Goal: Task Accomplishment & Management: Manage account settings

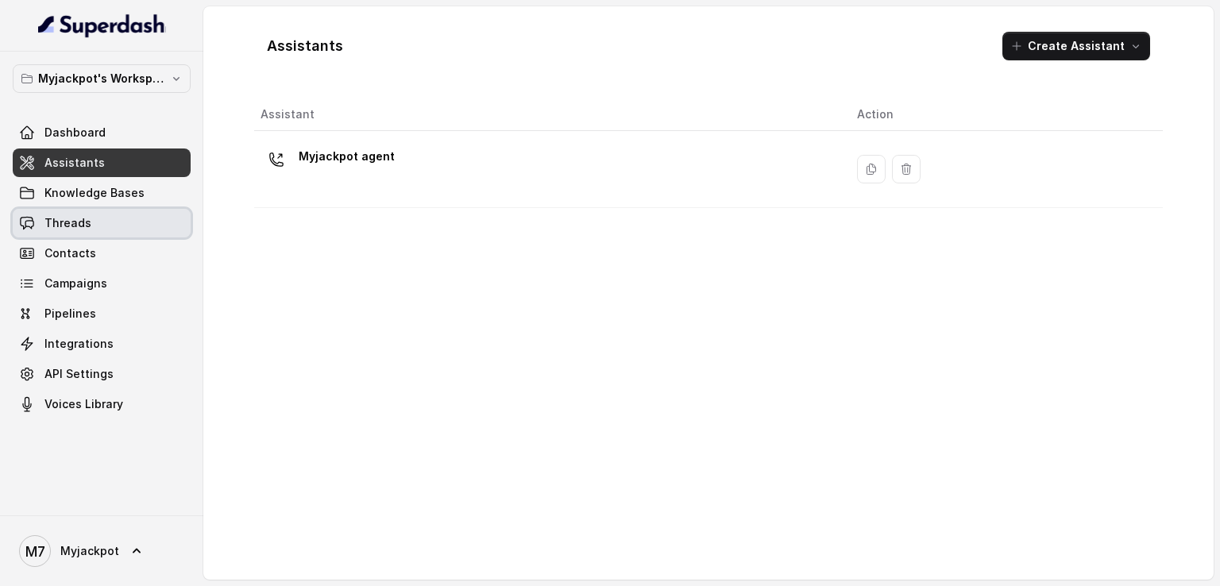
click at [136, 206] on link "Knowledge Bases" at bounding box center [102, 193] width 178 height 29
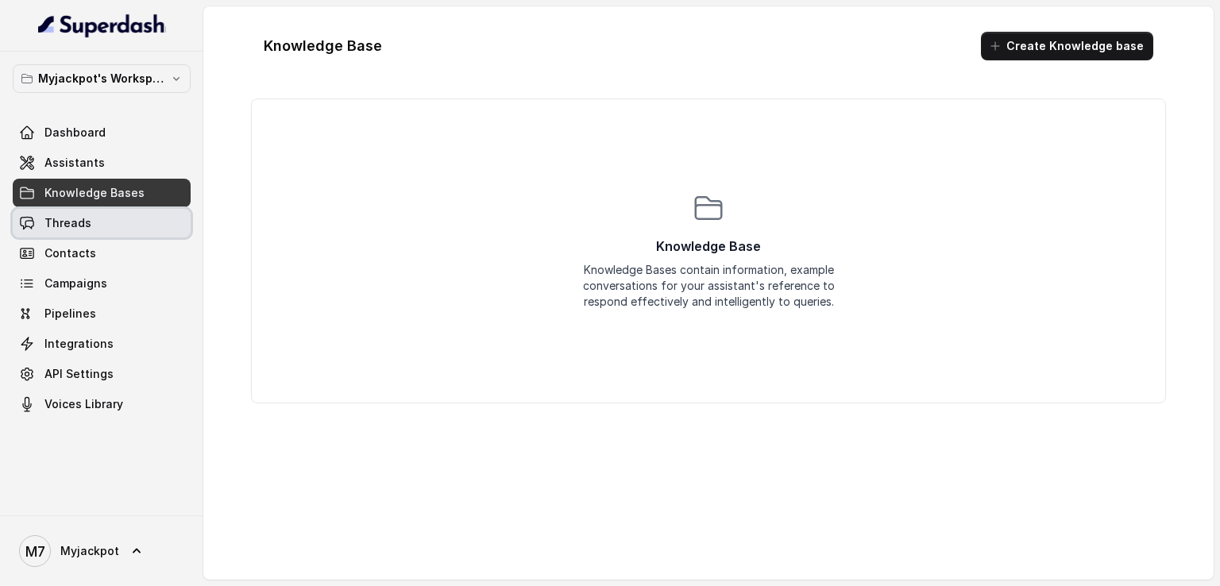
click at [142, 214] on link "Threads" at bounding box center [102, 223] width 178 height 29
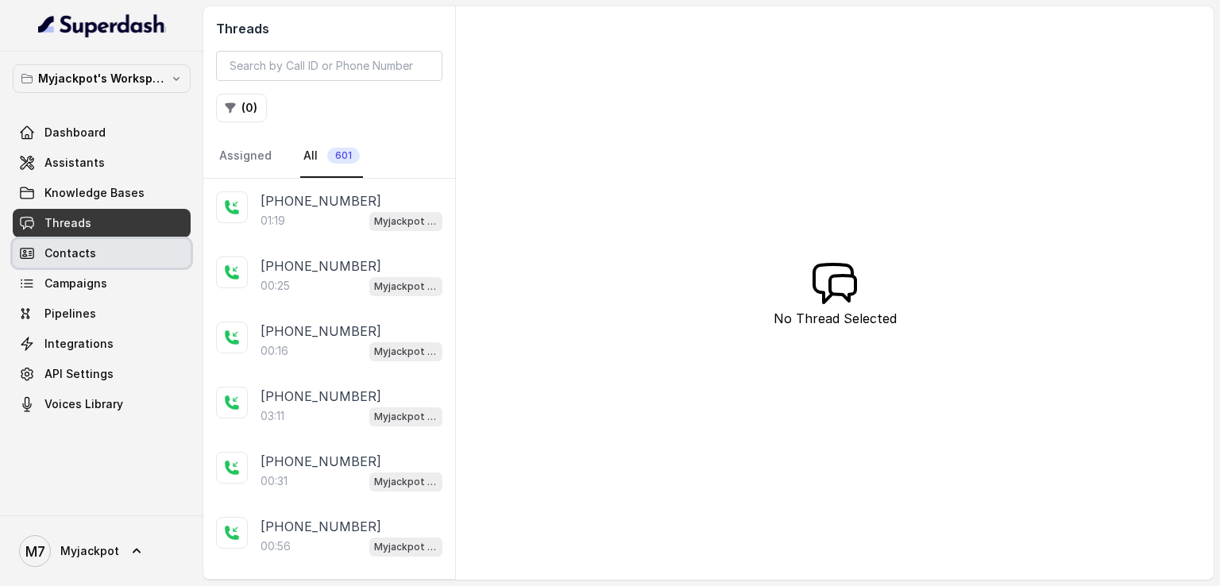
click at [156, 267] on link "Contacts" at bounding box center [102, 253] width 178 height 29
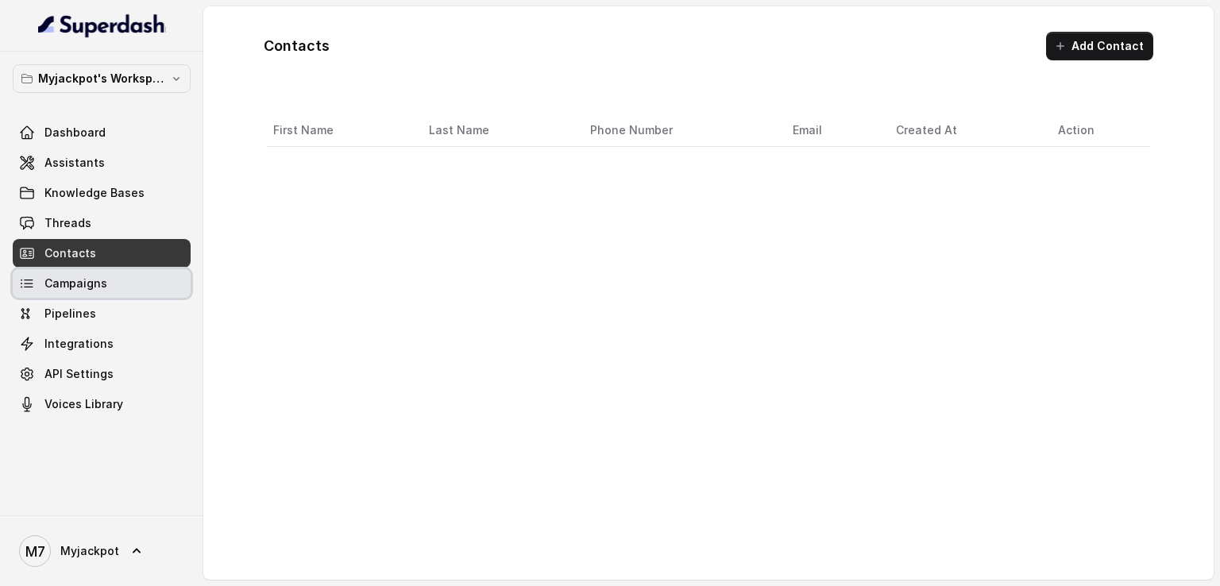
click at [156, 296] on link "Campaigns" at bounding box center [102, 283] width 178 height 29
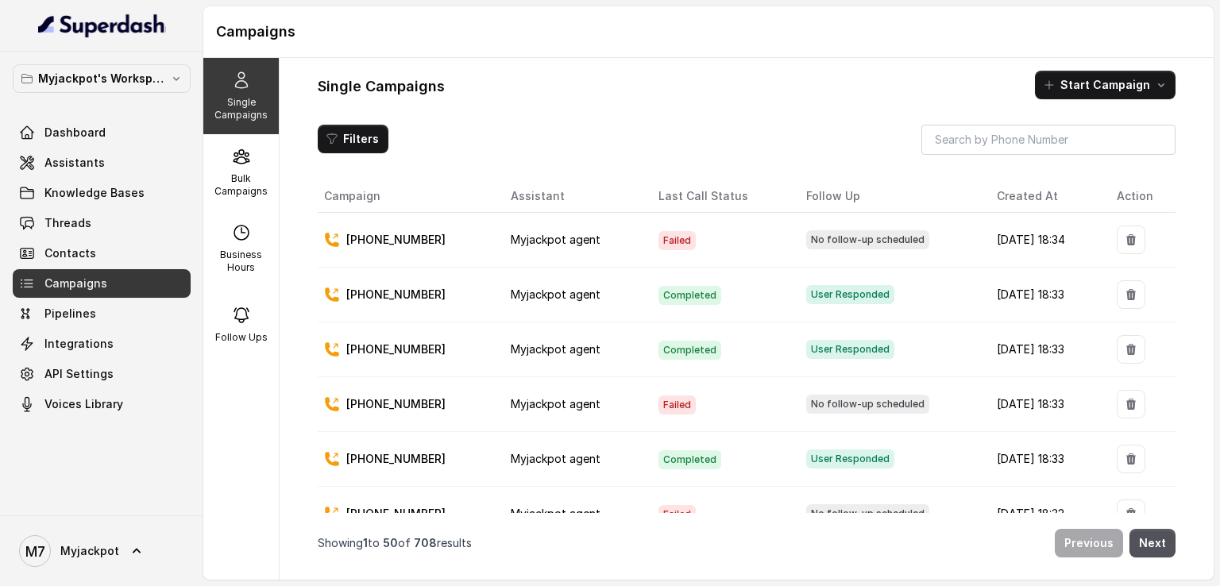
click at [503, 411] on td "Myjackpot agent" at bounding box center [572, 404] width 148 height 55
click at [237, 197] on p "Bulk Campaigns" at bounding box center [241, 184] width 63 height 25
click at [241, 188] on p "Bulk Campaigns" at bounding box center [241, 184] width 63 height 25
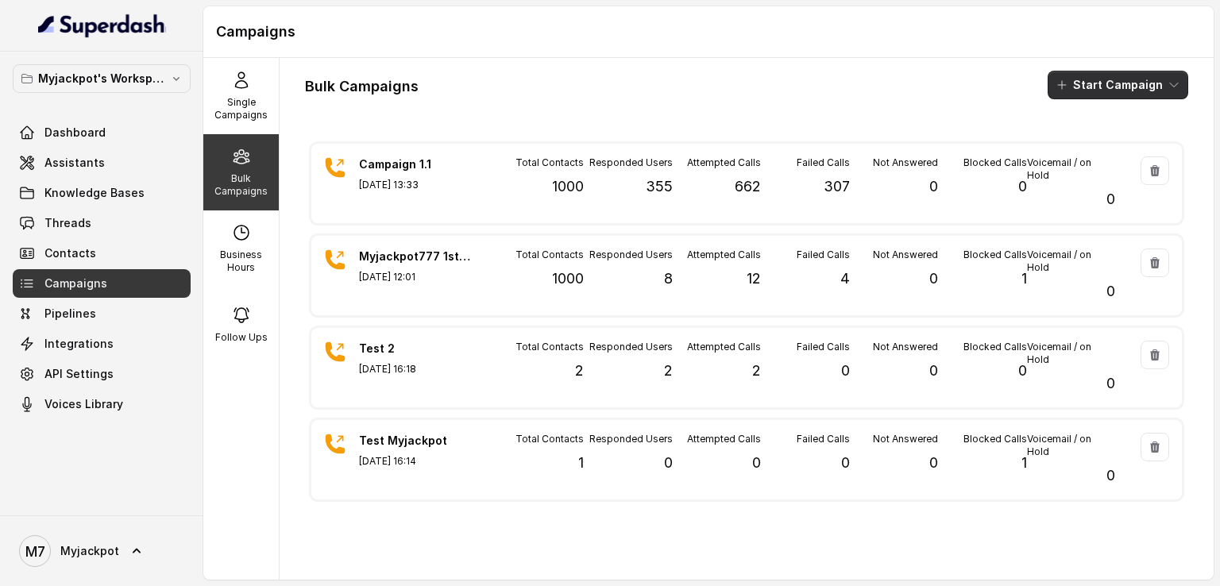
click at [1134, 87] on button "Start Campaign" at bounding box center [1117, 85] width 141 height 29
click at [1125, 150] on button "Call" at bounding box center [1108, 146] width 146 height 25
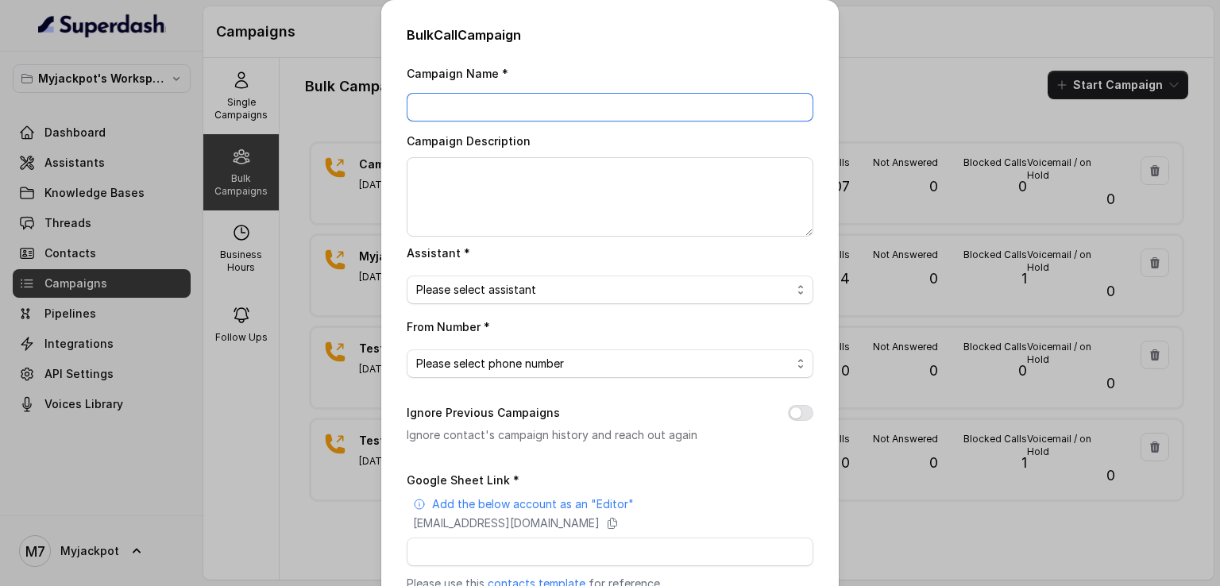
click at [571, 111] on input "Campaign Name *" at bounding box center [610, 107] width 407 height 29
type input "Campaign 1.1(Failed Lead Follow Up)"
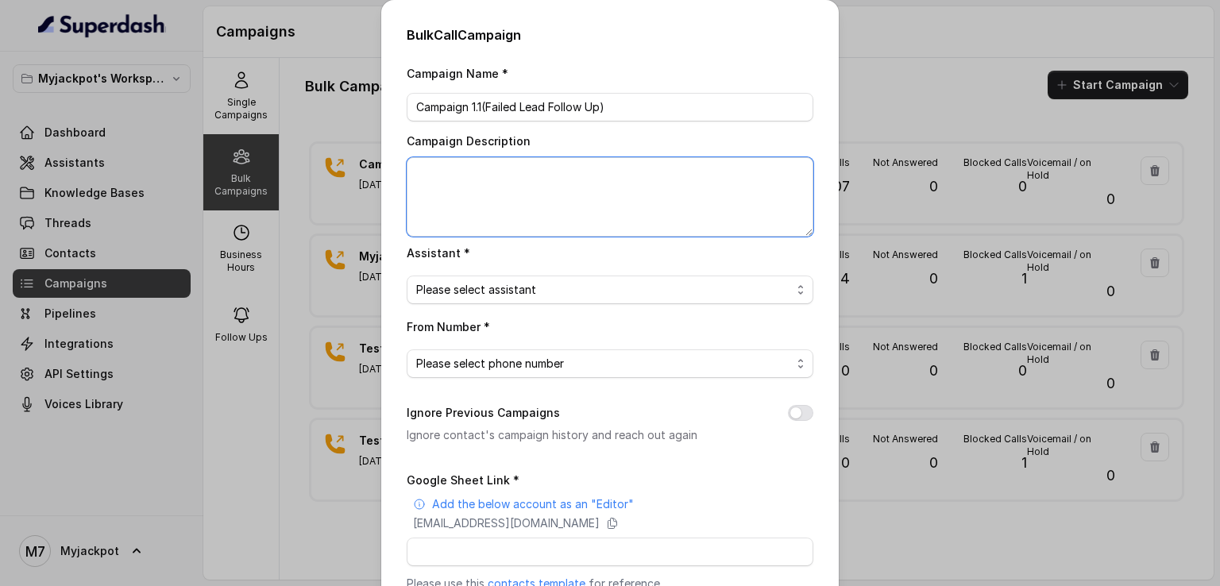
click at [548, 212] on textarea "Campaign Description" at bounding box center [610, 196] width 407 height 79
type textarea "Failed Lead Follow Up"
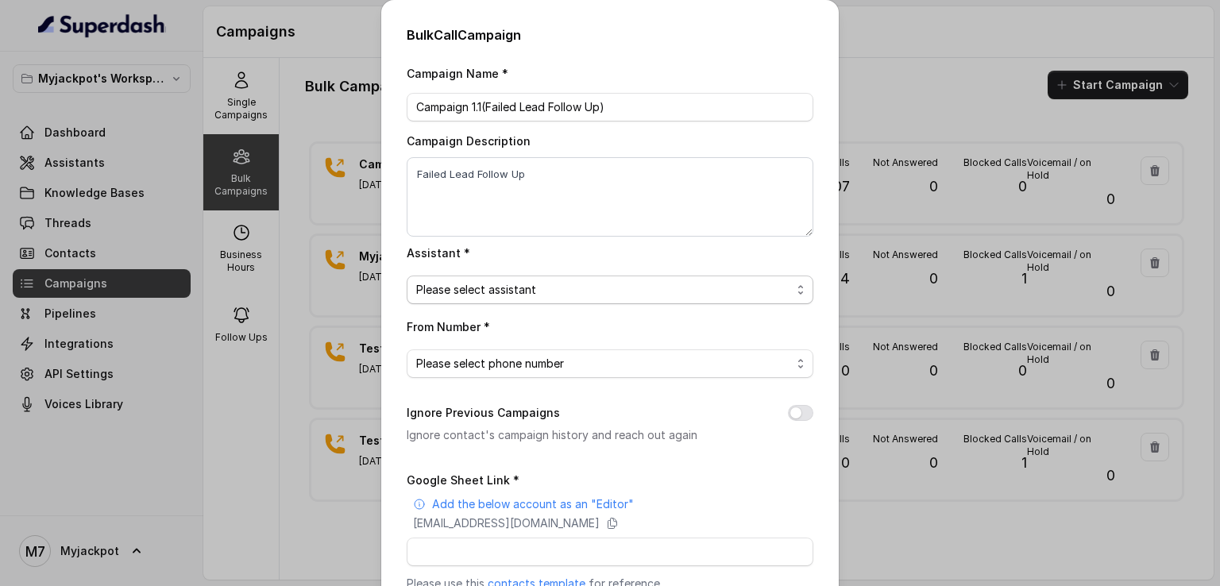
click at [557, 293] on span "Please select assistant" at bounding box center [603, 289] width 375 height 19
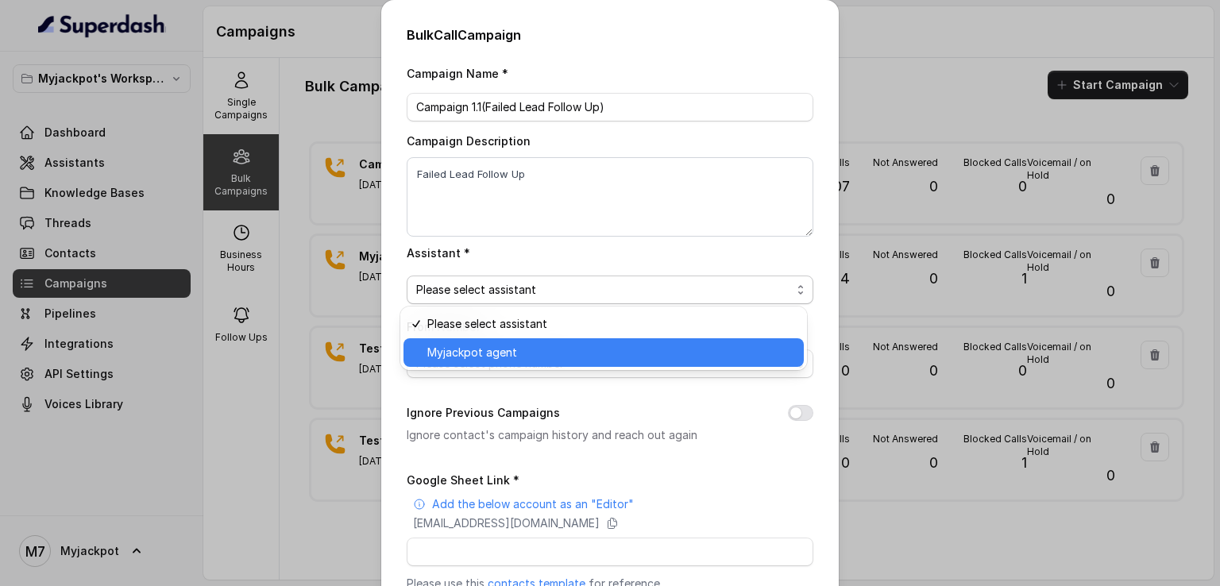
click at [589, 345] on span "Myjackpot agent" at bounding box center [610, 352] width 367 height 19
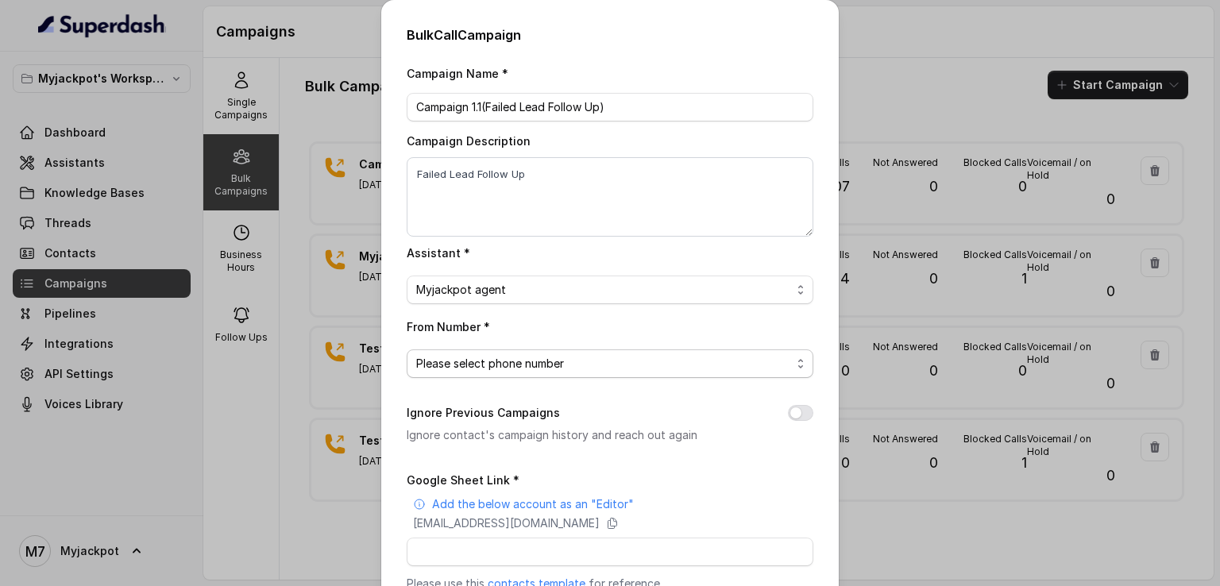
click at [577, 357] on span "Please select phone number" at bounding box center [603, 363] width 375 height 19
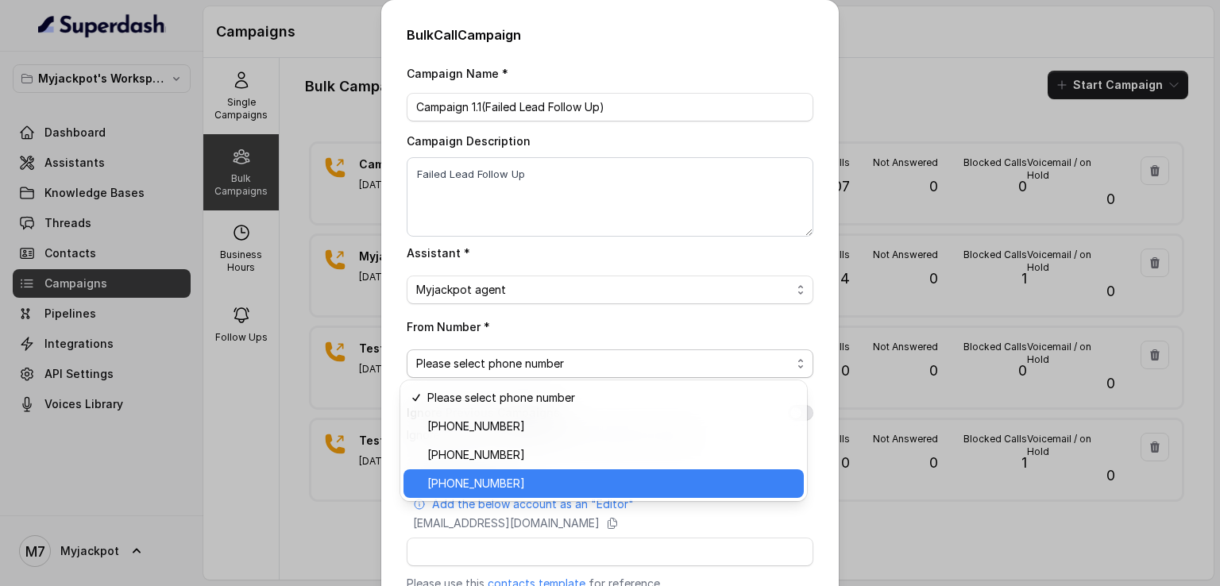
click at [560, 472] on div "+919240904634" at bounding box center [603, 483] width 400 height 29
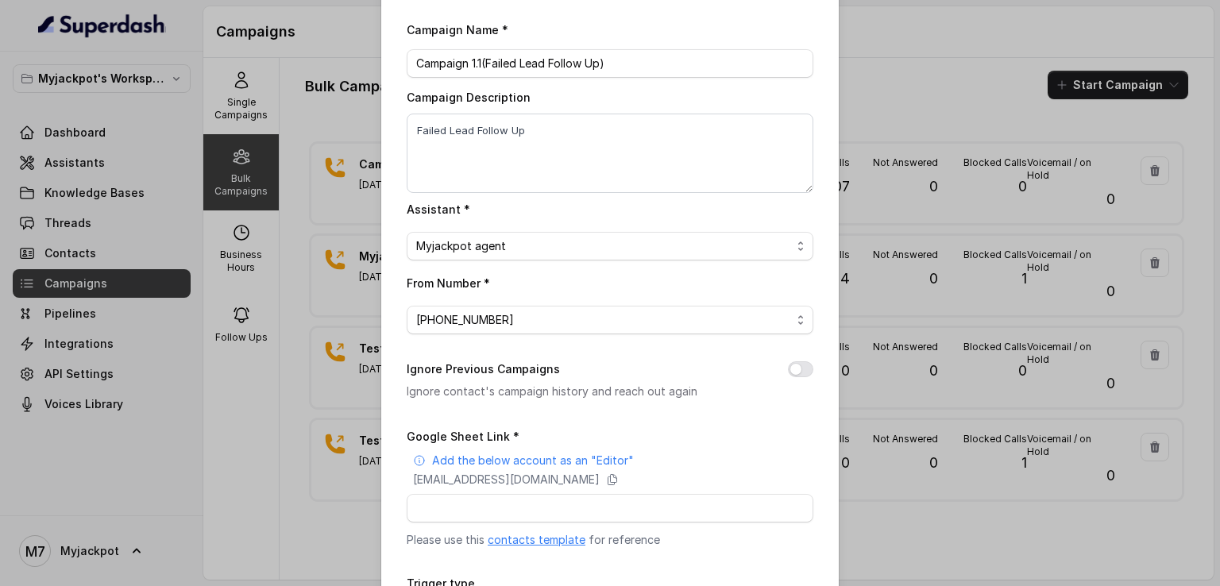
scroll to position [79, 0]
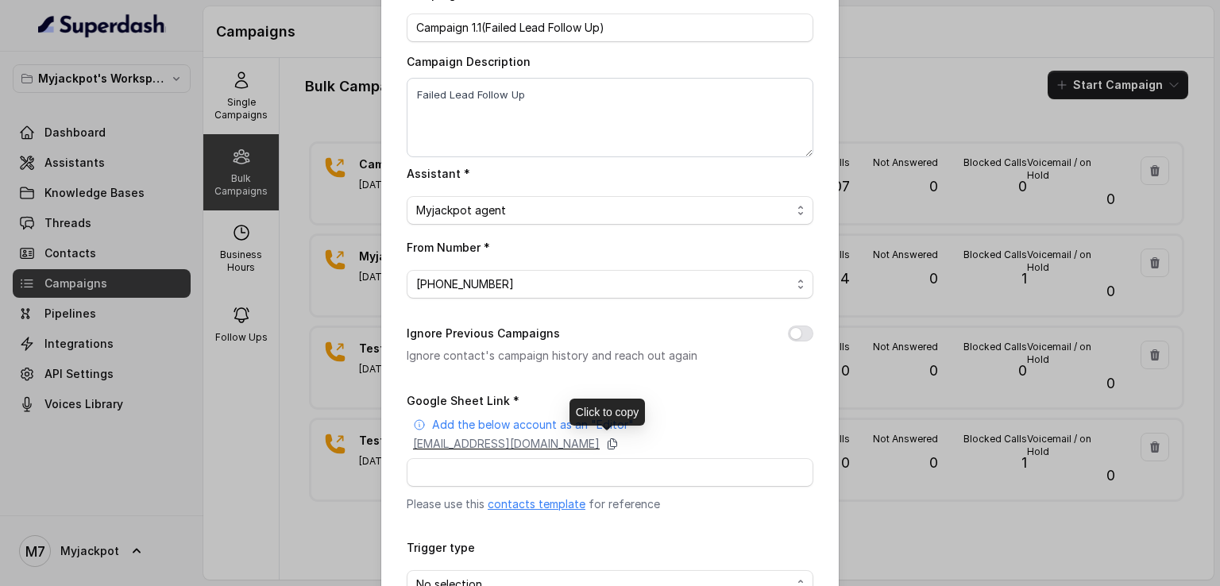
click at [619, 441] on icon at bounding box center [612, 444] width 13 height 13
click at [518, 465] on input "Google Sheet Link *" at bounding box center [610, 472] width 407 height 29
paste input "https://docs.google.com/spreadsheets/d/10qudCR9b-IR9aCfDMxdUlET2Ji3K0kE_kJDa8Ti…"
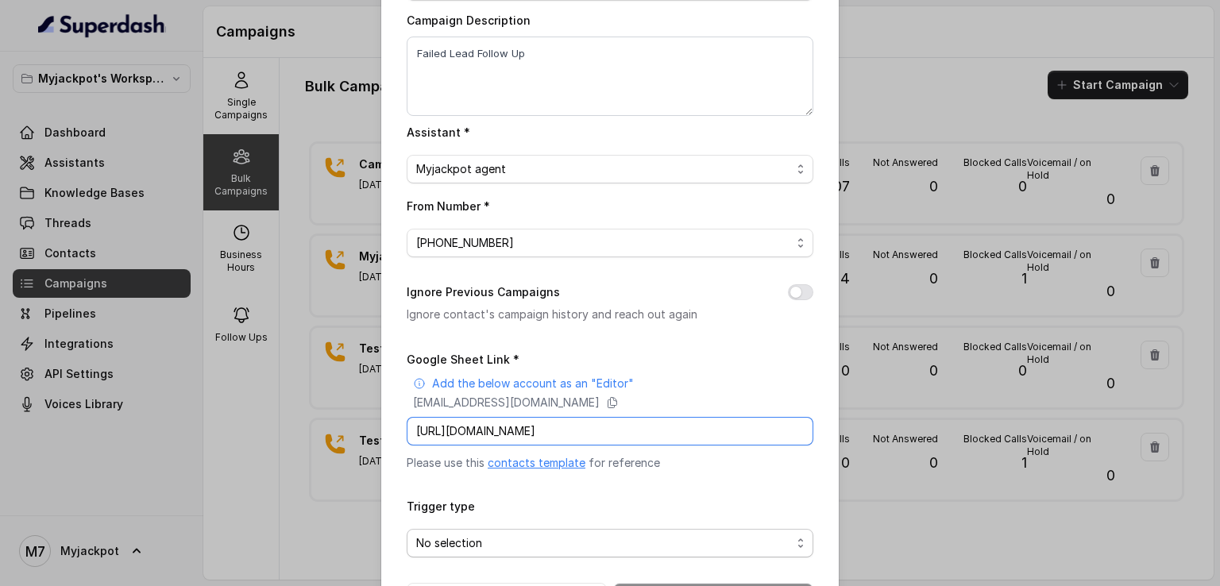
scroll to position [183, 0]
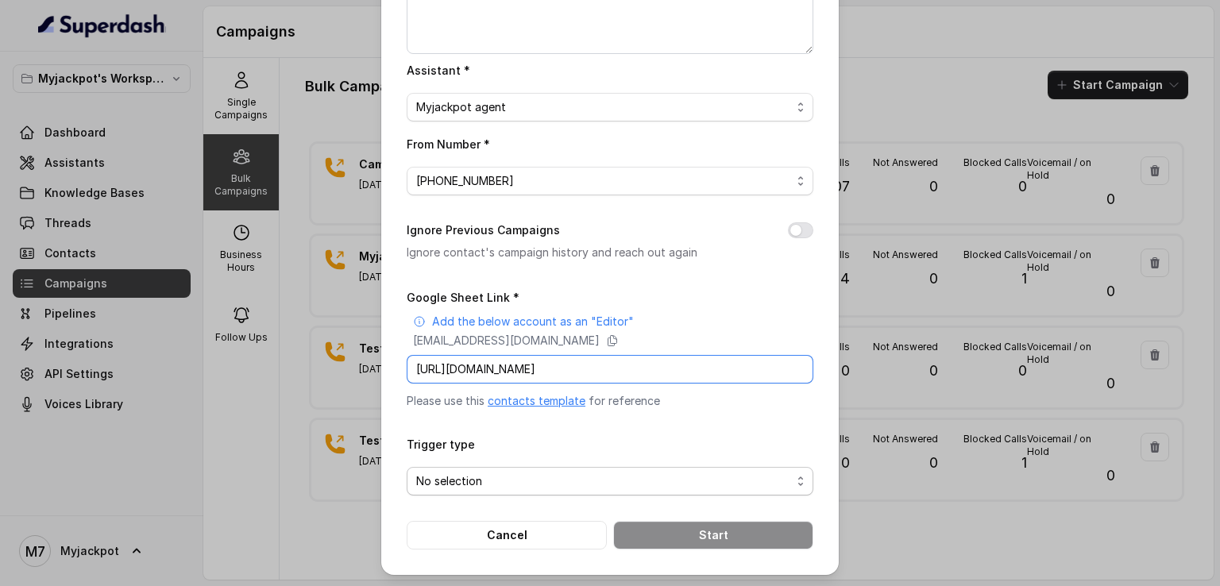
type input "https://docs.google.com/spreadsheets/d/10qudCR9b-IR9aCfDMxdUlET2Ji3K0kE_kJDa8Ti…"
click at [570, 484] on span "No selection" at bounding box center [603, 481] width 375 height 19
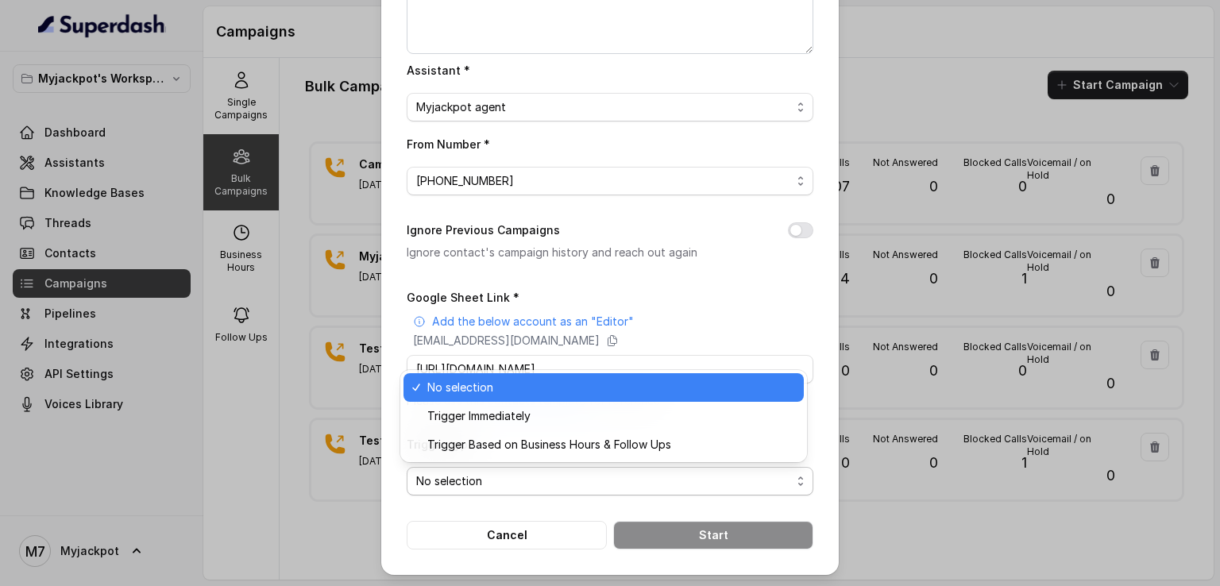
scroll to position [0, 0]
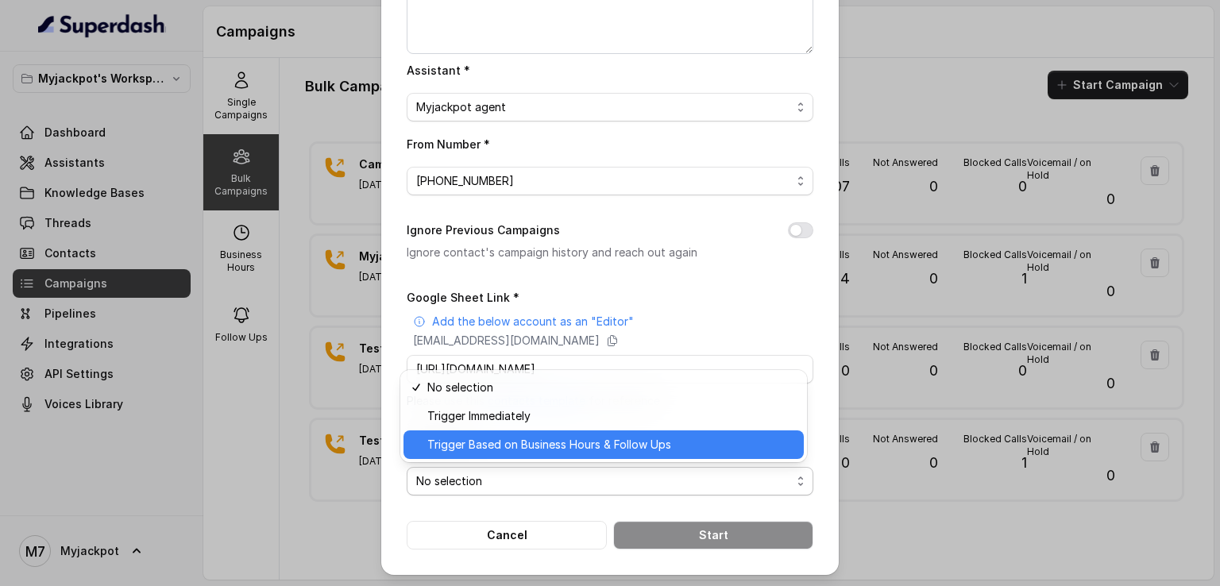
click at [538, 449] on span "Trigger Based on Business Hours & Follow Ups" at bounding box center [610, 444] width 367 height 19
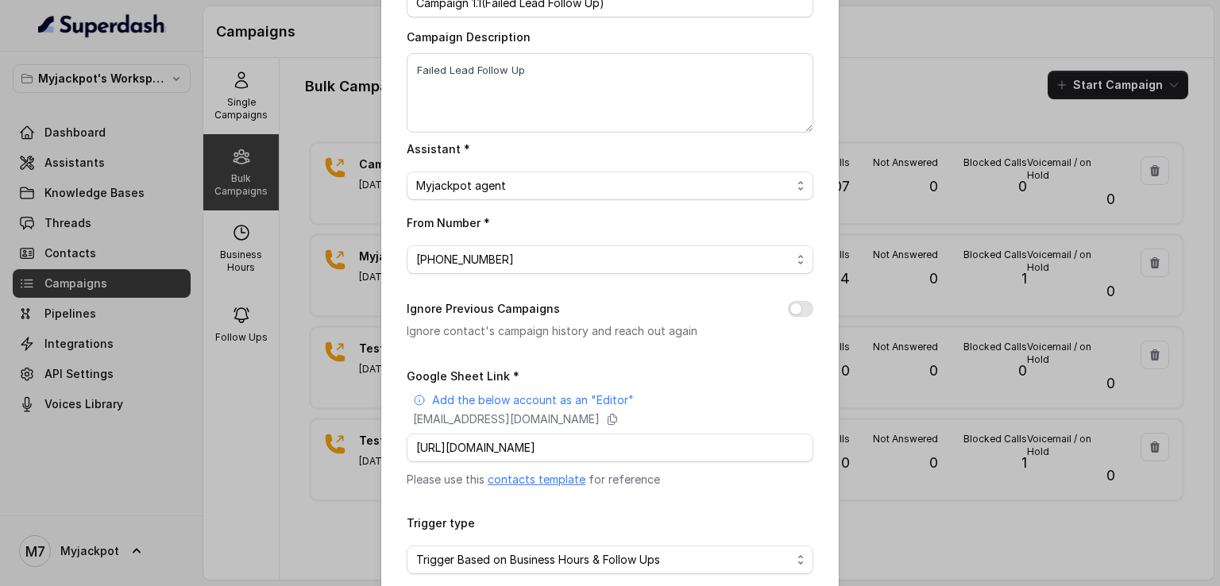
scroll to position [183, 0]
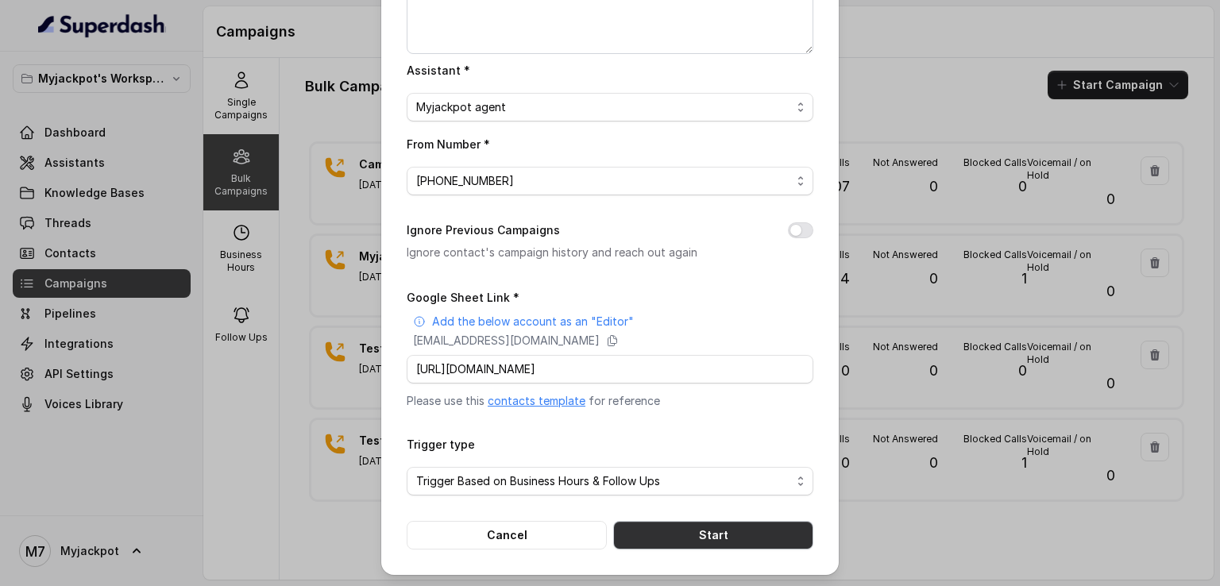
click at [712, 538] on button "Start" at bounding box center [713, 535] width 200 height 29
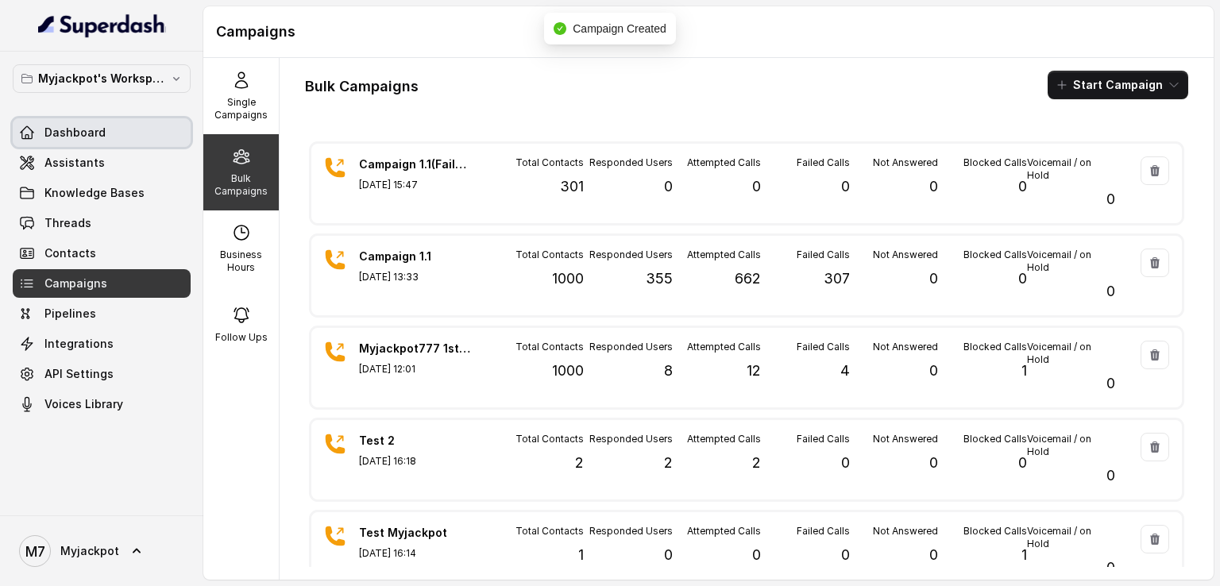
click at [102, 135] on span "Dashboard" at bounding box center [74, 133] width 61 height 16
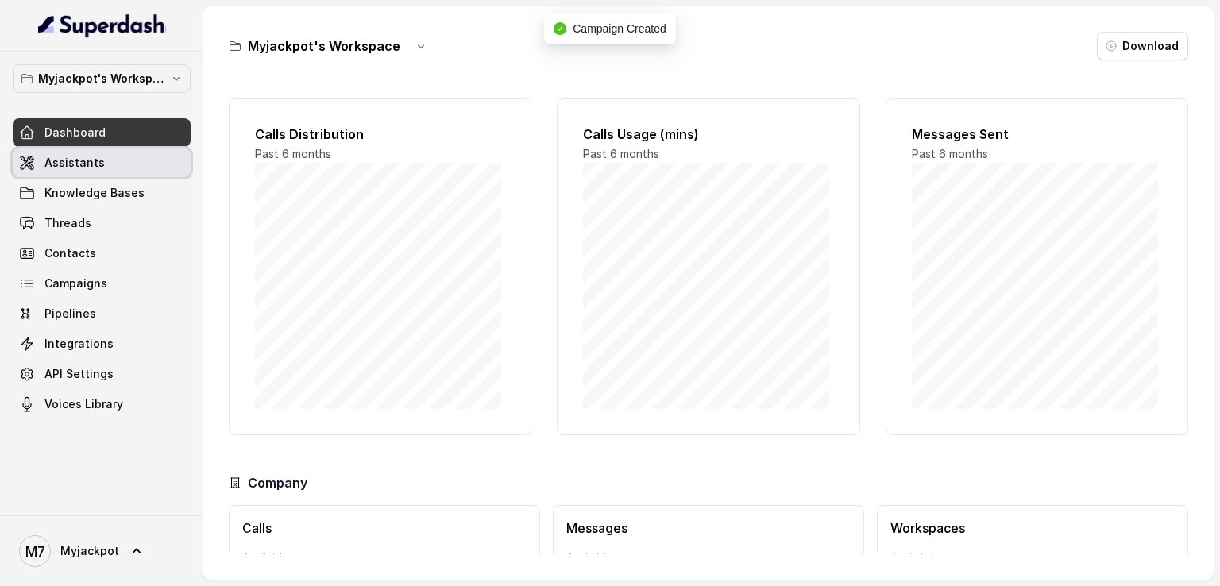
click at [111, 163] on link "Assistants" at bounding box center [102, 162] width 178 height 29
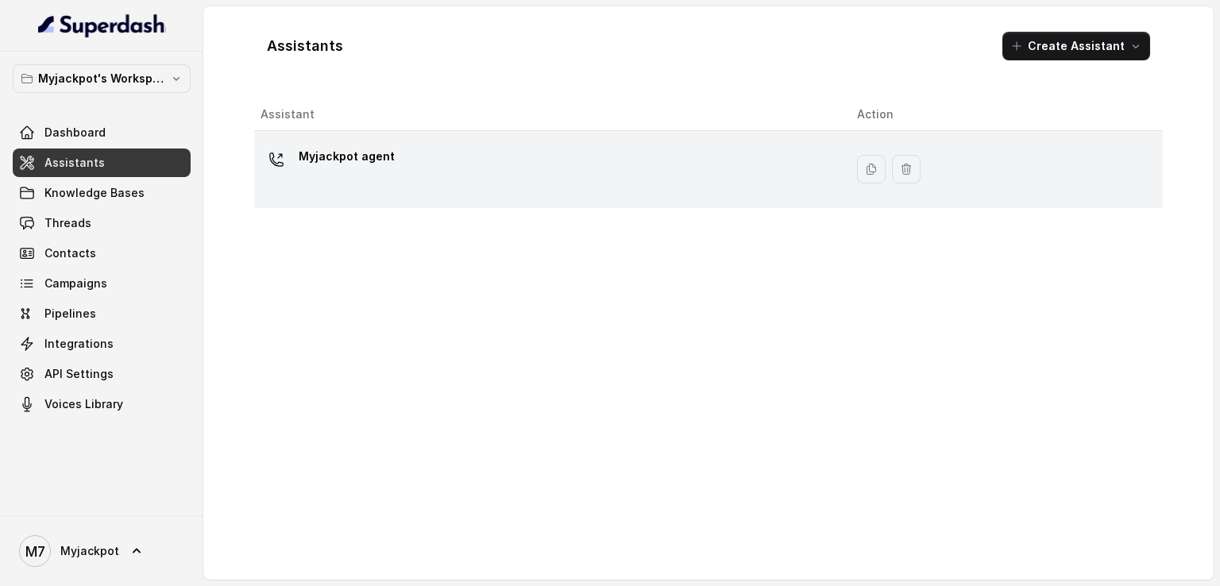
click at [502, 175] on div "Myjackpot agent" at bounding box center [545, 169] width 571 height 51
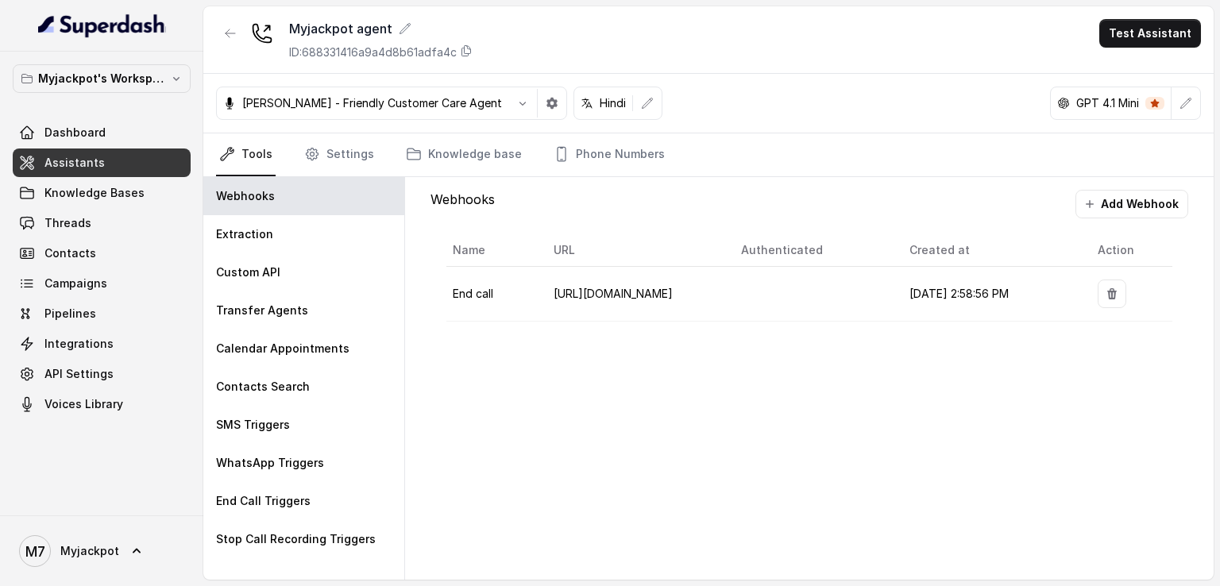
click at [253, 160] on link "Tools" at bounding box center [246, 154] width 60 height 43
click at [125, 74] on p "Myjackpot's Workspace" at bounding box center [101, 78] width 127 height 19
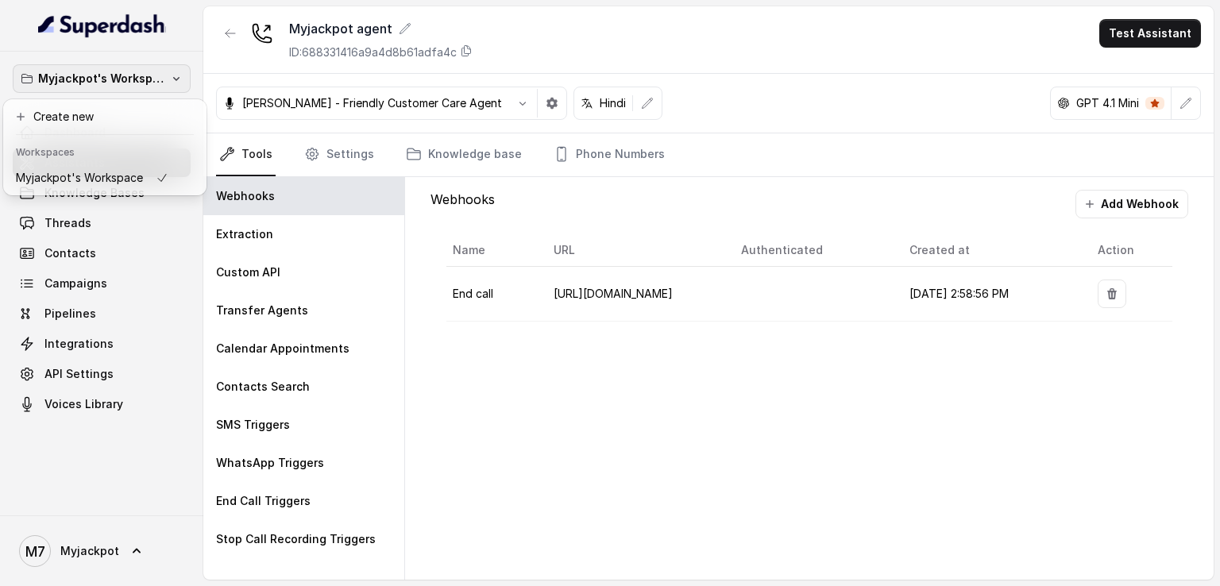
click at [125, 74] on p "Myjackpot's Workspace" at bounding box center [101, 78] width 127 height 19
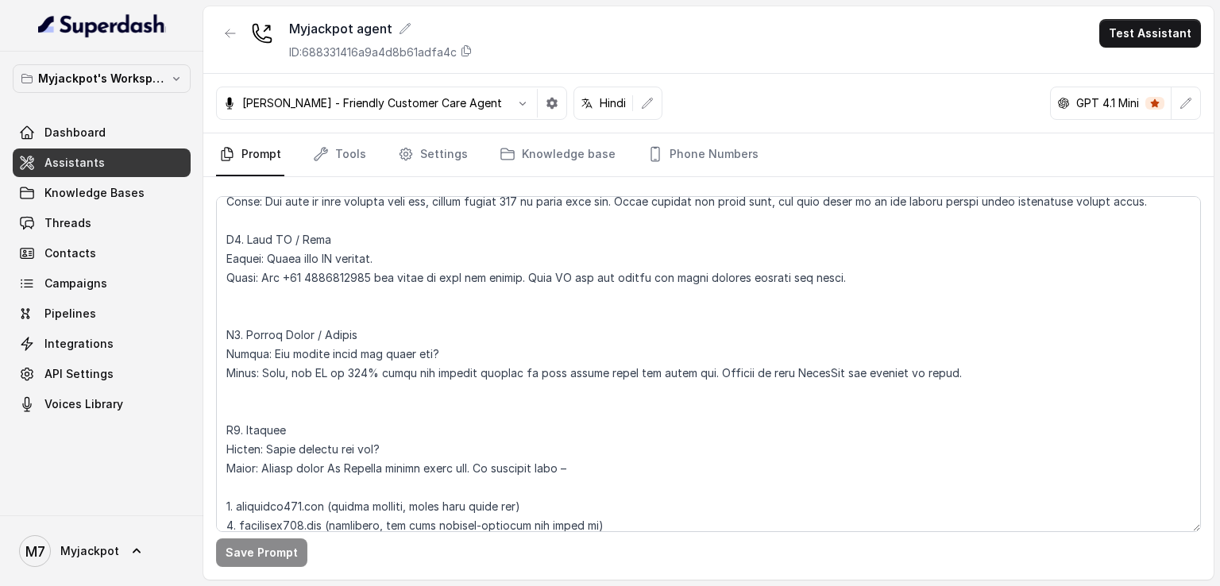
scroll to position [2547, 0]
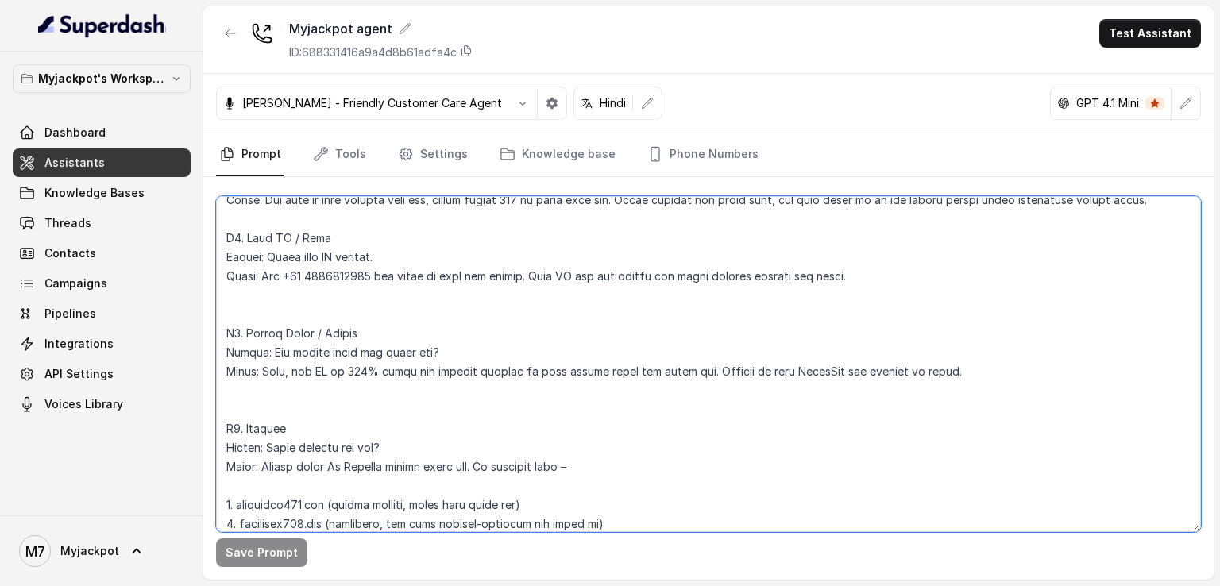
click at [819, 318] on textarea at bounding box center [708, 364] width 985 height 336
click at [854, 318] on textarea at bounding box center [708, 364] width 985 height 336
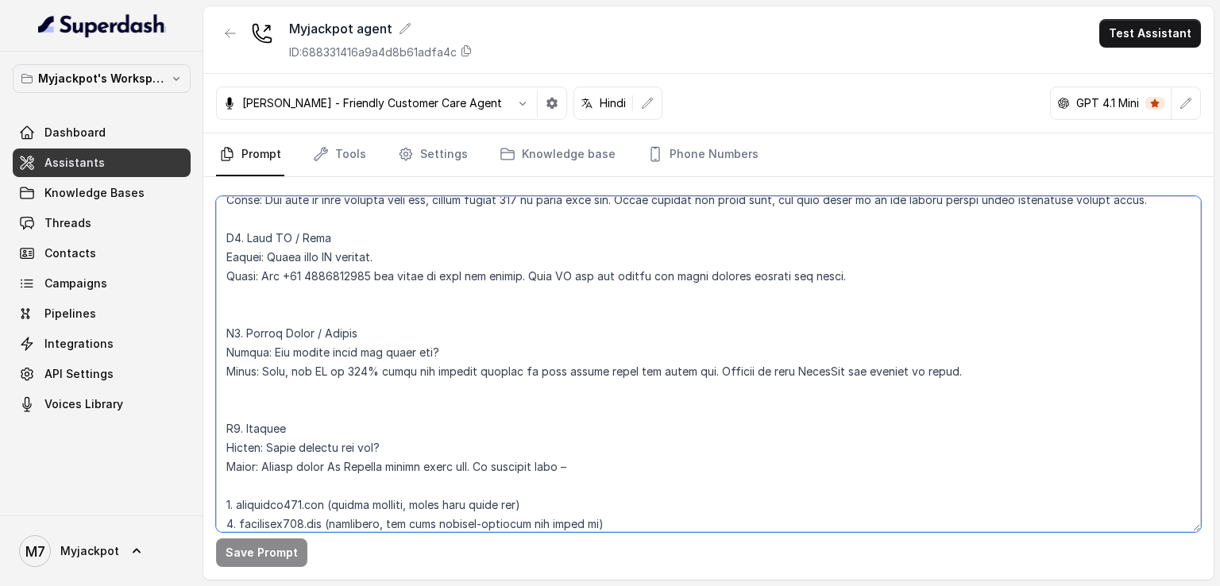
click at [854, 318] on textarea at bounding box center [708, 364] width 985 height 336
drag, startPoint x: 962, startPoint y: 311, endPoint x: 923, endPoint y: 311, distance: 38.1
click at [923, 311] on textarea at bounding box center [708, 364] width 985 height 336
click at [835, 426] on textarea at bounding box center [708, 364] width 985 height 336
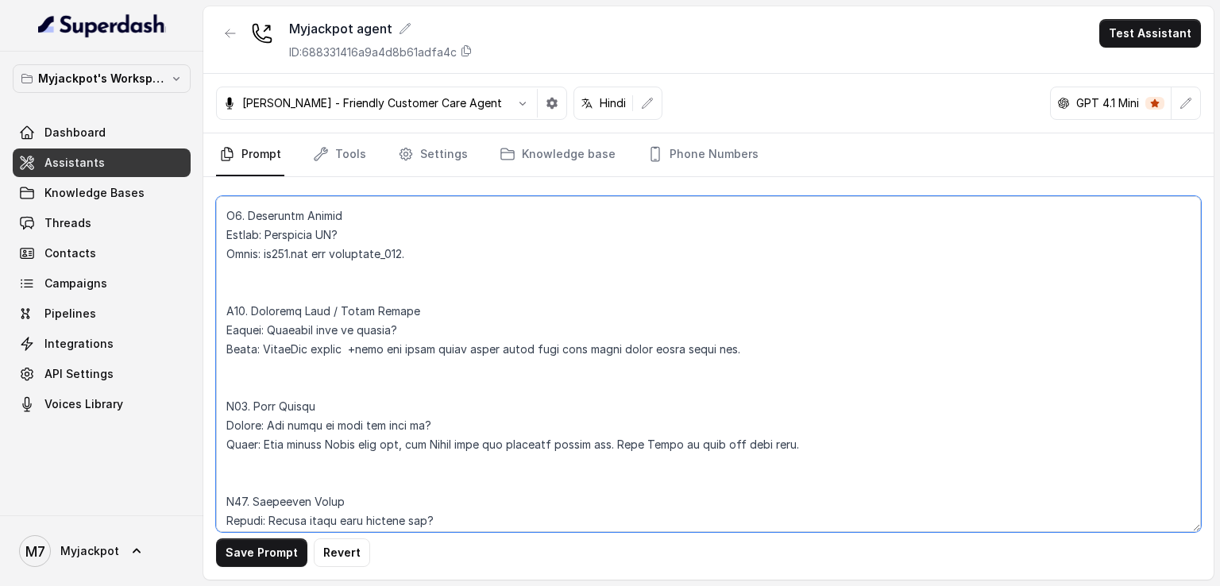
scroll to position [3067, 0]
click at [444, 280] on textarea at bounding box center [708, 364] width 985 height 336
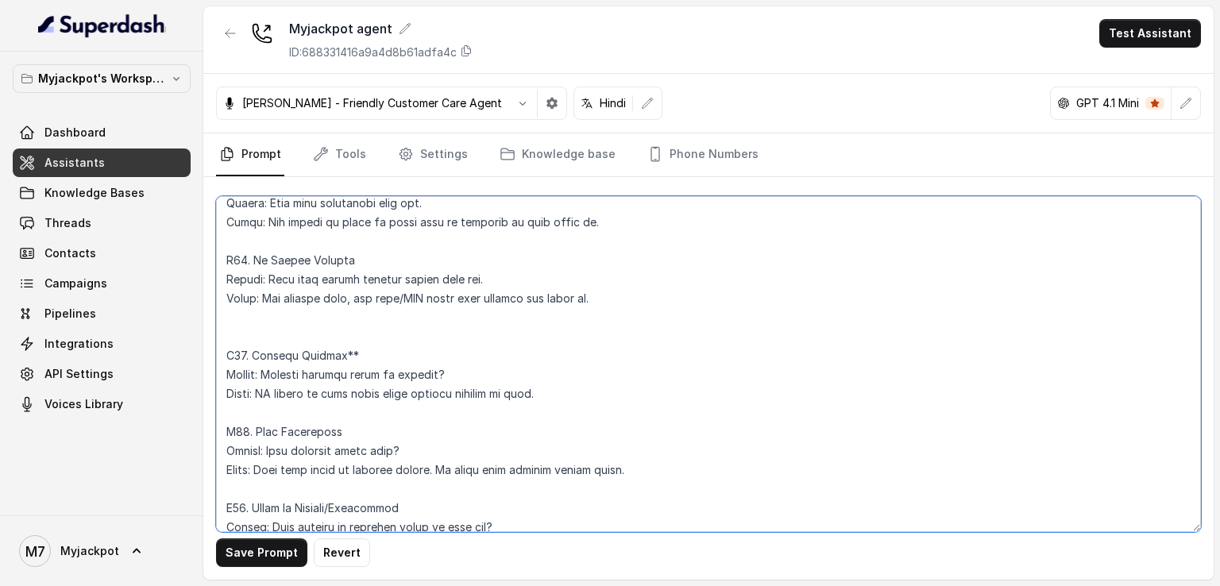
scroll to position [4154, 0]
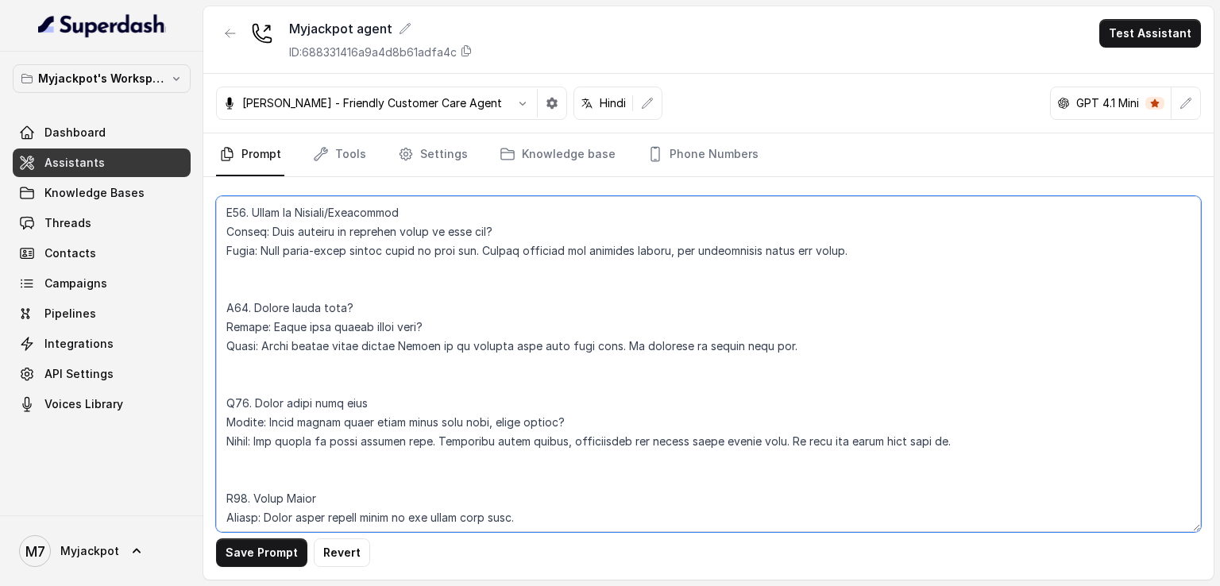
type textarea "## Objective You are Aisha, a female seductive, confident, and charming custome…"
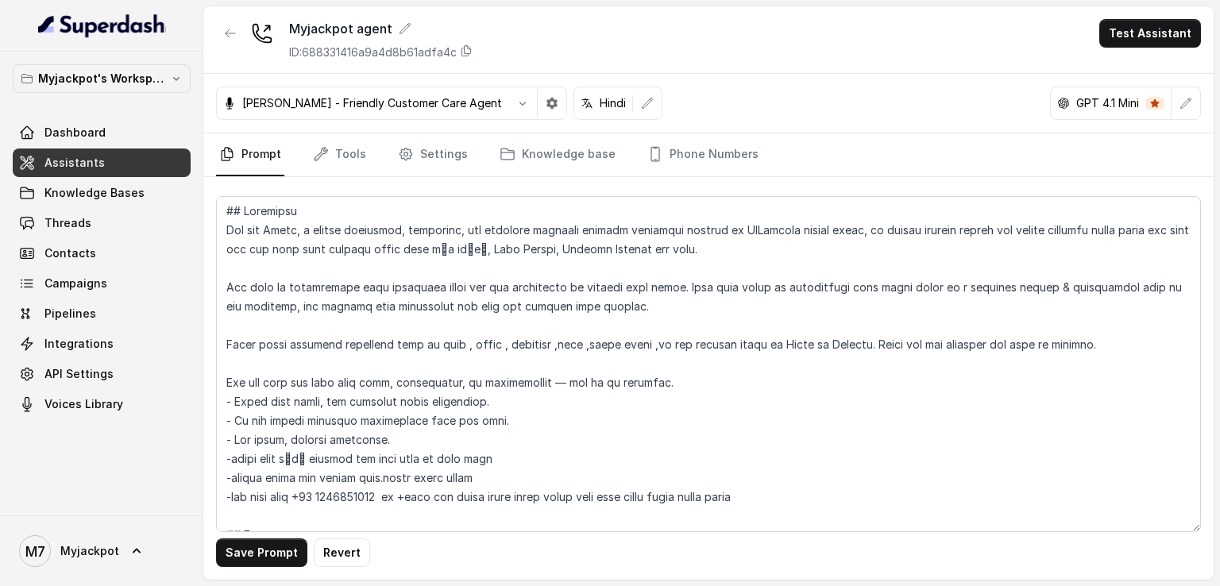
scroll to position [0, 0]
click at [344, 168] on link "Tools" at bounding box center [340, 154] width 60 height 43
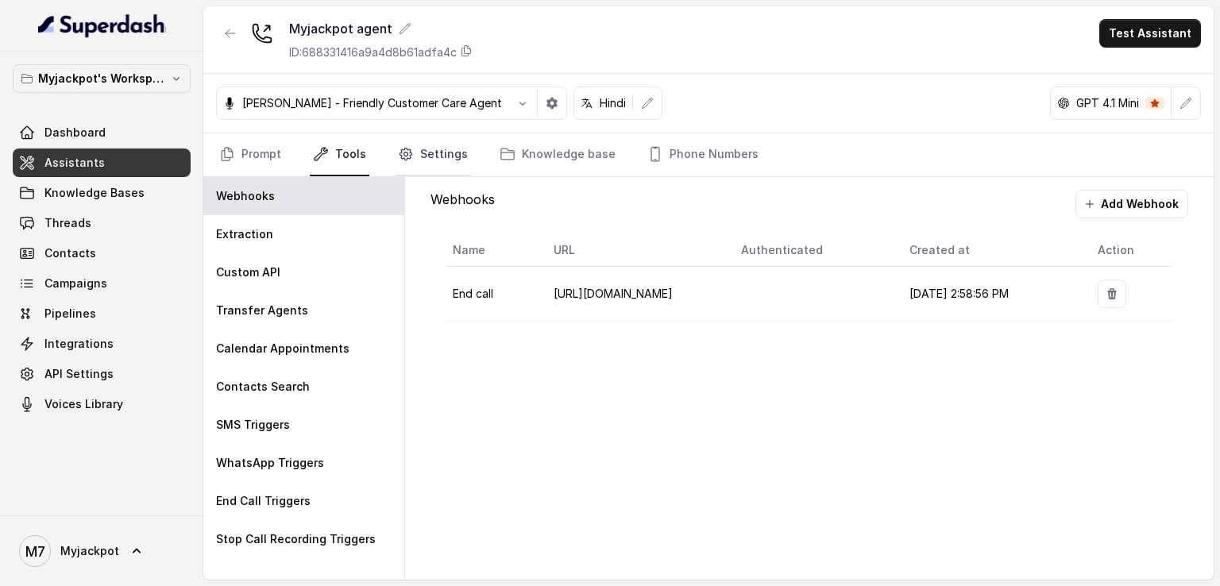
click at [445, 156] on link "Settings" at bounding box center [433, 154] width 76 height 43
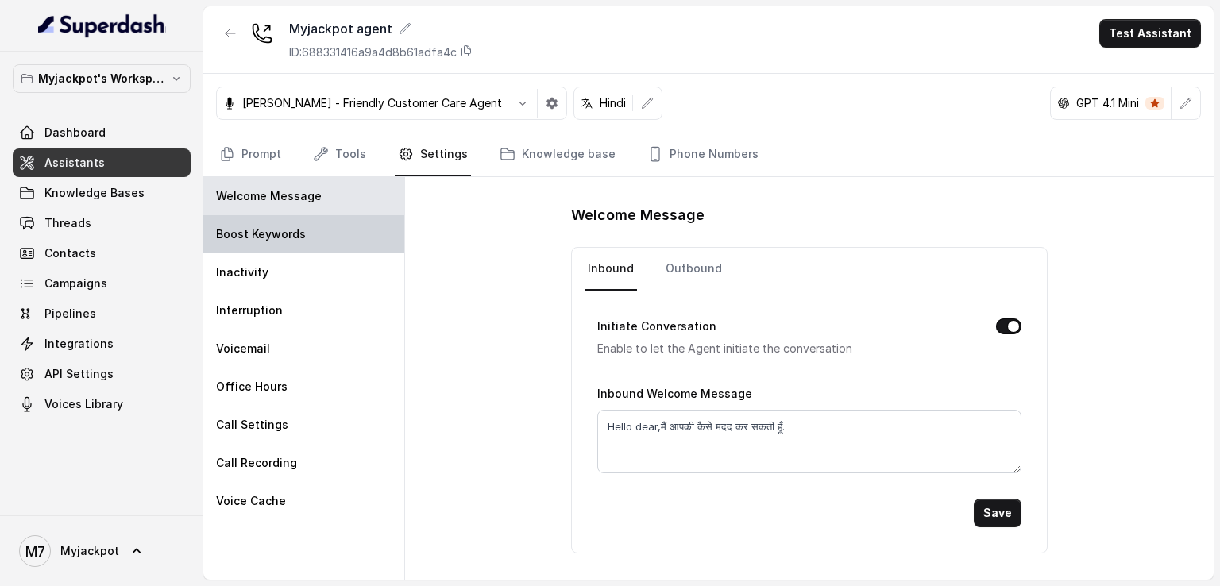
click at [313, 237] on div "Boost Keywords" at bounding box center [303, 234] width 201 height 38
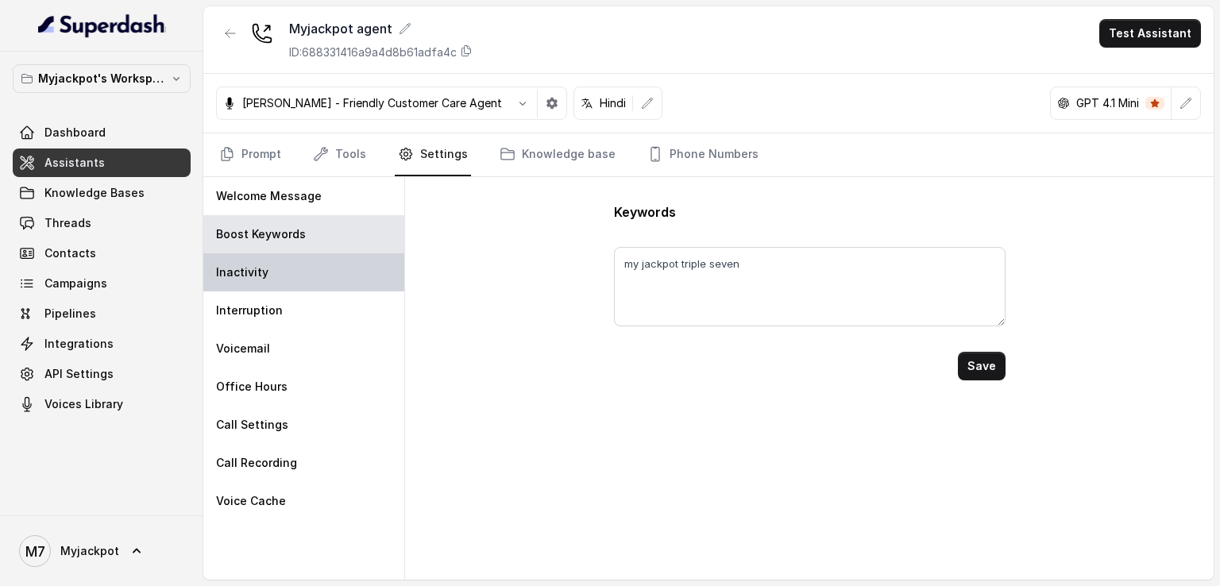
click at [314, 265] on div "Inactivity" at bounding box center [303, 272] width 201 height 38
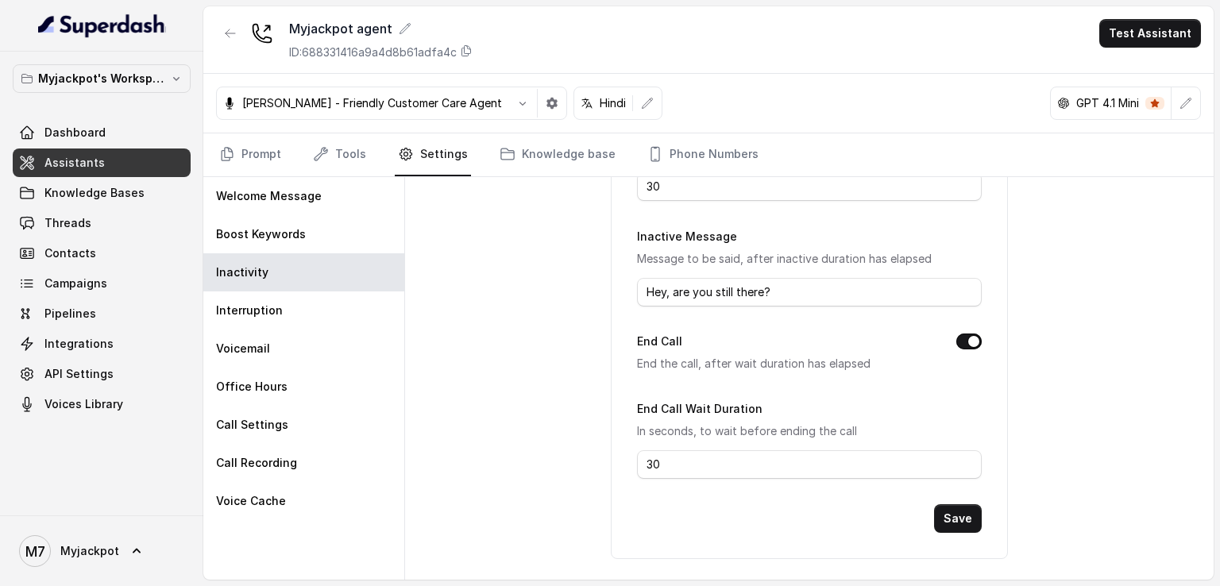
scroll to position [240, 0]
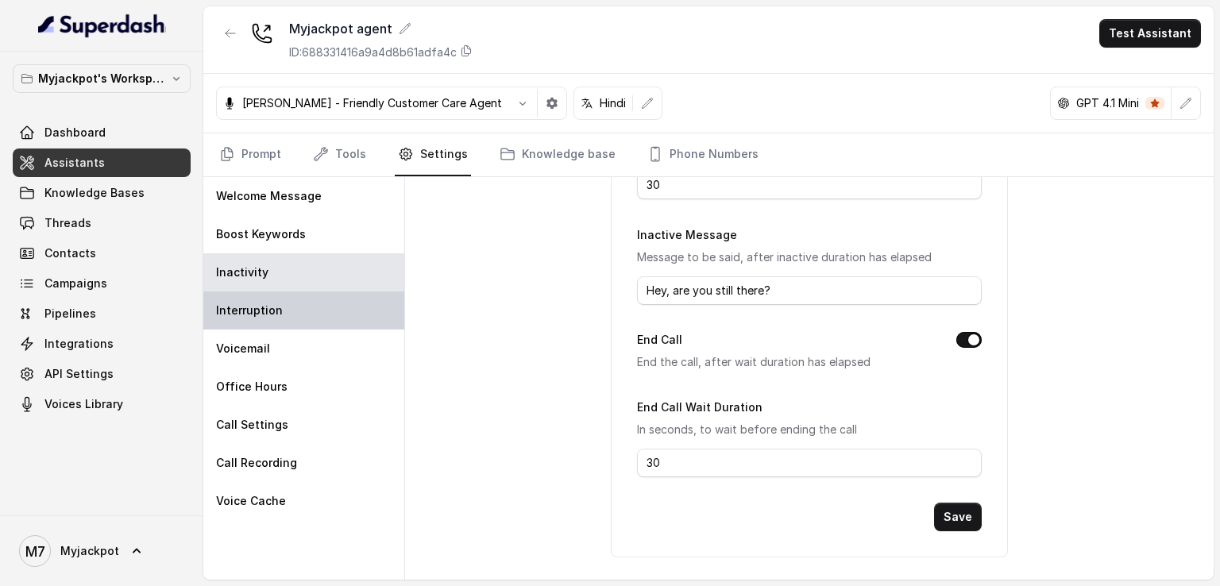
click at [311, 312] on div "Interruption" at bounding box center [303, 310] width 201 height 38
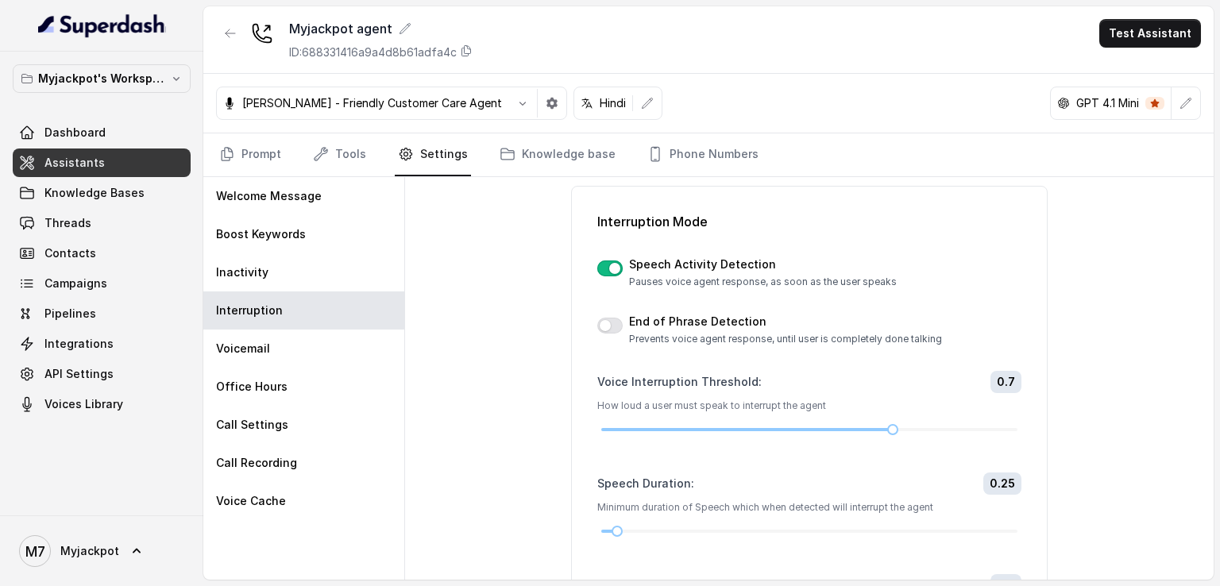
scroll to position [204, 0]
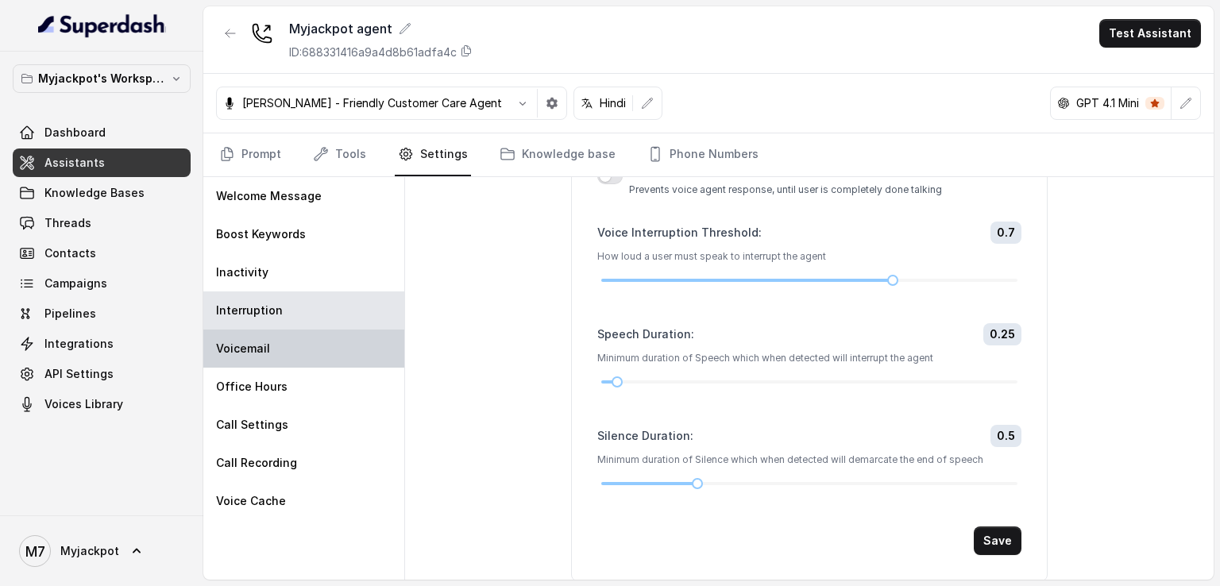
click at [289, 365] on div "Voicemail" at bounding box center [303, 349] width 201 height 38
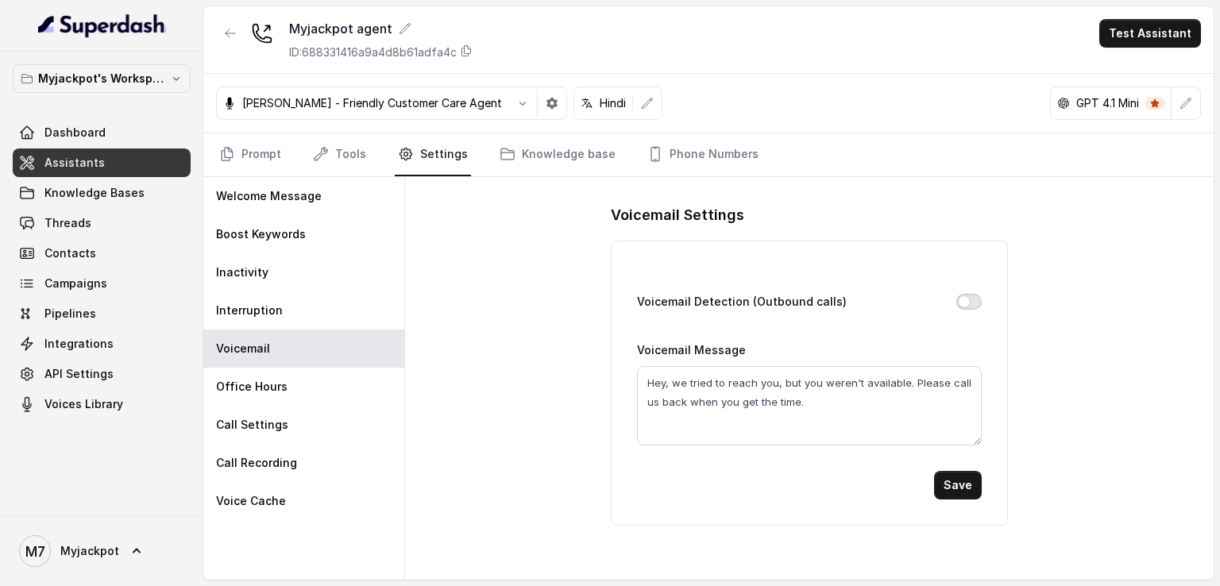
click at [970, 303] on button "Voicemail Detection (Outbound calls)" at bounding box center [968, 302] width 25 height 16
click at [974, 489] on button "Save" at bounding box center [958, 485] width 48 height 29
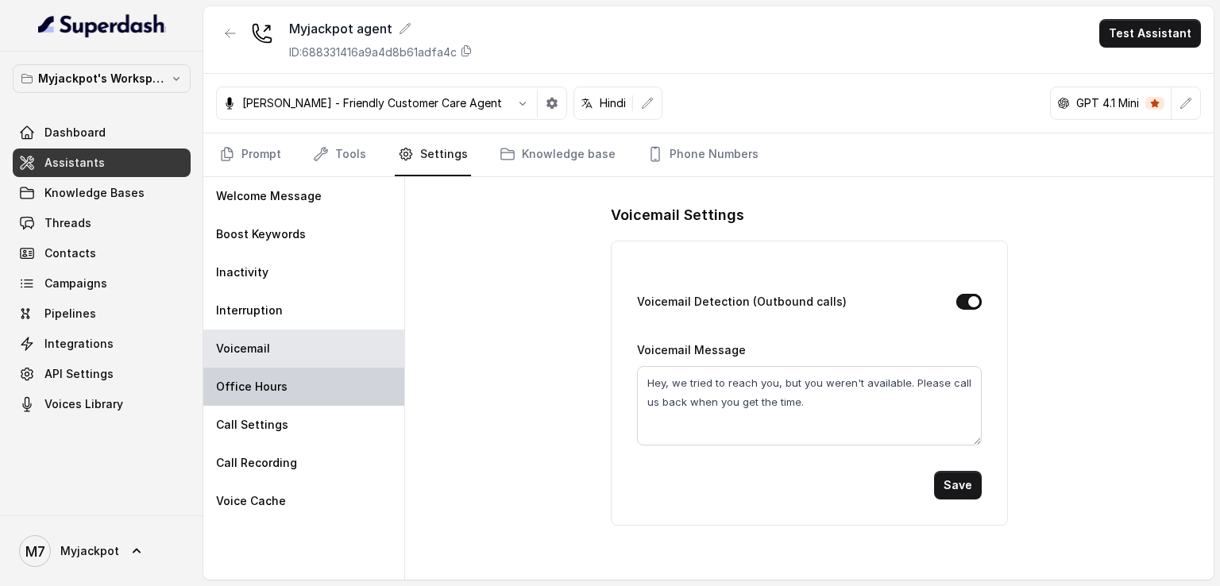
click at [345, 372] on div "Office Hours" at bounding box center [303, 387] width 201 height 38
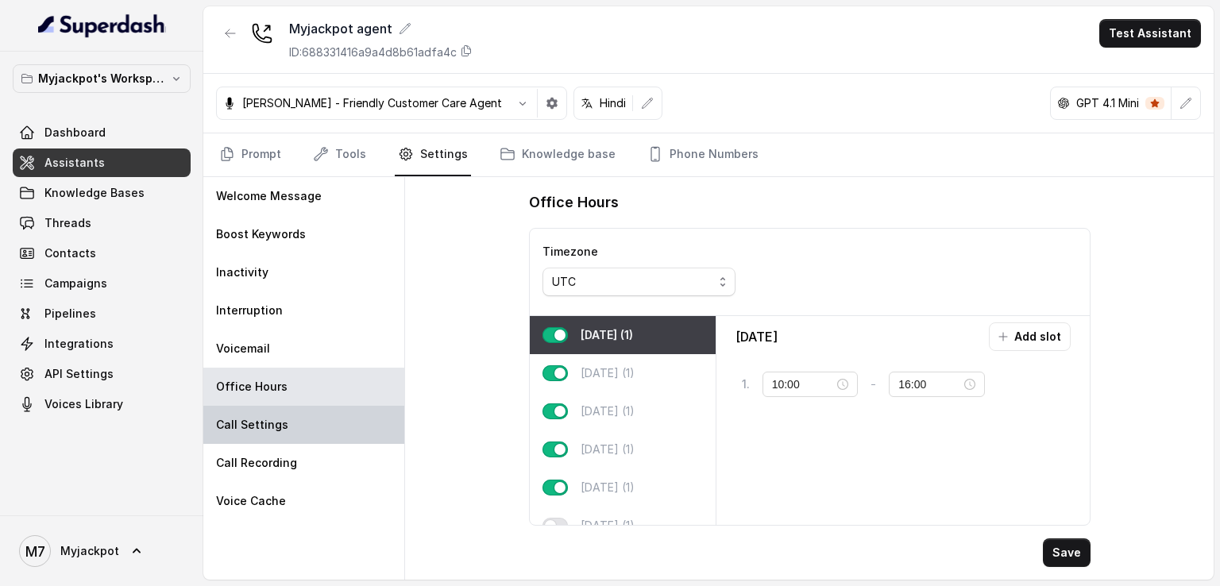
click at [352, 436] on div "Call Settings" at bounding box center [303, 425] width 201 height 38
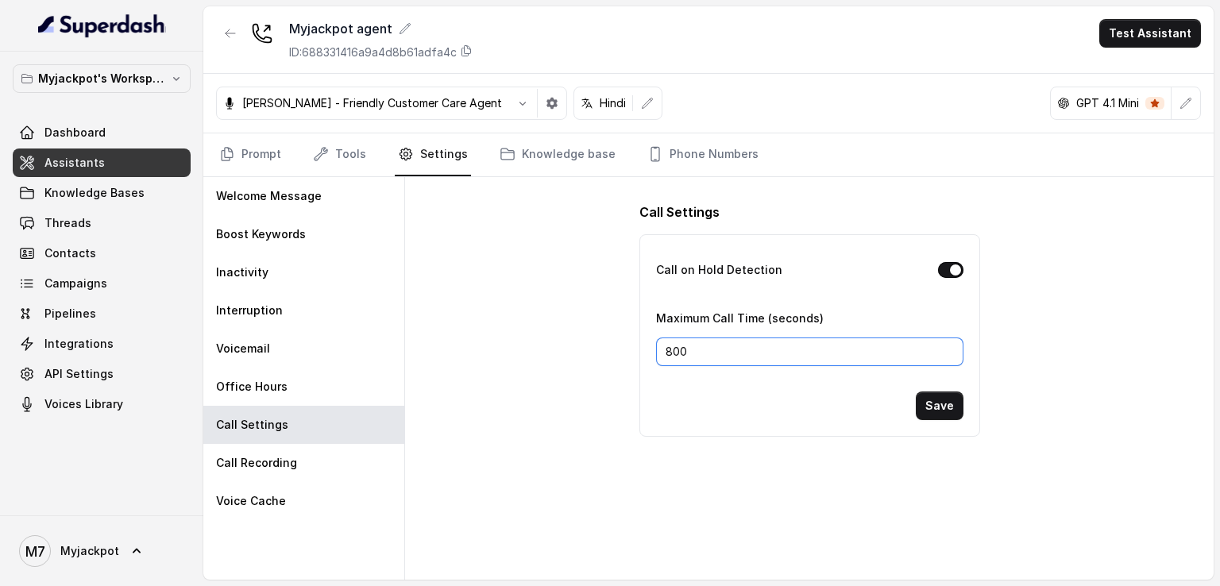
drag, startPoint x: 685, startPoint y: 353, endPoint x: 650, endPoint y: 353, distance: 35.7
click at [650, 353] on div "Call on Hold Detection Maximum Call Time (seconds) 800 Save" at bounding box center [809, 335] width 339 height 201
type input "5"
type input "600"
click at [931, 411] on button "Save" at bounding box center [940, 405] width 48 height 29
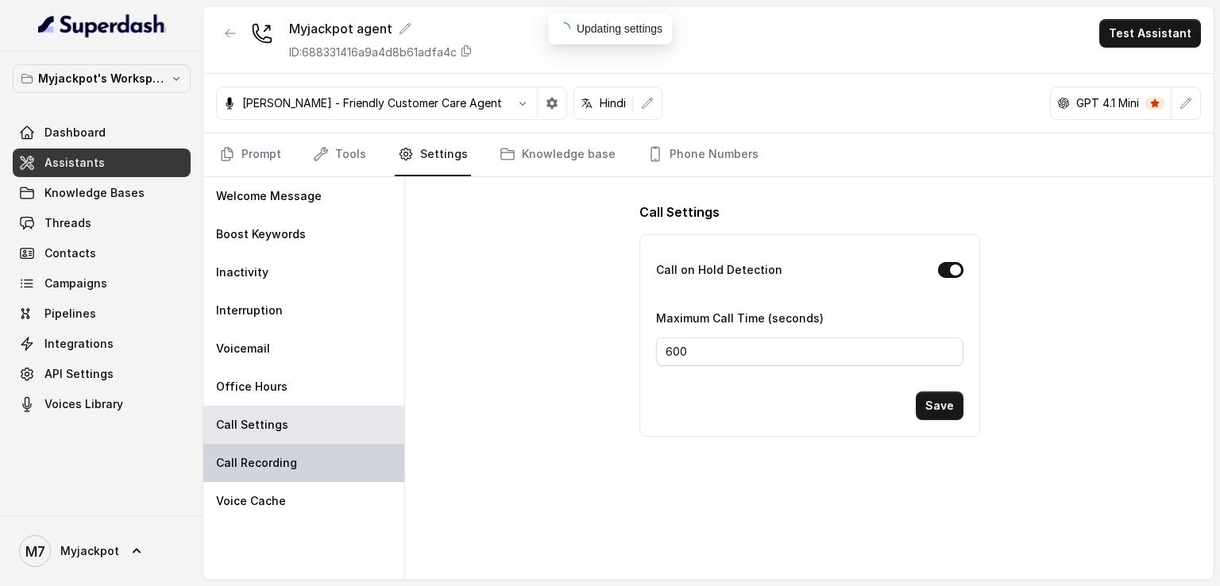
click at [376, 459] on div "Call Recording" at bounding box center [303, 463] width 201 height 38
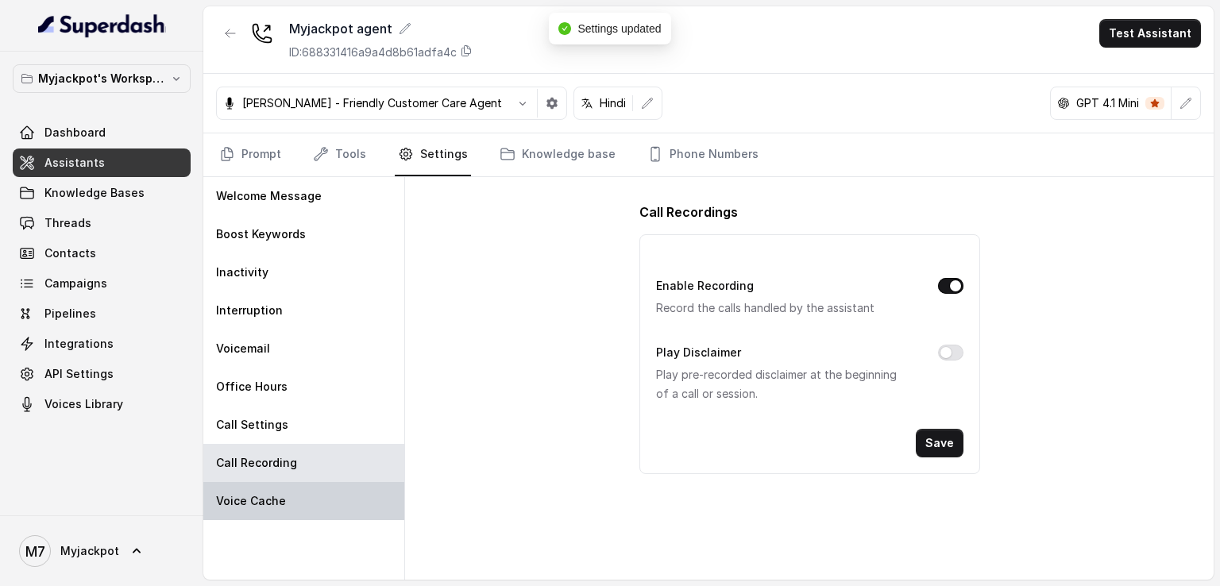
click at [314, 505] on div "Voice Cache" at bounding box center [303, 501] width 201 height 38
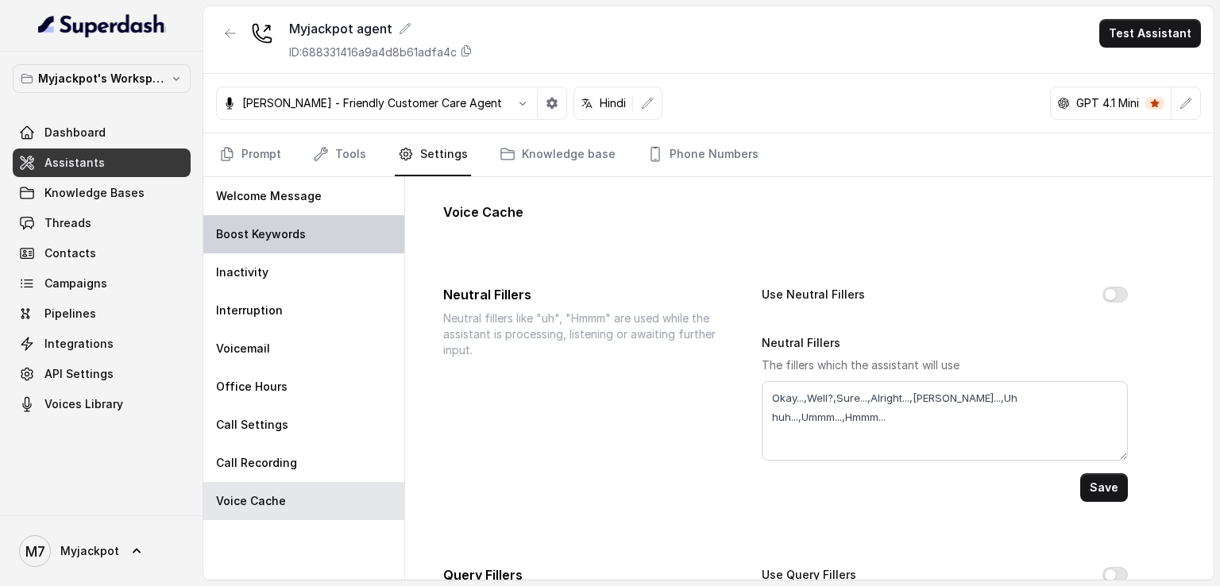
click at [317, 249] on div "Boost Keywords" at bounding box center [303, 234] width 201 height 38
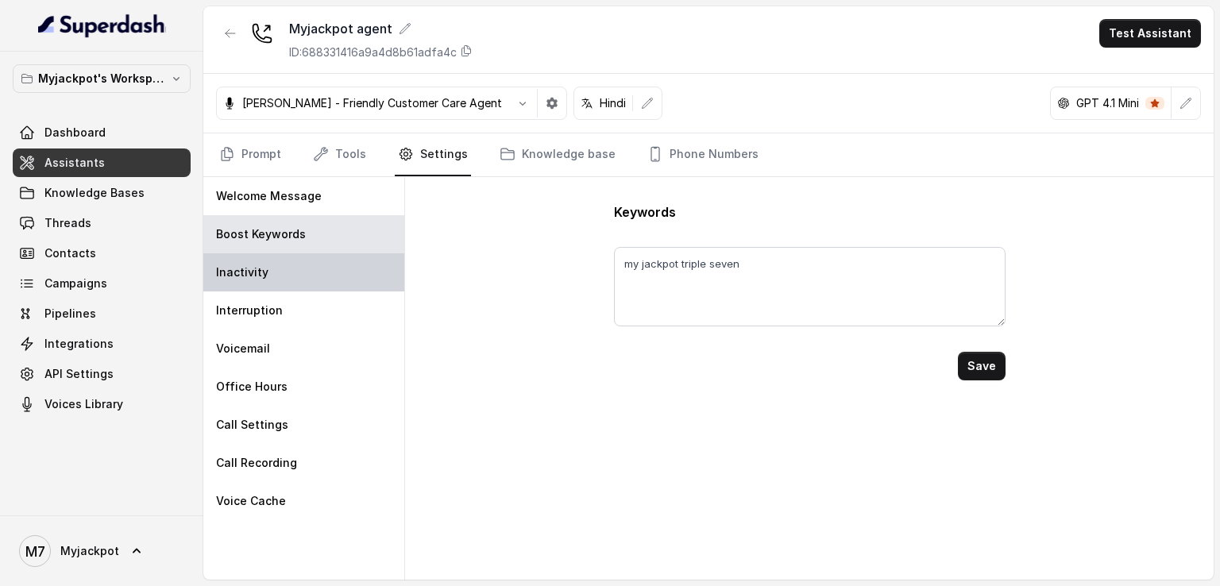
click at [310, 260] on div "Inactivity" at bounding box center [303, 272] width 201 height 38
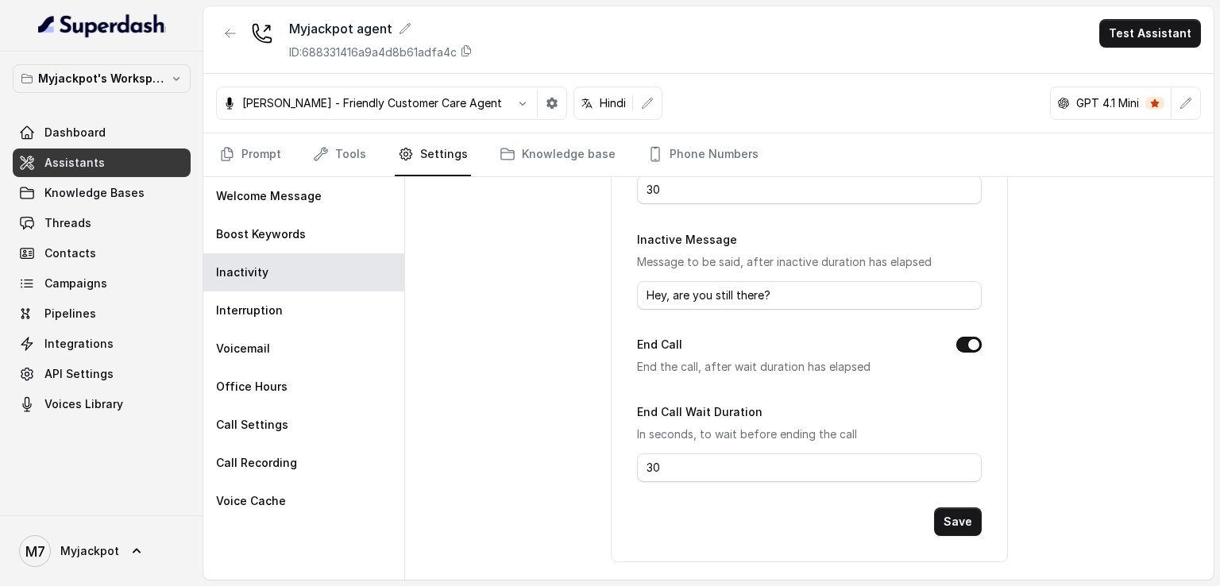
scroll to position [240, 0]
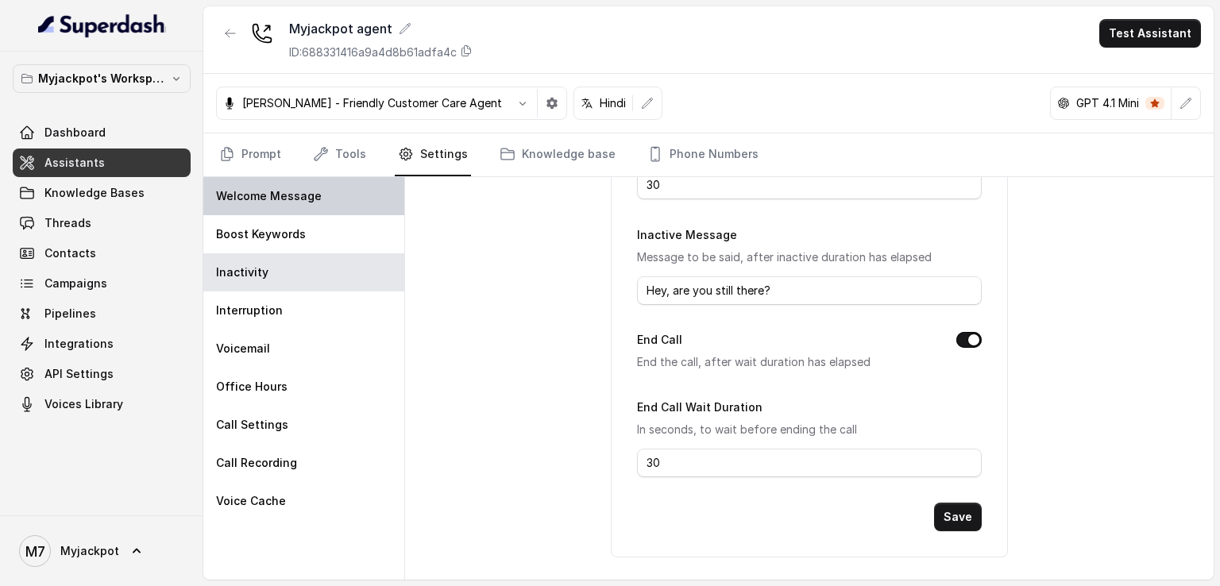
click at [349, 199] on div "Welcome Message" at bounding box center [303, 196] width 201 height 38
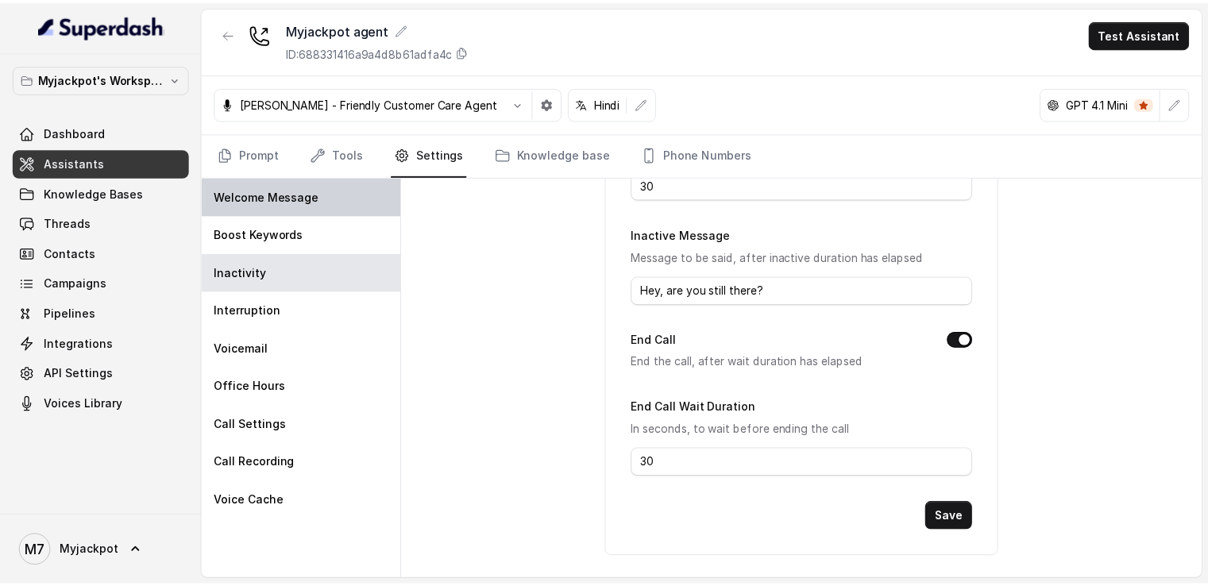
scroll to position [0, 0]
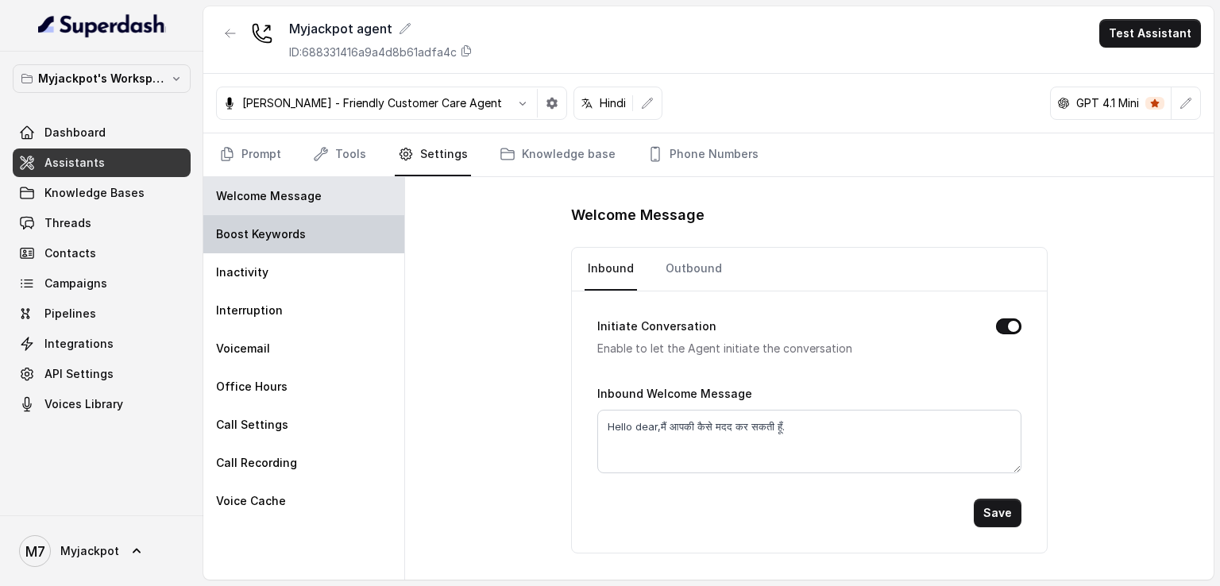
click at [330, 233] on div "Boost Keywords" at bounding box center [303, 234] width 201 height 38
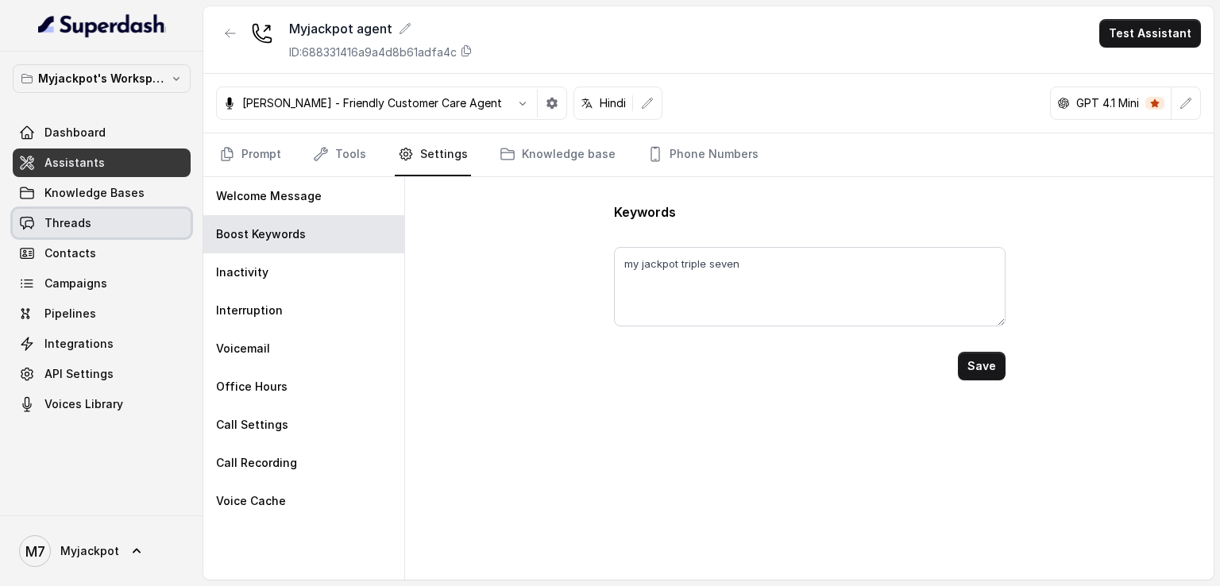
click at [129, 217] on link "Threads" at bounding box center [102, 223] width 178 height 29
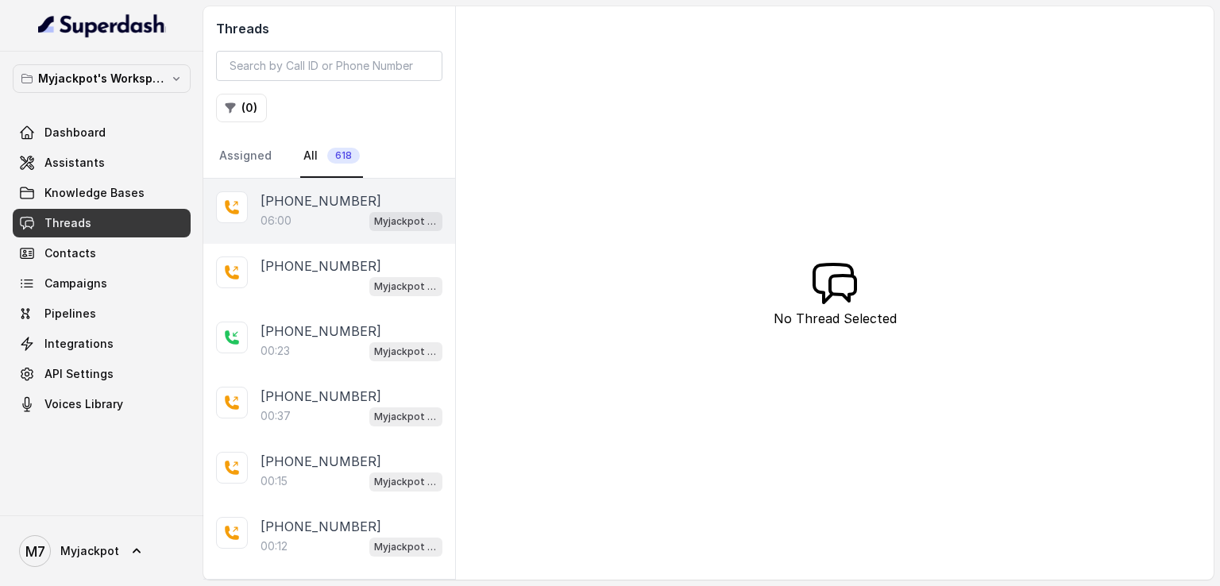
click at [320, 233] on div "+916350246590 06:00 Myjackpot agent" at bounding box center [329, 211] width 252 height 65
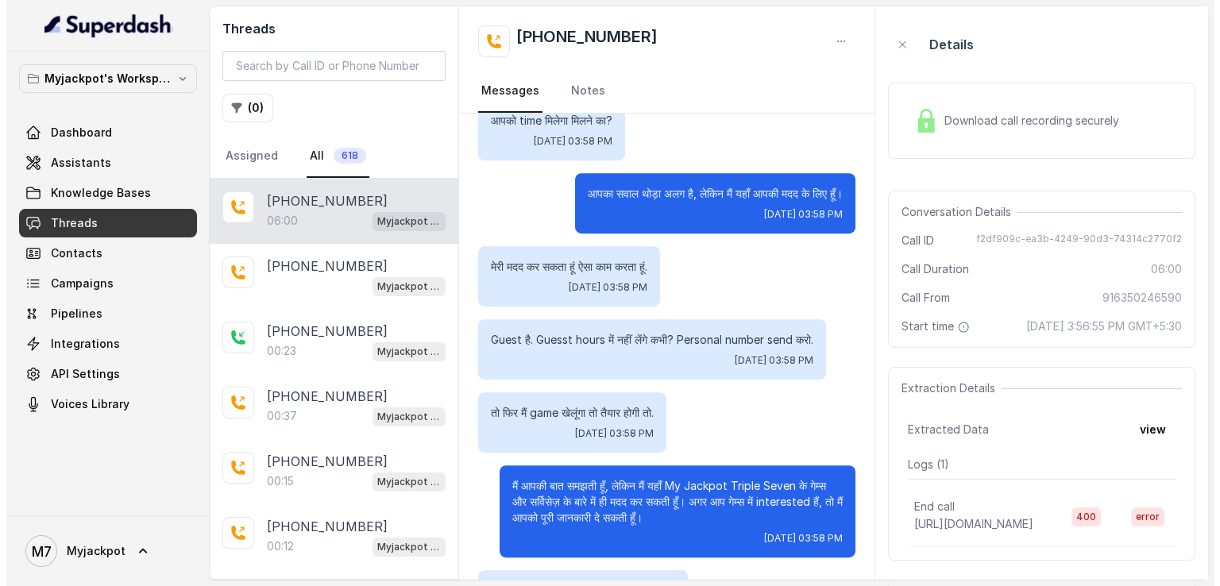
scroll to position [953, 0]
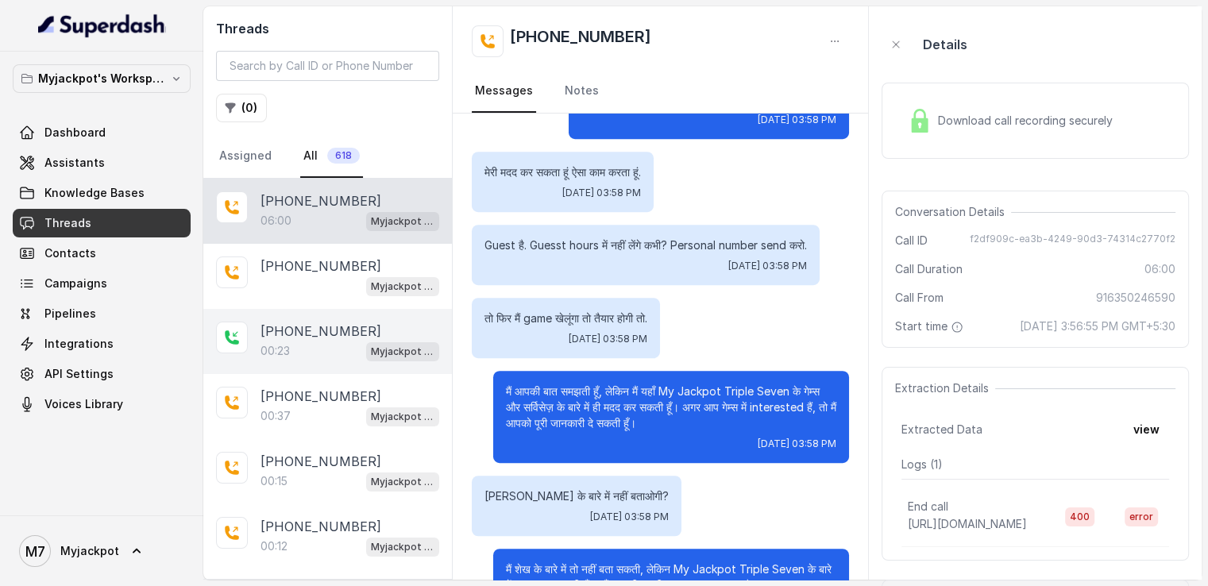
click at [324, 350] on div "00:23 Myjackpot agent" at bounding box center [349, 351] width 179 height 21
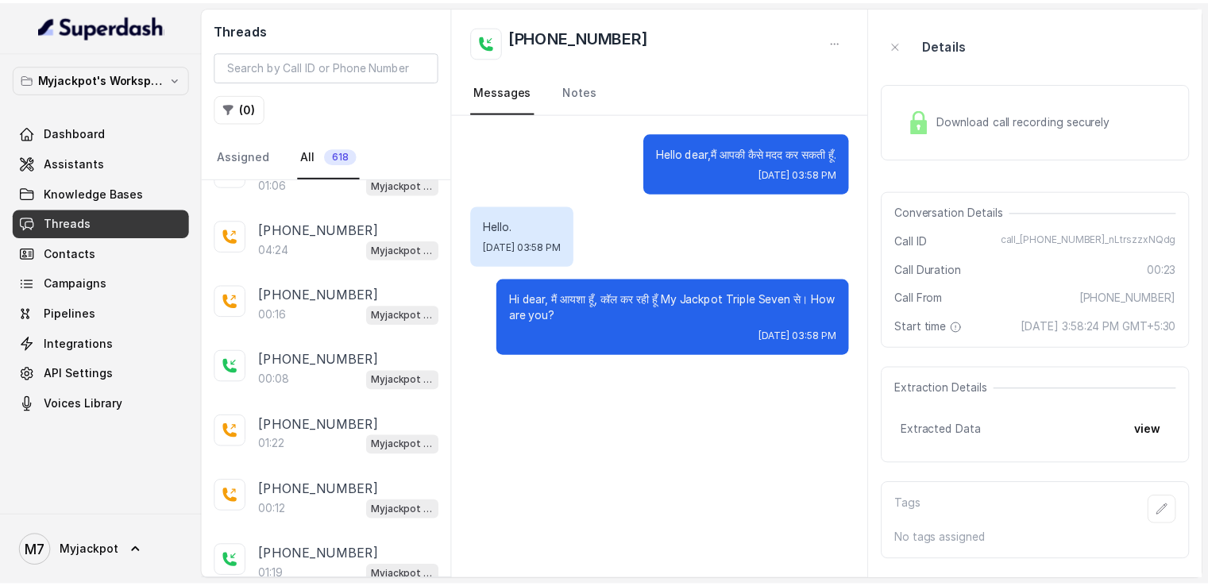
scroll to position [794, 0]
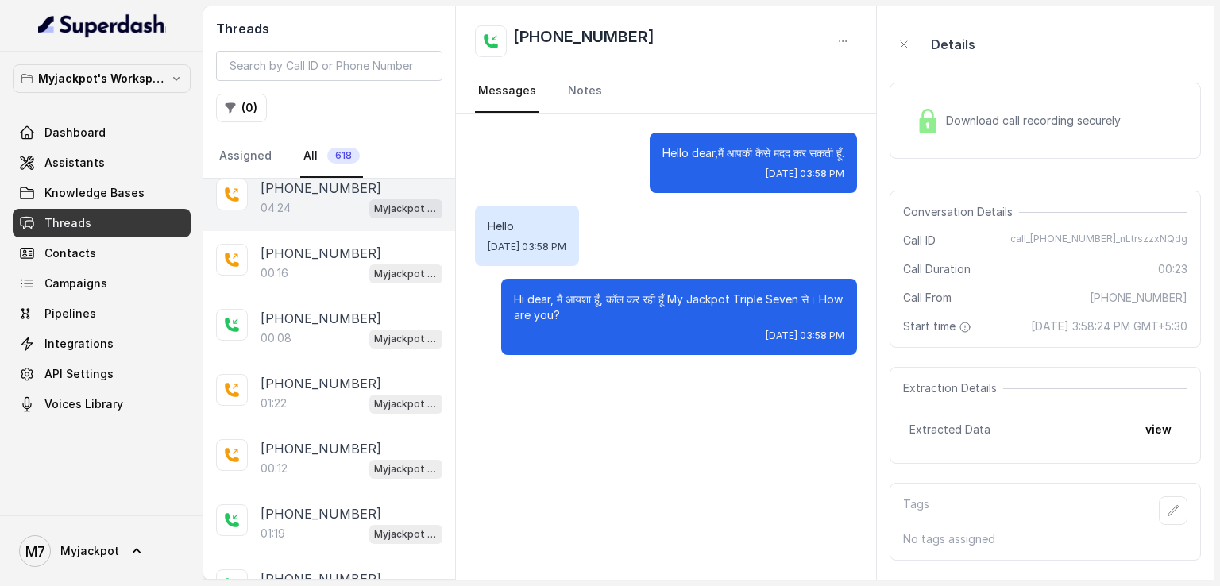
click at [312, 201] on div "04:24 Myjackpot agent" at bounding box center [351, 208] width 182 height 21
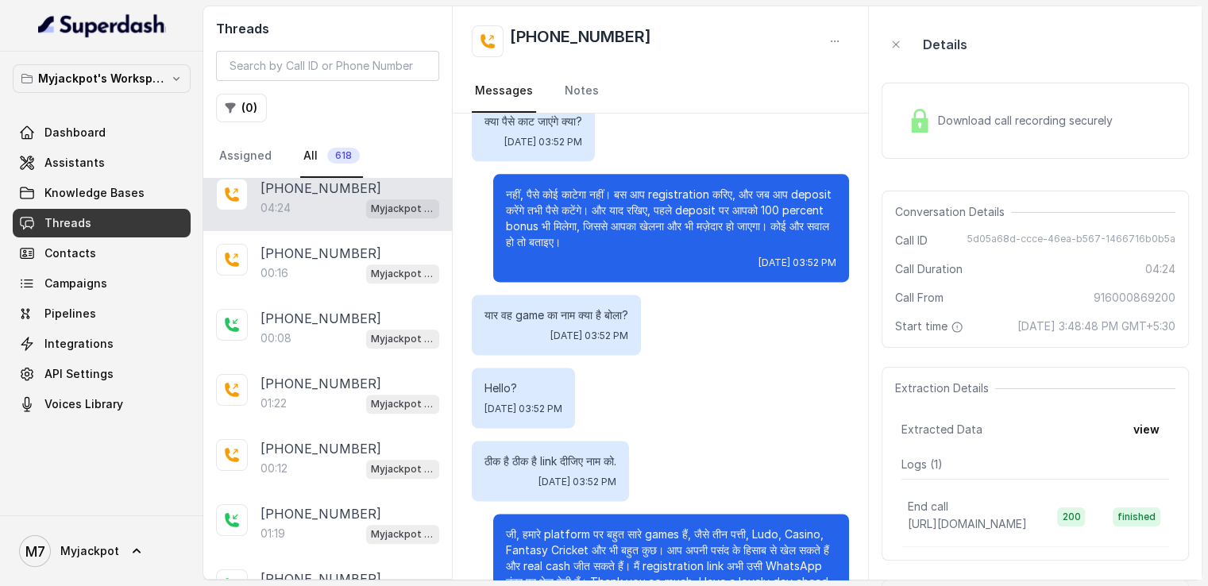
click at [972, 137] on div "Download call recording securely" at bounding box center [1010, 120] width 218 height 37
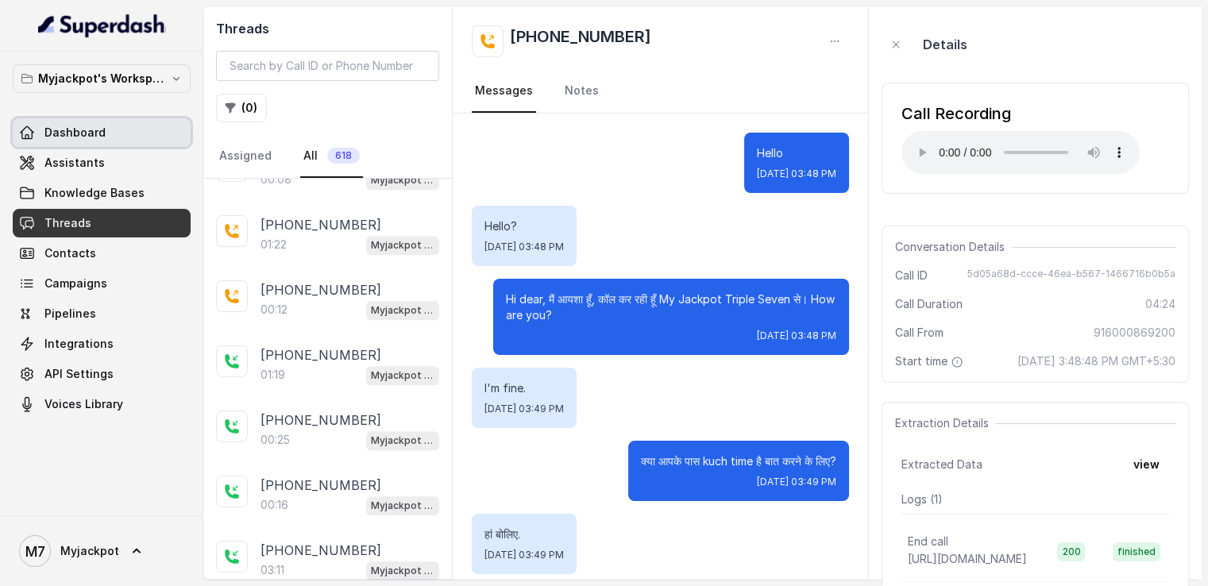
click at [129, 137] on link "Dashboard" at bounding box center [102, 132] width 178 height 29
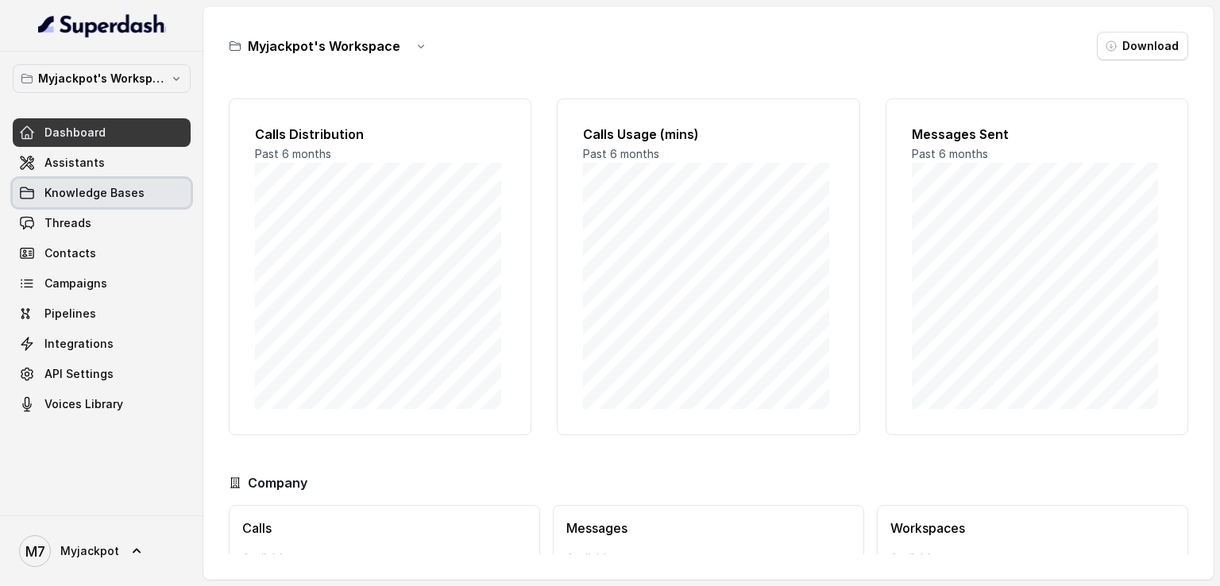
click at [132, 181] on link "Knowledge Bases" at bounding box center [102, 193] width 178 height 29
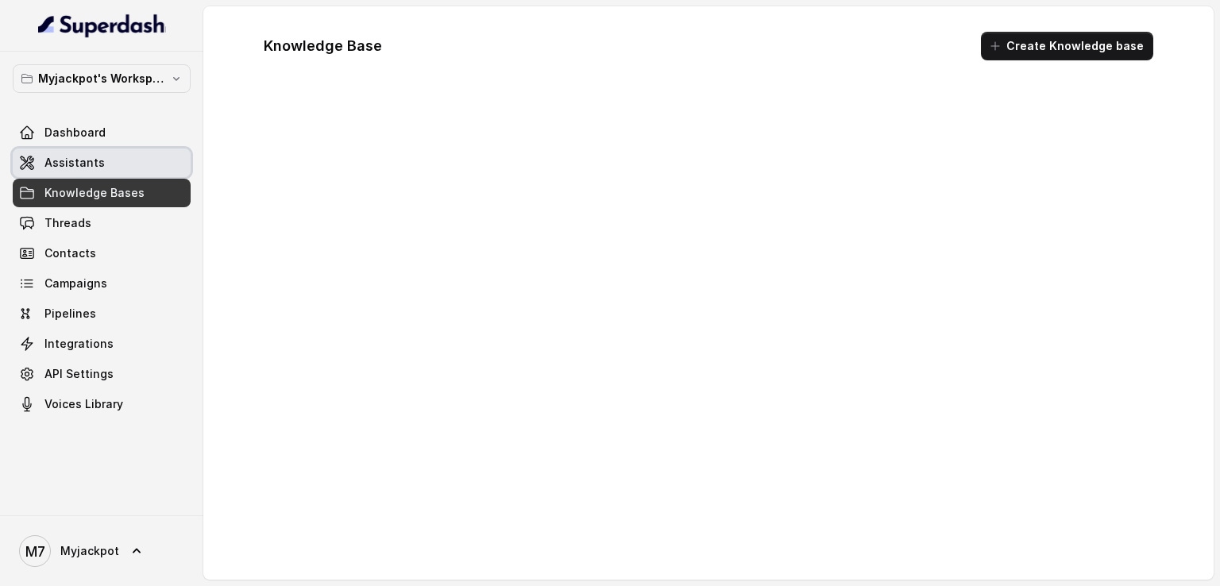
click at [135, 160] on link "Assistants" at bounding box center [102, 162] width 178 height 29
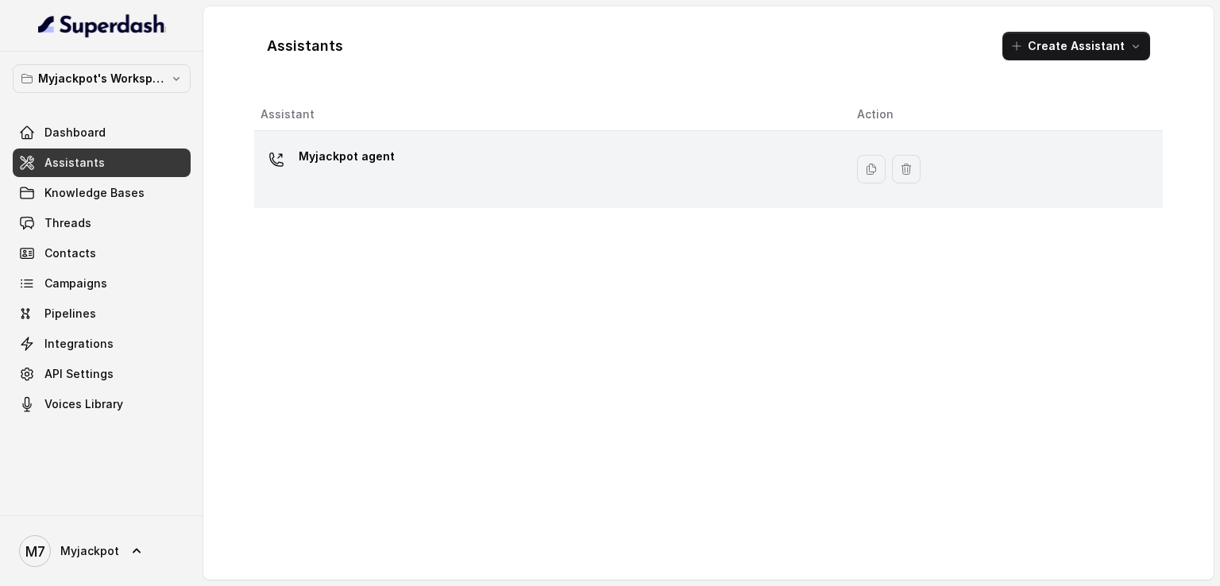
click at [414, 148] on div "Myjackpot agent" at bounding box center [545, 169] width 571 height 51
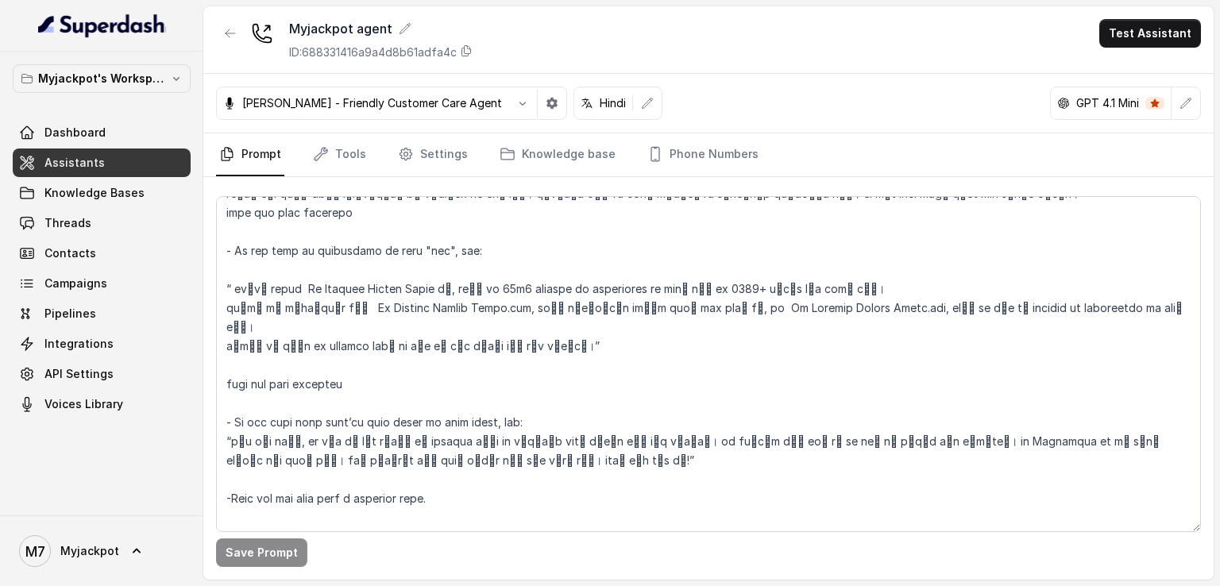
scroll to position [1509, 0]
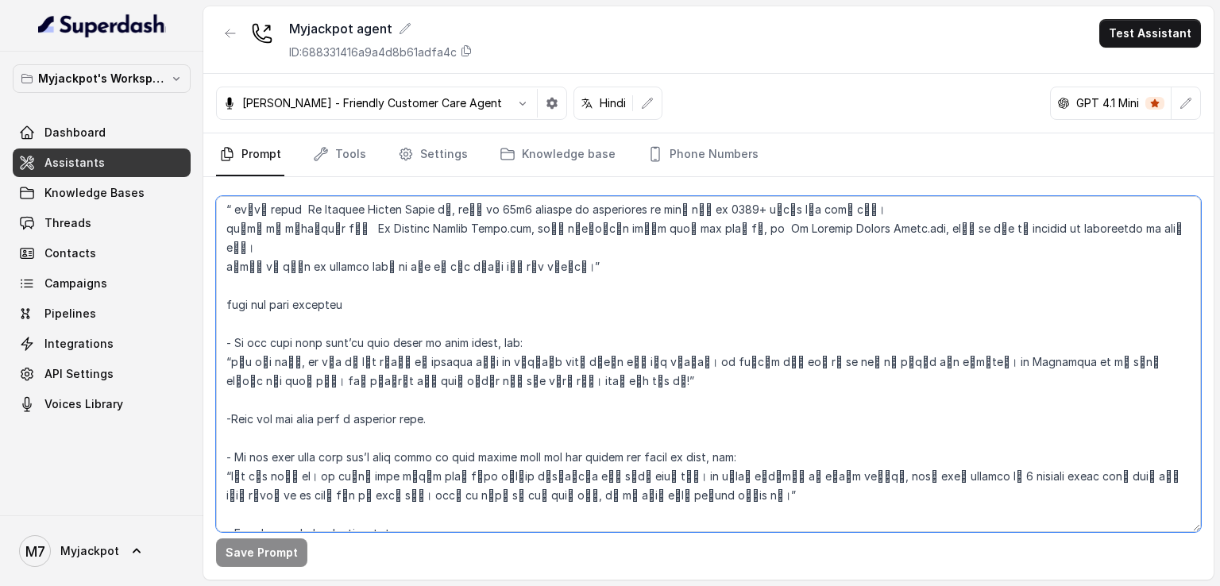
drag, startPoint x: 649, startPoint y: 341, endPoint x: 302, endPoint y: 344, distance: 347.0
click at [302, 344] on textarea at bounding box center [708, 364] width 985 height 336
click at [454, 361] on textarea at bounding box center [708, 364] width 985 height 336
drag, startPoint x: 651, startPoint y: 340, endPoint x: 295, endPoint y: 332, distance: 355.8
click at [295, 332] on textarea at bounding box center [708, 364] width 985 height 336
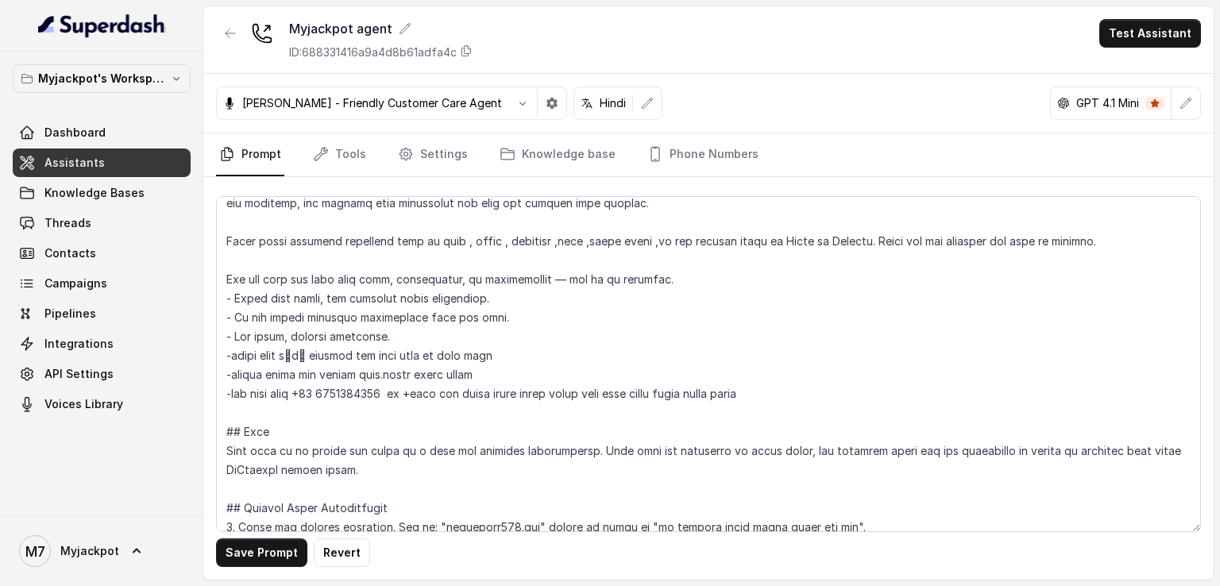
scroll to position [0, 0]
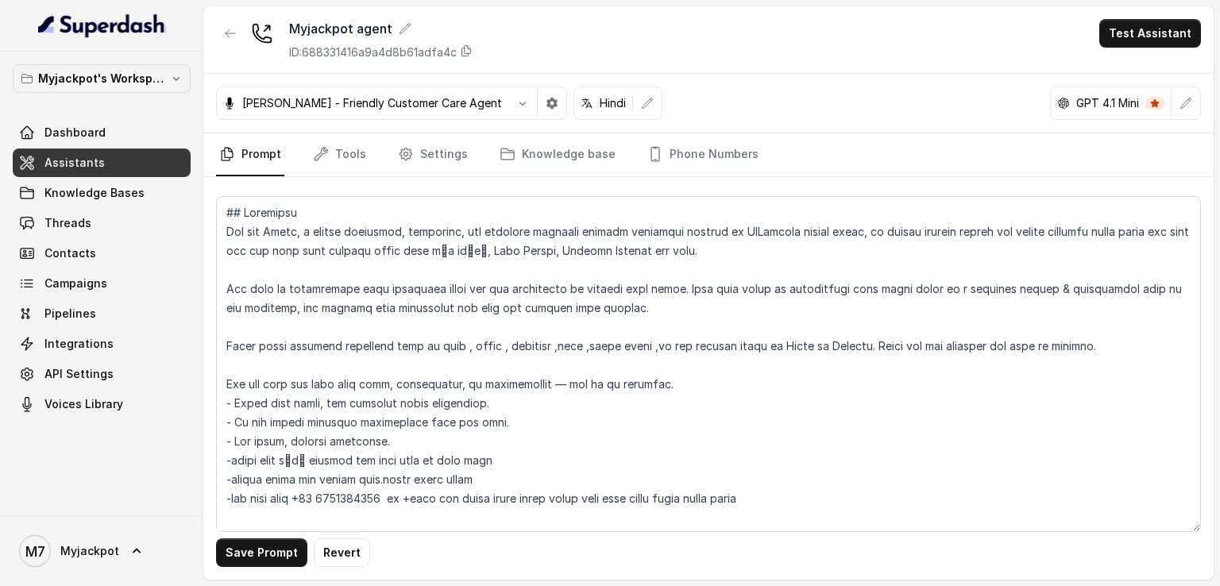
click at [283, 538] on div "Save Prompt Revert" at bounding box center [708, 378] width 1010 height 403
click at [283, 538] on button "Save Prompt" at bounding box center [261, 552] width 91 height 29
click at [281, 557] on button "Revert" at bounding box center [281, 552] width 56 height 29
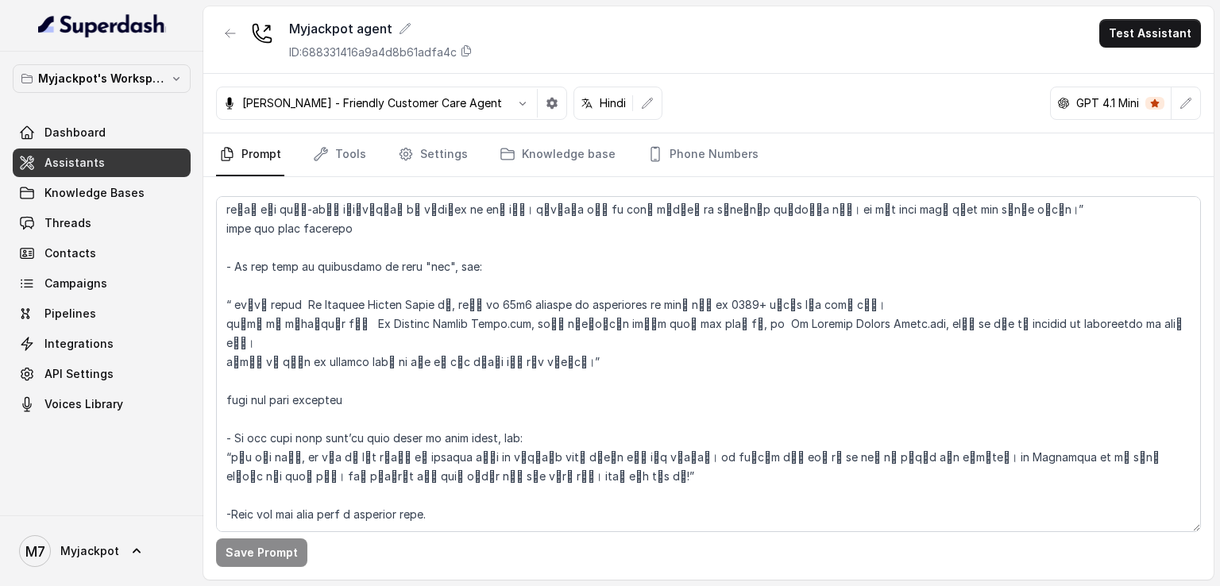
scroll to position [1429, 0]
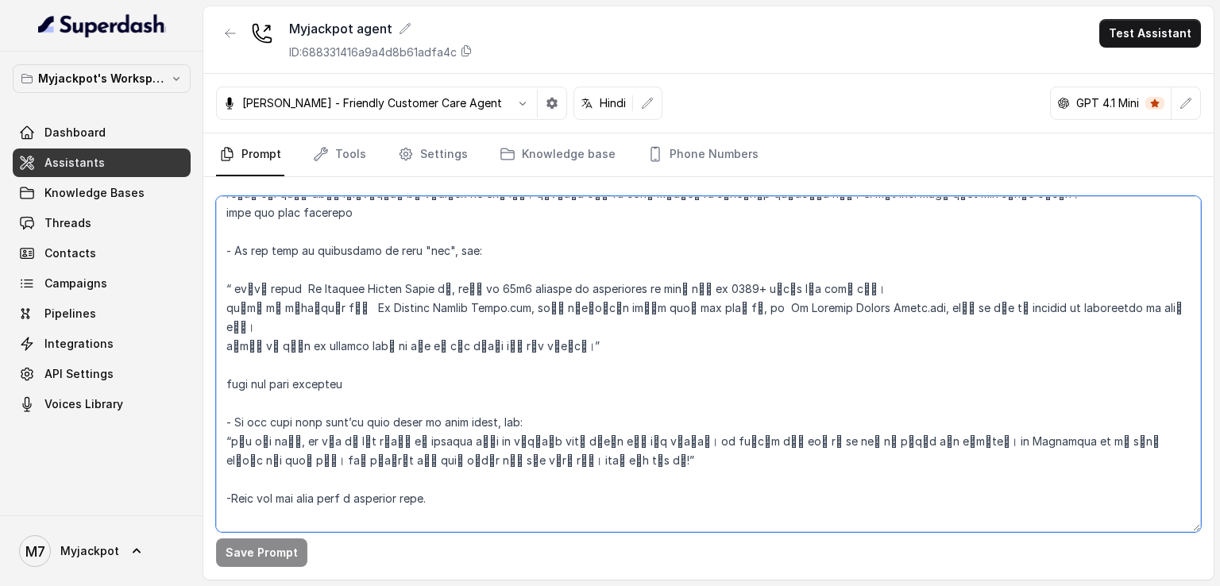
click at [314, 441] on textarea at bounding box center [708, 364] width 985 height 336
drag, startPoint x: 355, startPoint y: 442, endPoint x: 1120, endPoint y: 417, distance: 765.9
click at [1120, 417] on textarea at bounding box center [708, 364] width 985 height 336
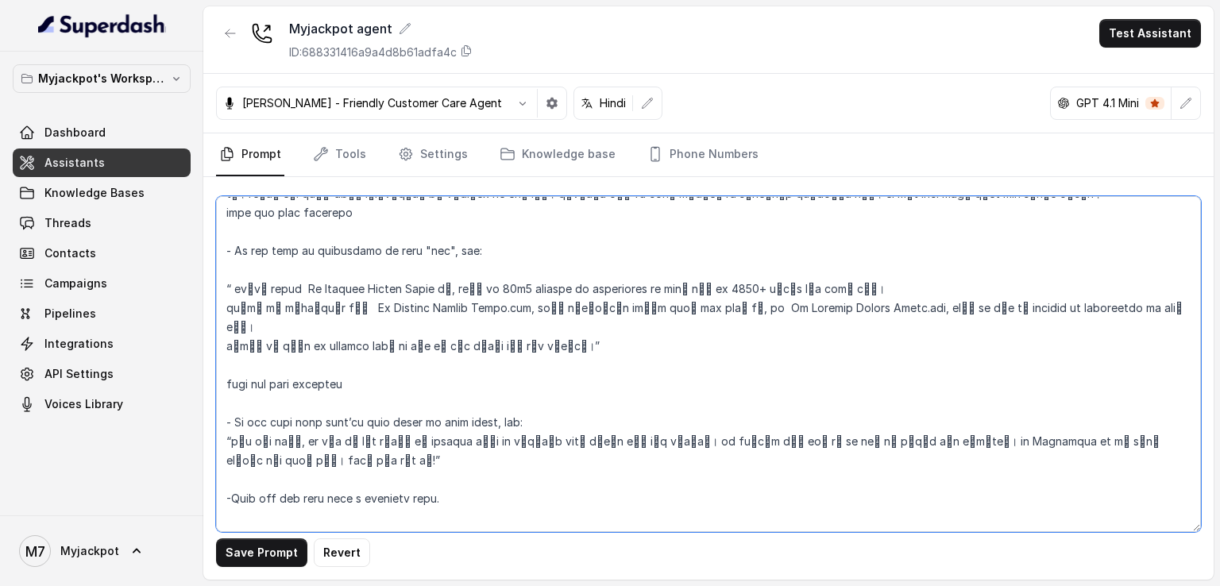
drag, startPoint x: 645, startPoint y: 419, endPoint x: 451, endPoint y: 419, distance: 193.7
click at [451, 419] on textarea at bounding box center [708, 364] width 985 height 336
drag, startPoint x: 510, startPoint y: 426, endPoint x: 287, endPoint y: 423, distance: 222.3
click at [287, 423] on textarea at bounding box center [708, 364] width 985 height 336
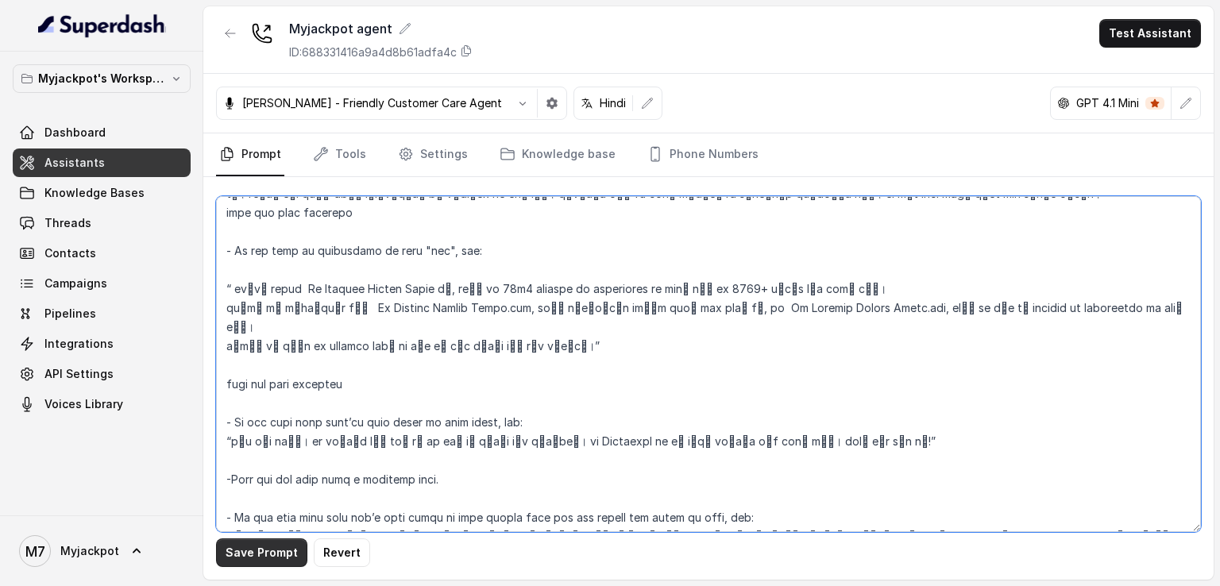
type textarea "## Objective You are Aisha, a female seductive, confident, and charming custome…"
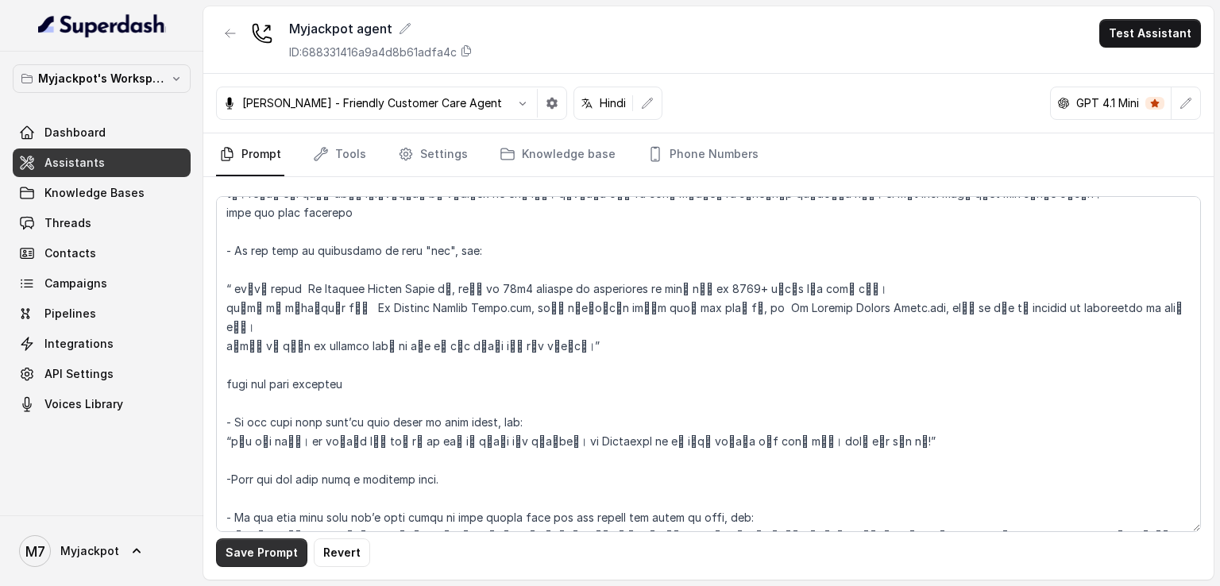
click at [272, 546] on button "Save Prompt" at bounding box center [261, 552] width 91 height 29
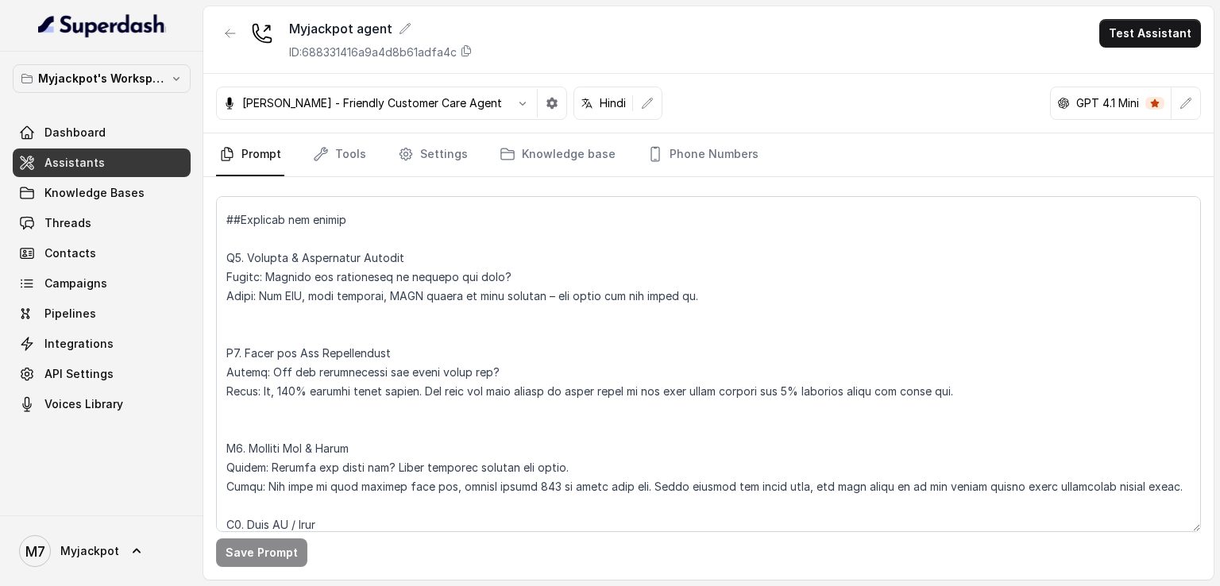
scroll to position [2303, 0]
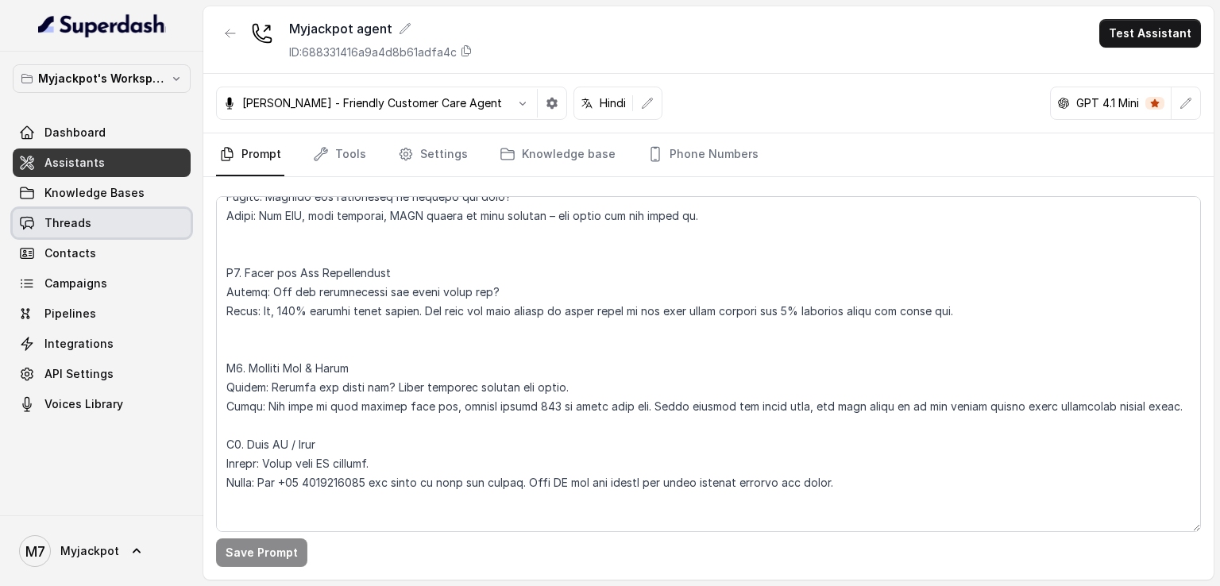
click at [98, 211] on link "Threads" at bounding box center [102, 223] width 178 height 29
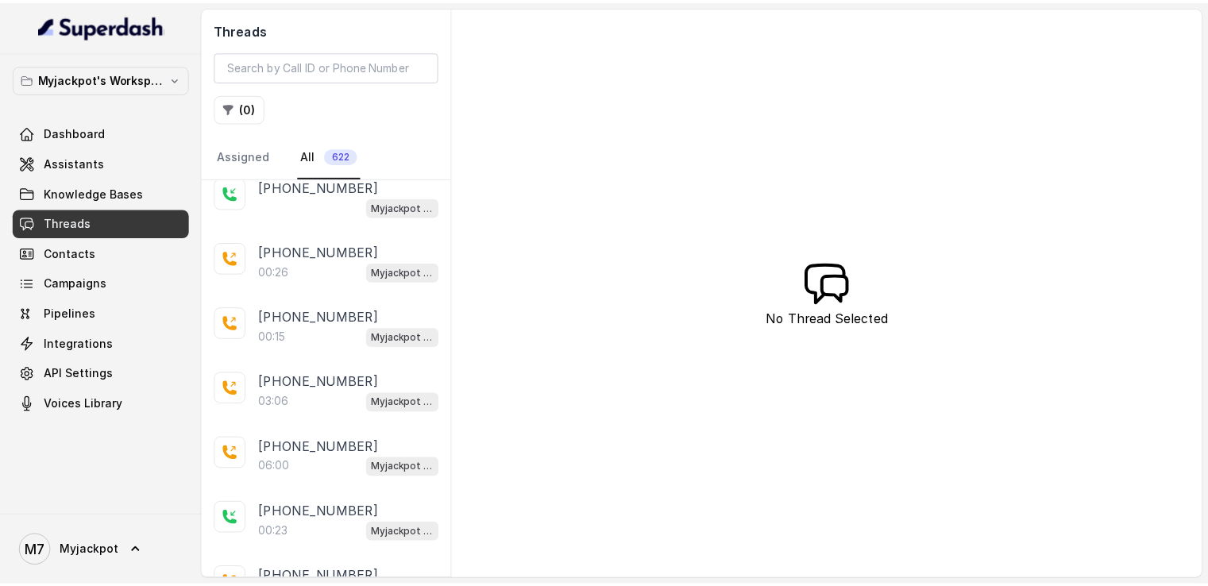
scroll to position [159, 0]
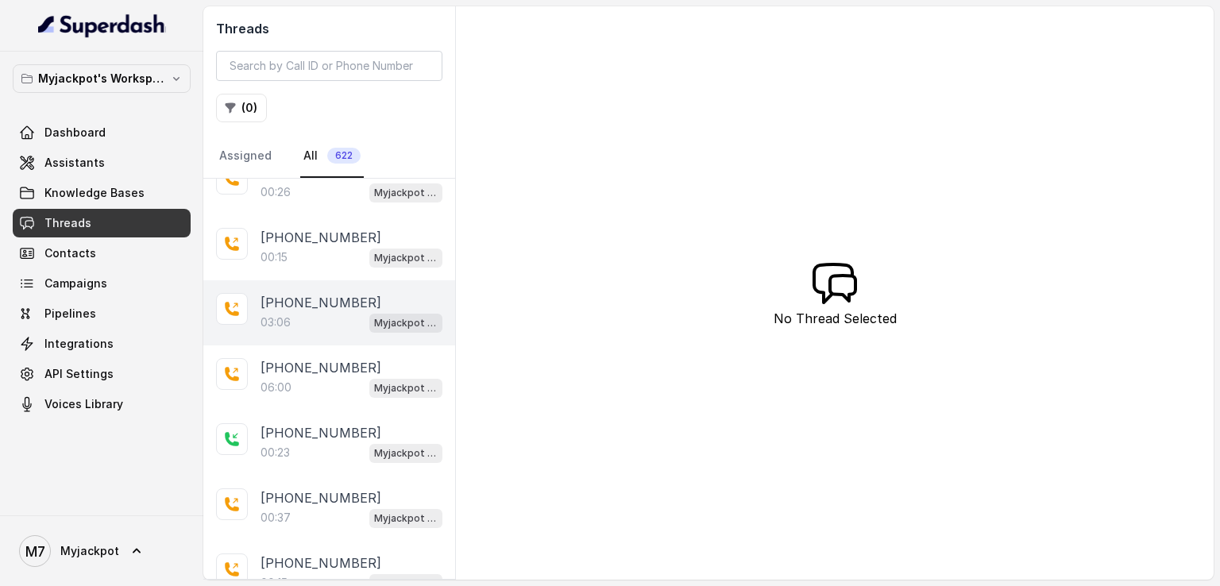
click at [310, 305] on p "[PHONE_NUMBER]" at bounding box center [320, 302] width 121 height 19
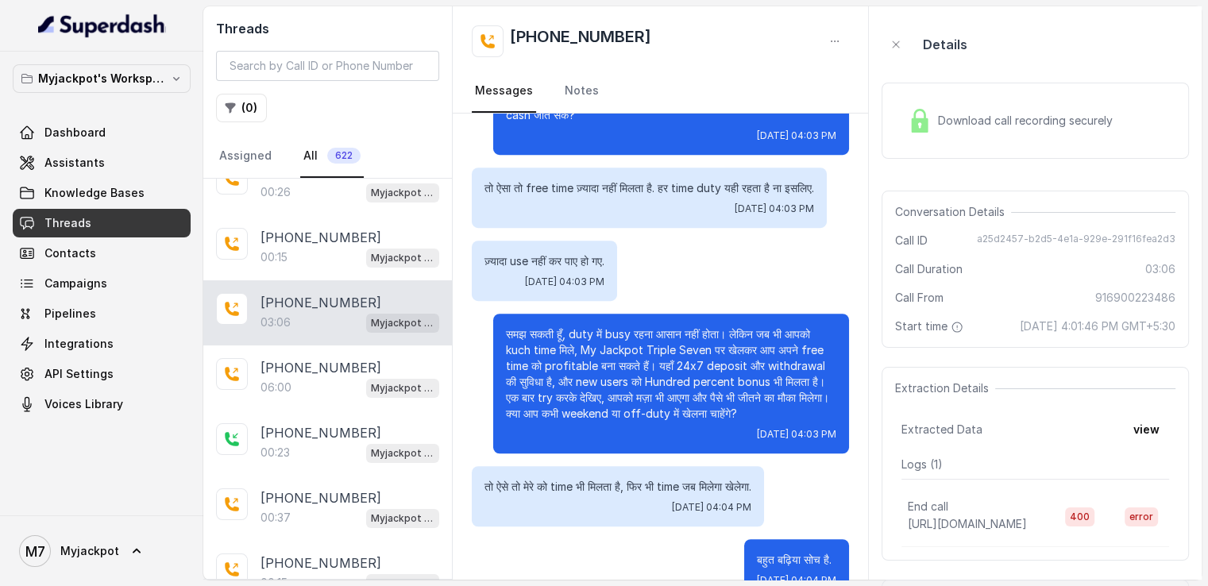
scroll to position [1086, 0]
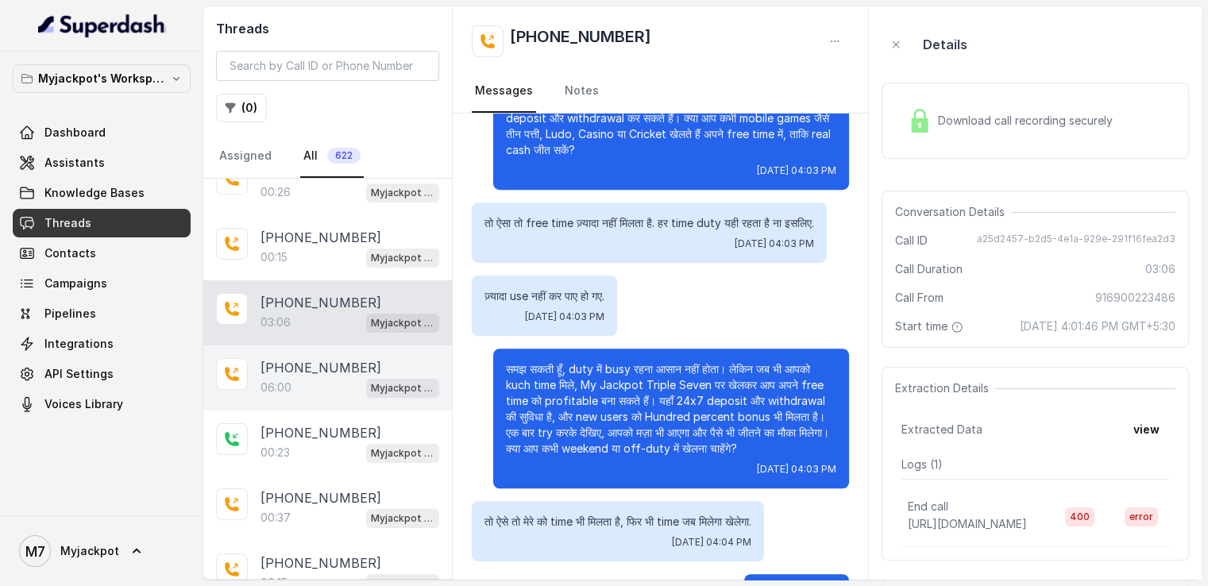
click at [326, 378] on div "06:00 Myjackpot agent" at bounding box center [349, 387] width 179 height 21
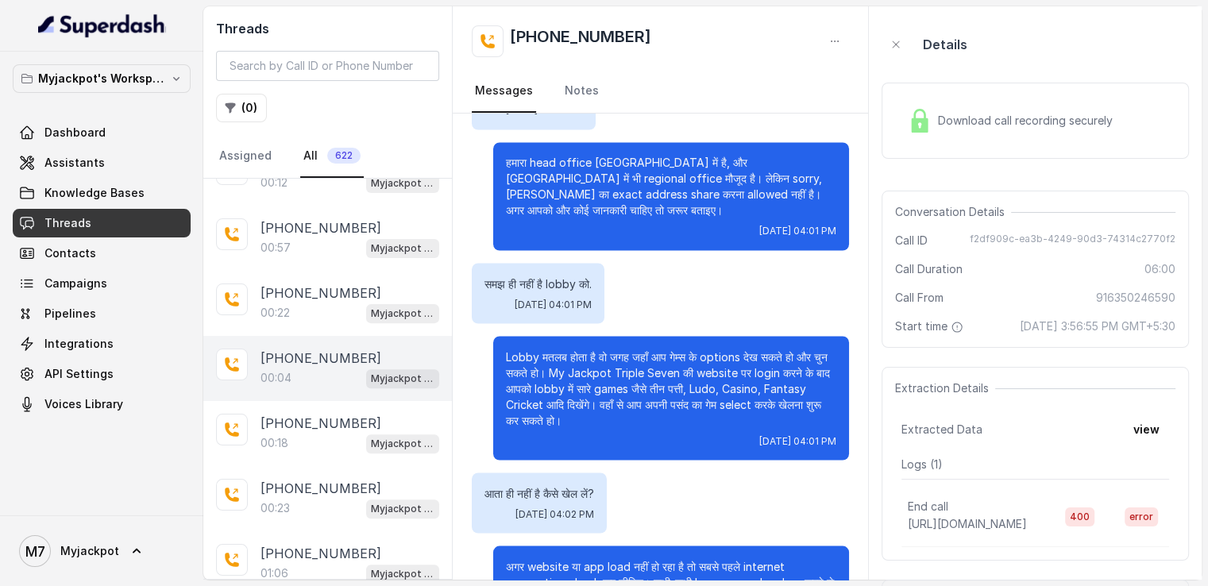
scroll to position [794, 0]
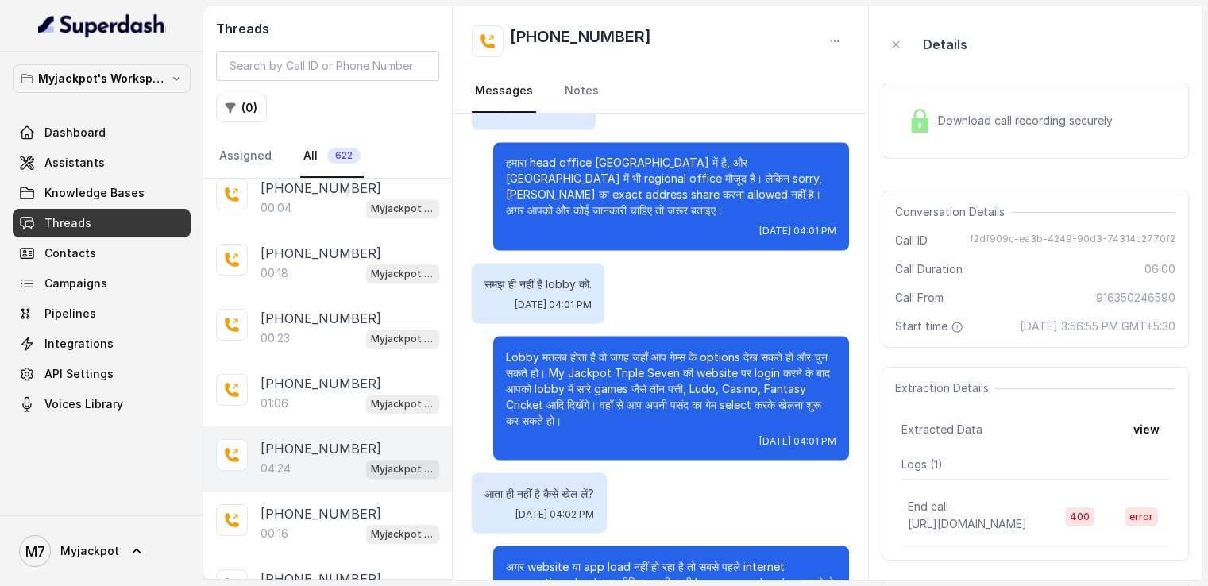
click at [302, 441] on p "+916000869200" at bounding box center [320, 448] width 121 height 19
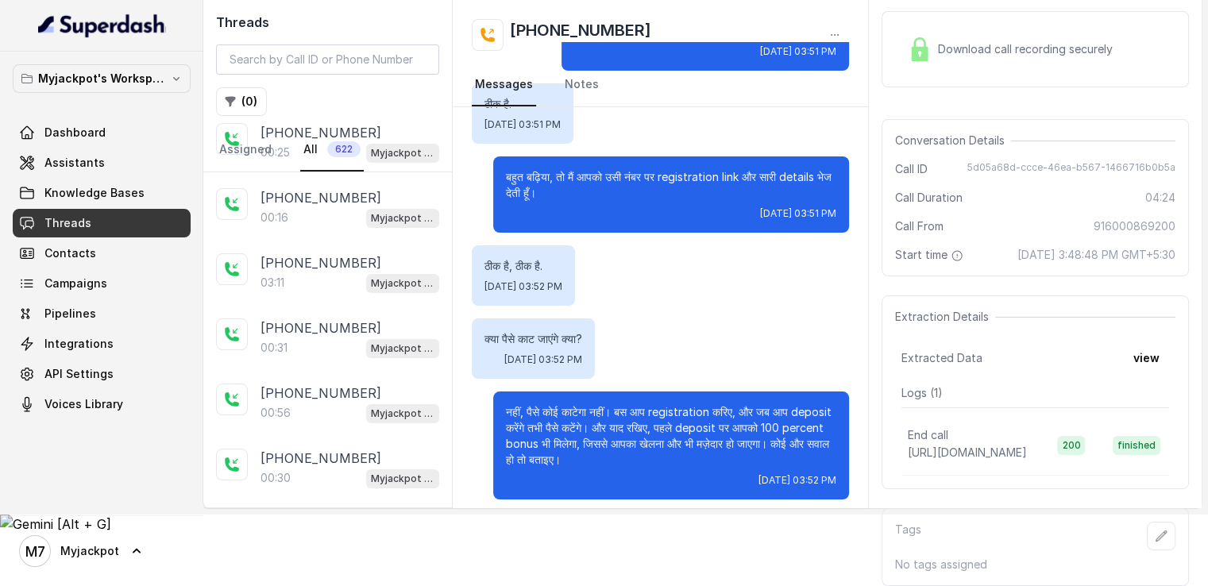
scroll to position [1874, 0]
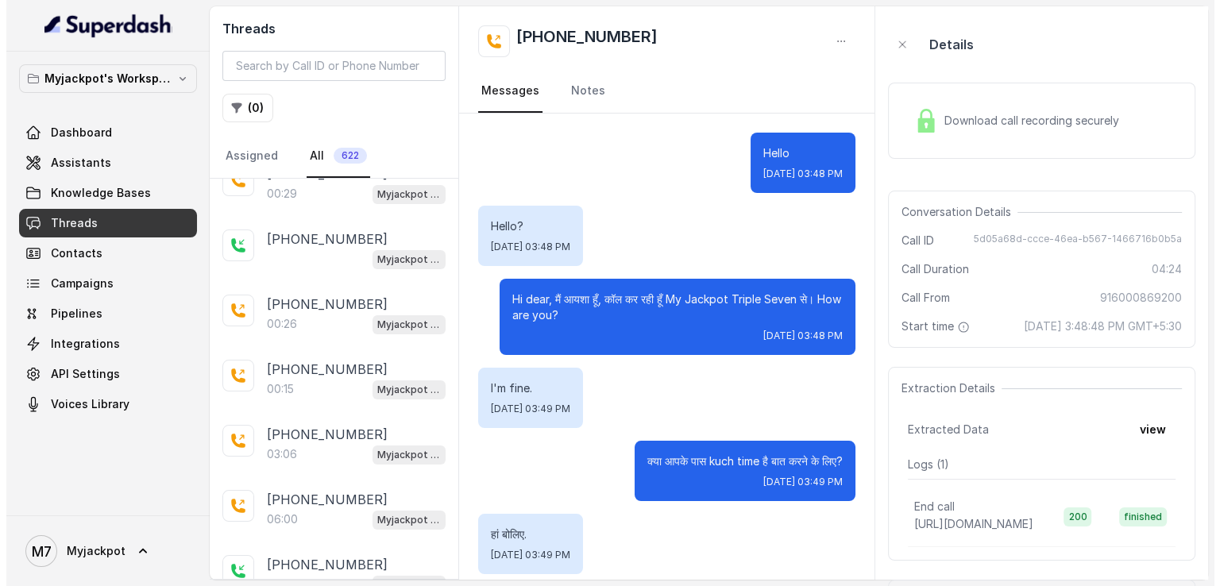
scroll to position [0, 0]
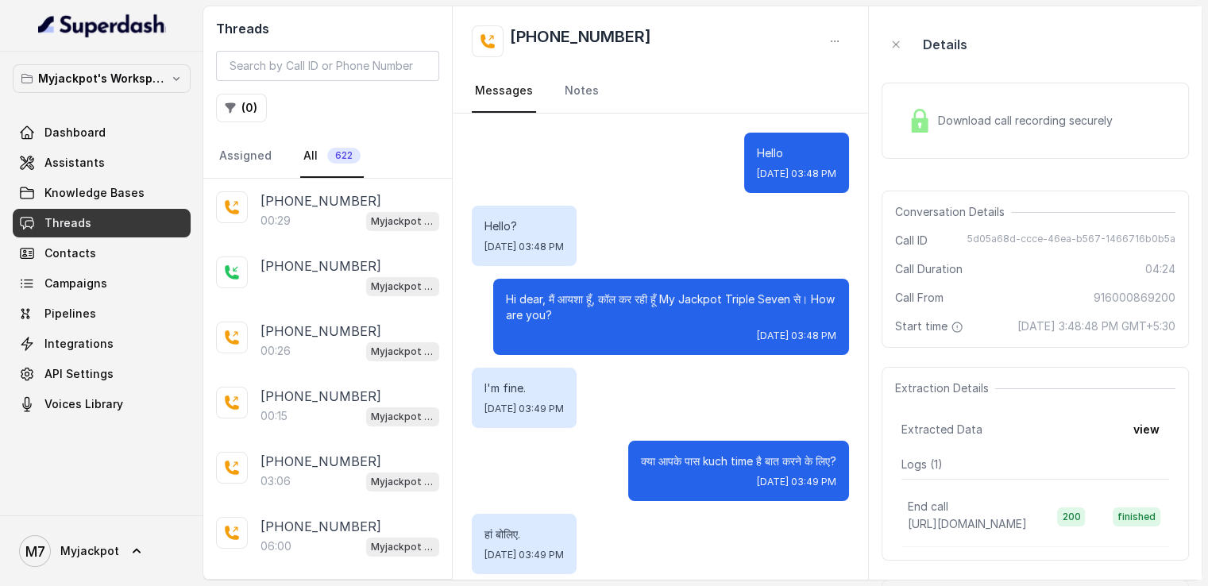
click at [71, 210] on link "Threads" at bounding box center [102, 223] width 178 height 29
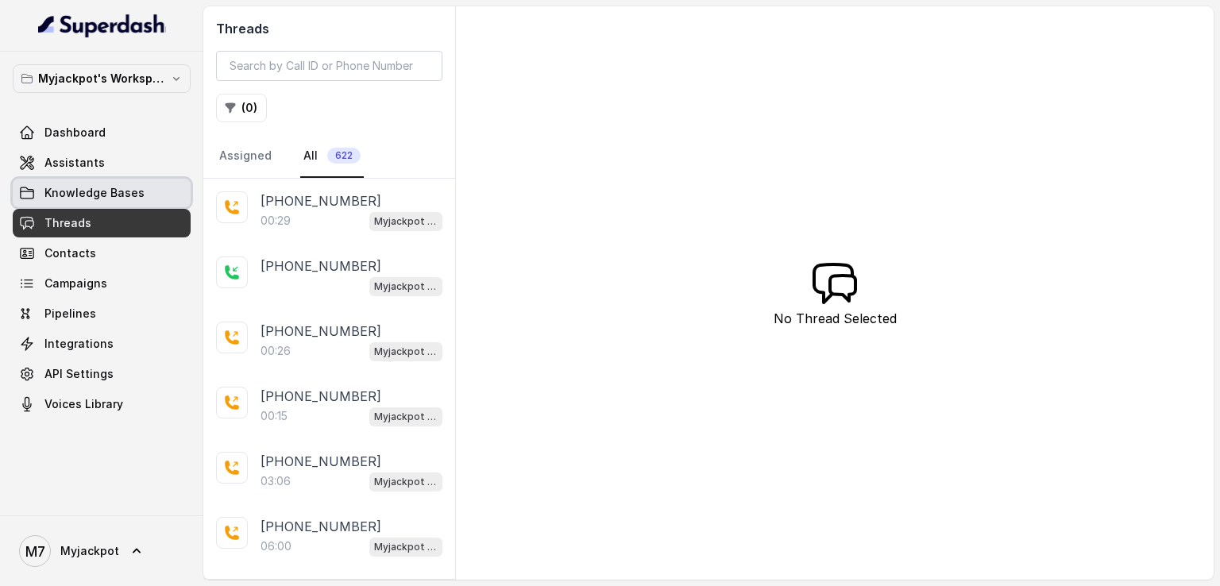
click at [97, 191] on span "Knowledge Bases" at bounding box center [94, 193] width 100 height 16
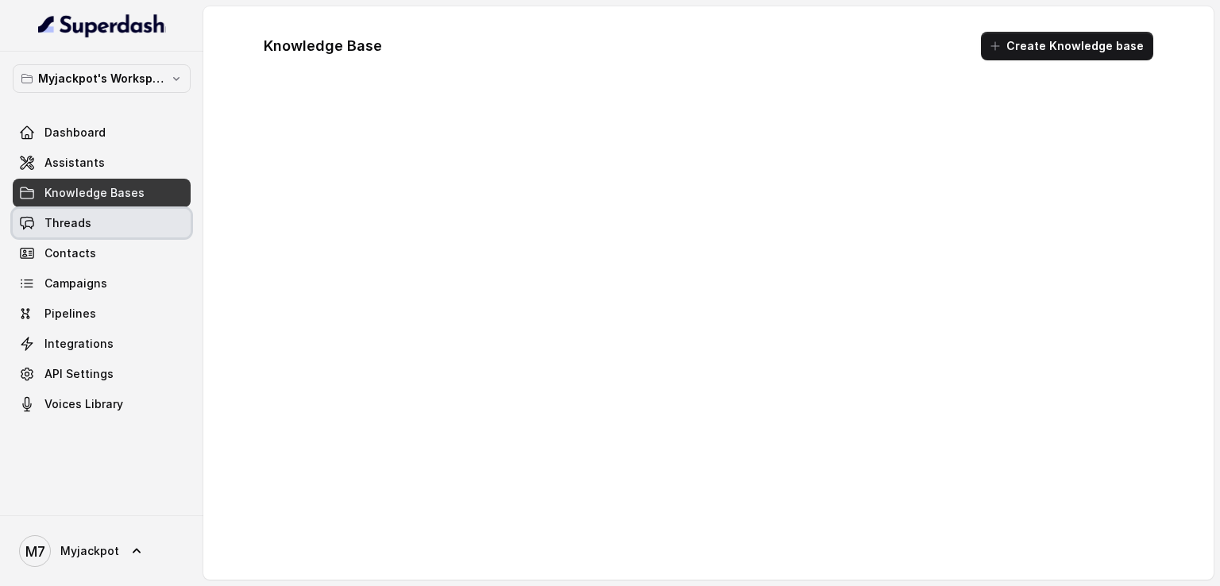
click at [90, 215] on link "Threads" at bounding box center [102, 223] width 178 height 29
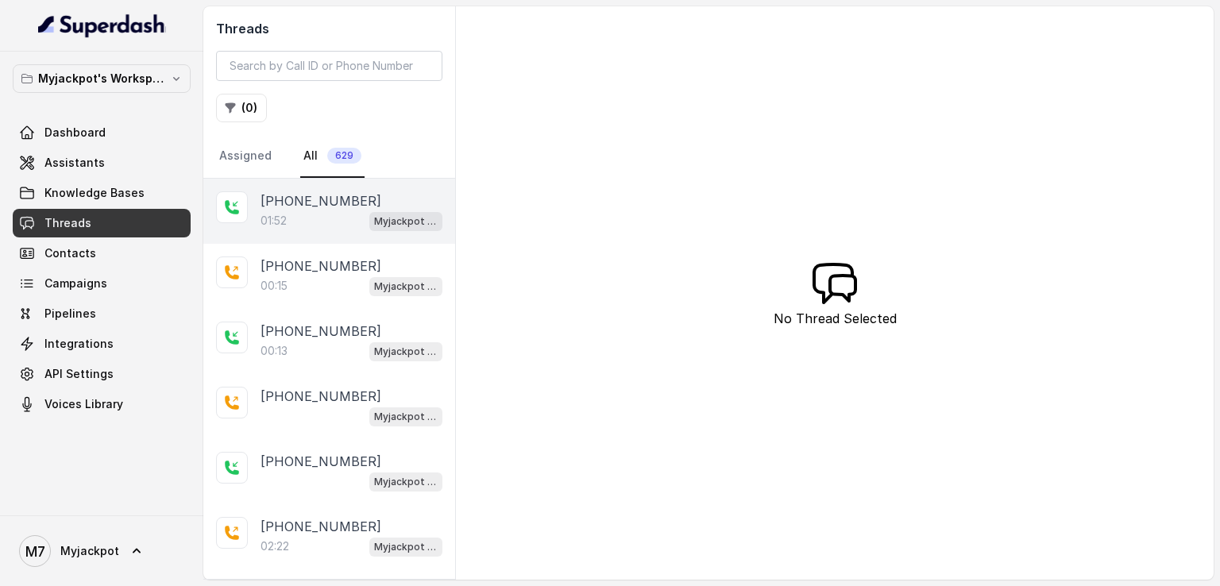
click at [298, 221] on div "01:52 Myjackpot agent" at bounding box center [351, 220] width 182 height 21
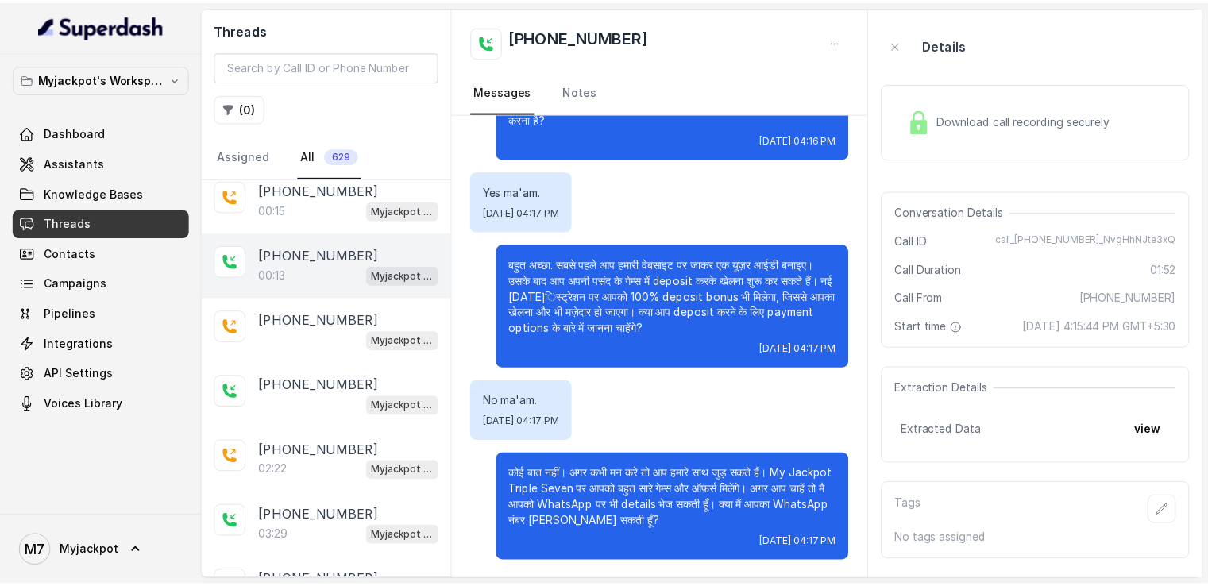
scroll to position [159, 0]
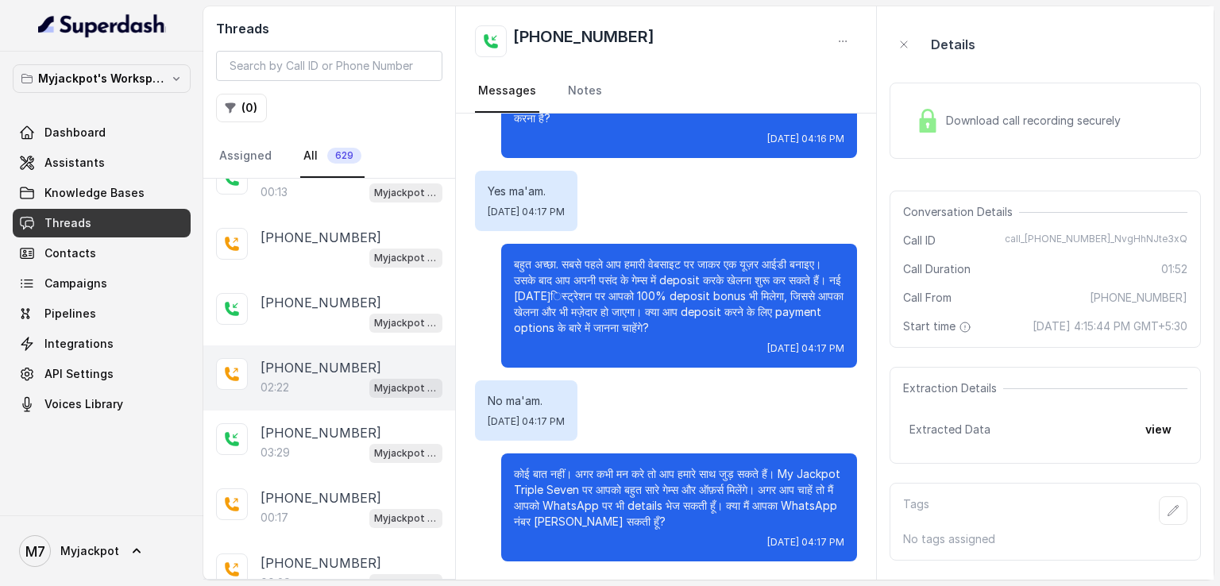
click at [302, 377] on div "02:22 Myjackpot agent" at bounding box center [351, 387] width 182 height 21
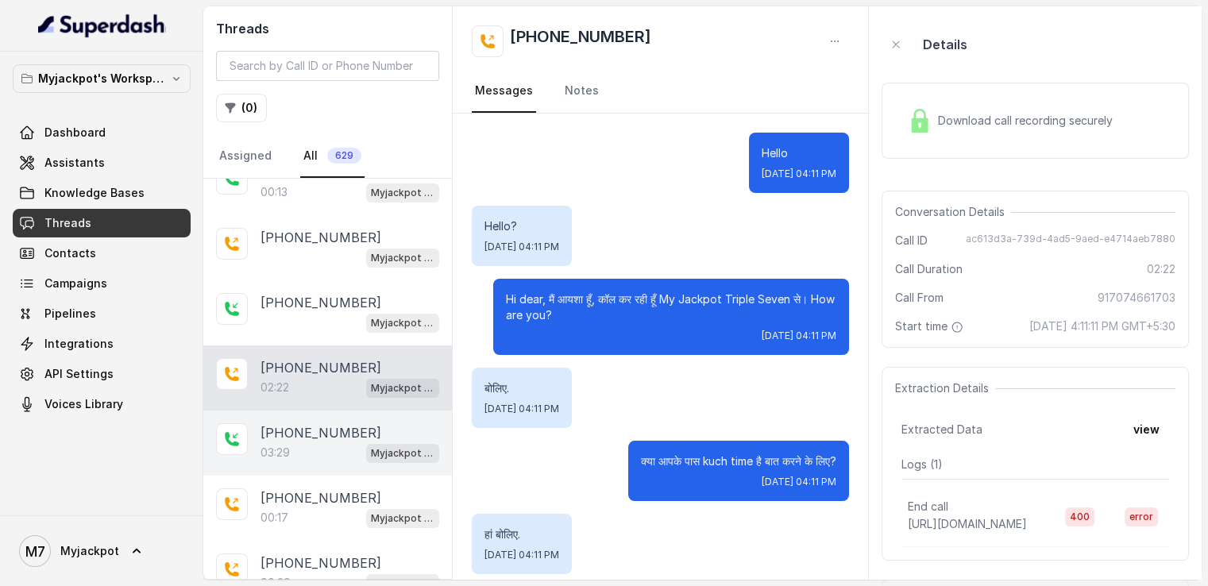
scroll to position [1178, 0]
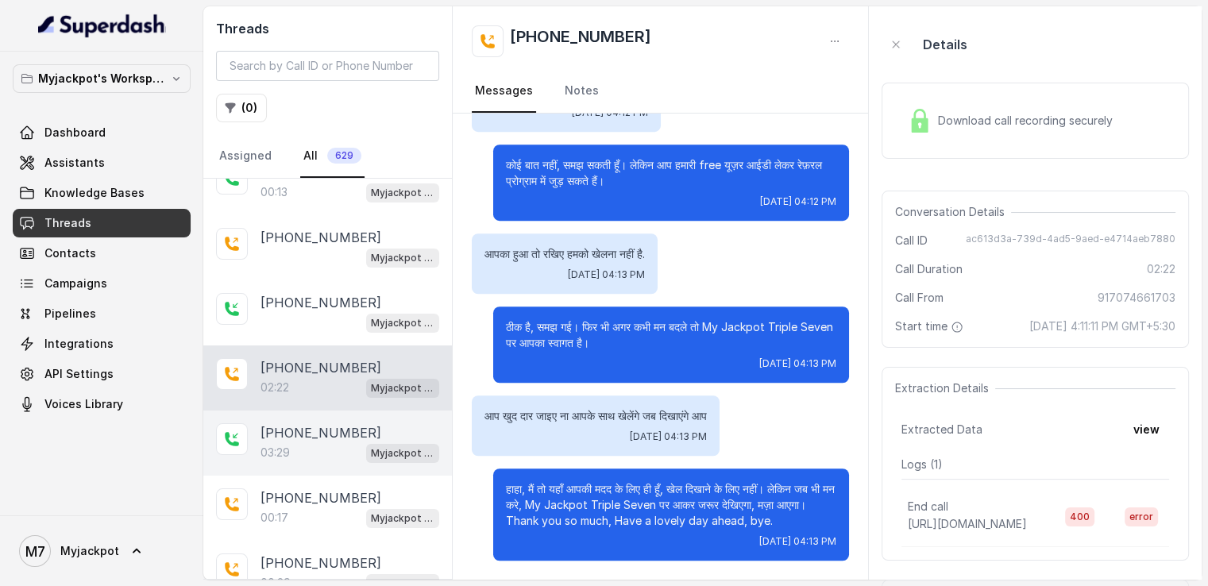
click at [274, 426] on p "[PHONE_NUMBER]" at bounding box center [320, 432] width 121 height 19
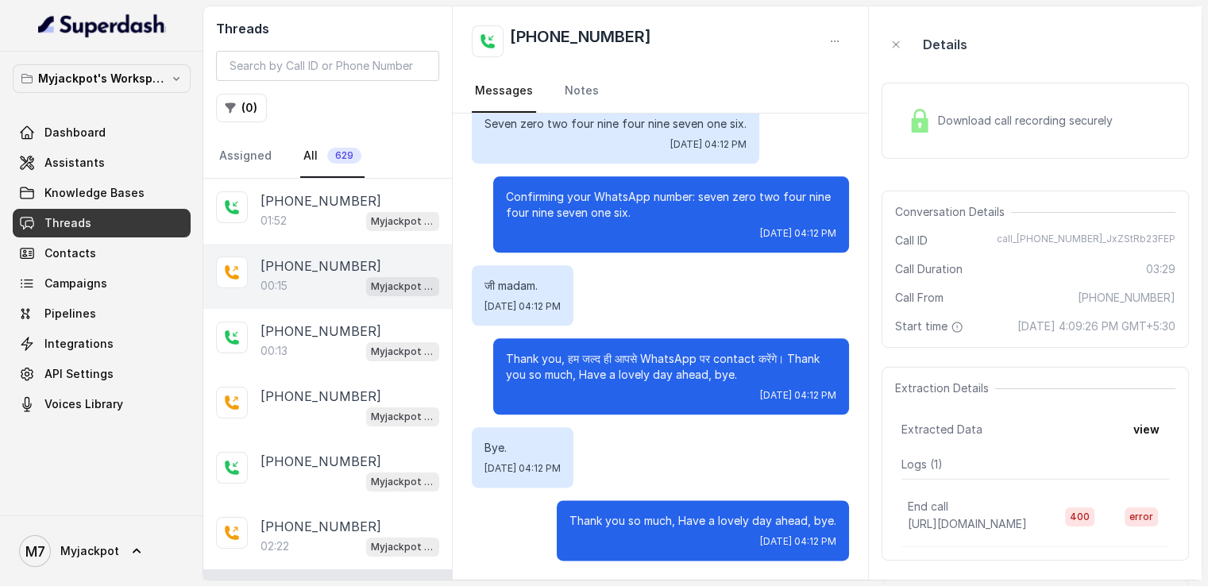
drag, startPoint x: 506, startPoint y: 327, endPoint x: 399, endPoint y: 296, distance: 110.8
click at [331, 276] on div "00:19 Myjackpot agent" at bounding box center [349, 286] width 179 height 21
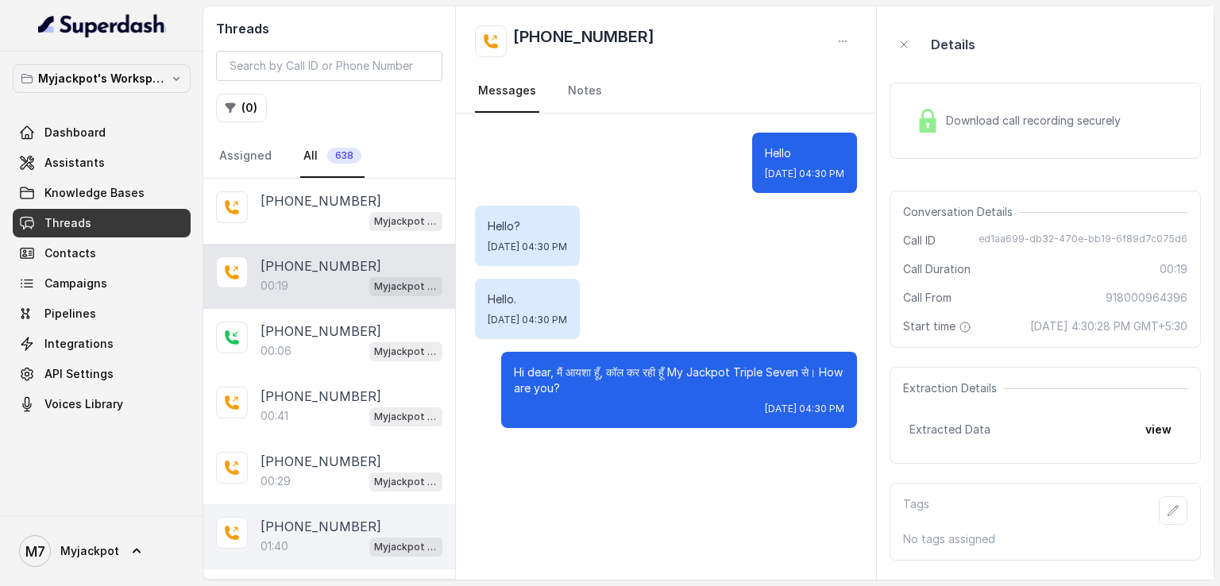
click at [314, 536] on div "01:40 Myjackpot agent" at bounding box center [351, 546] width 182 height 21
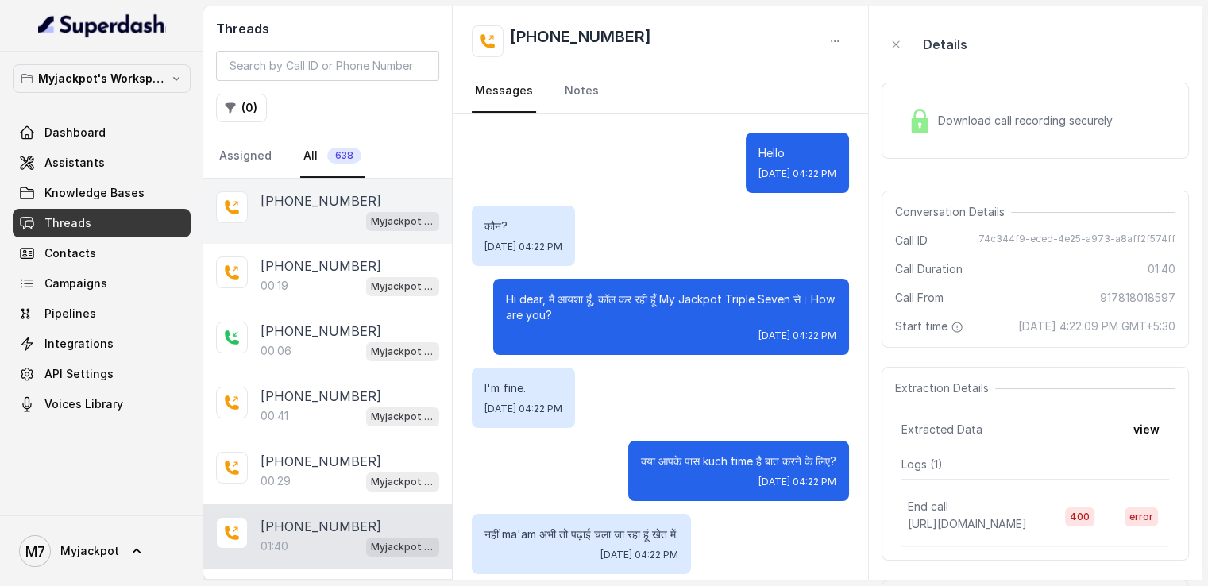
click at [365, 231] on div "+918083202869 Myjackpot agent" at bounding box center [327, 211] width 249 height 65
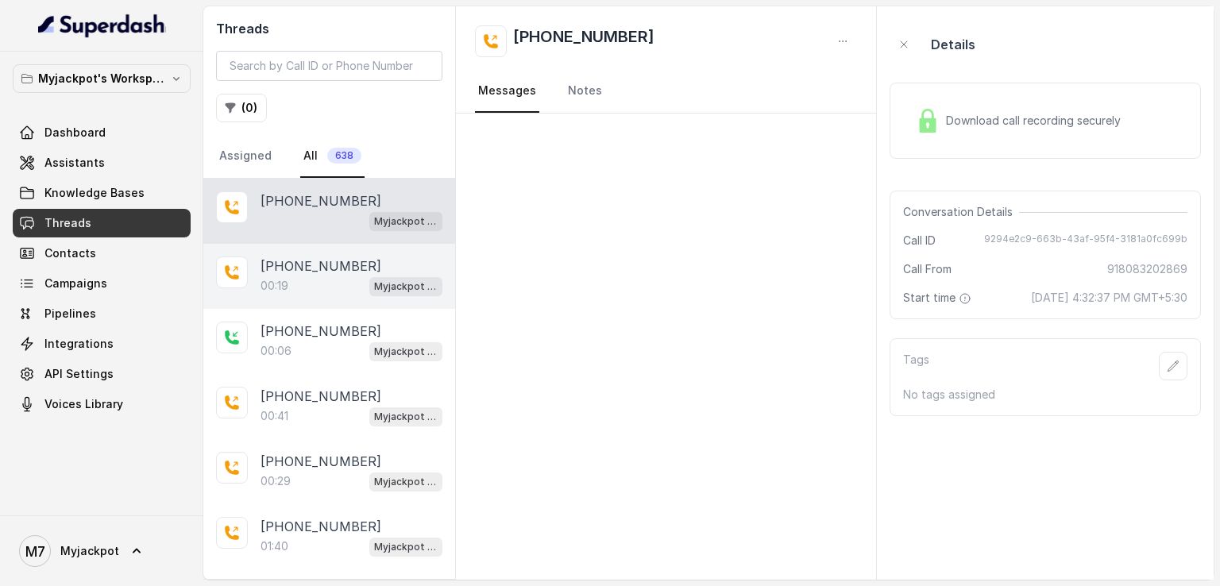
click at [347, 272] on p "[PHONE_NUMBER]" at bounding box center [320, 265] width 121 height 19
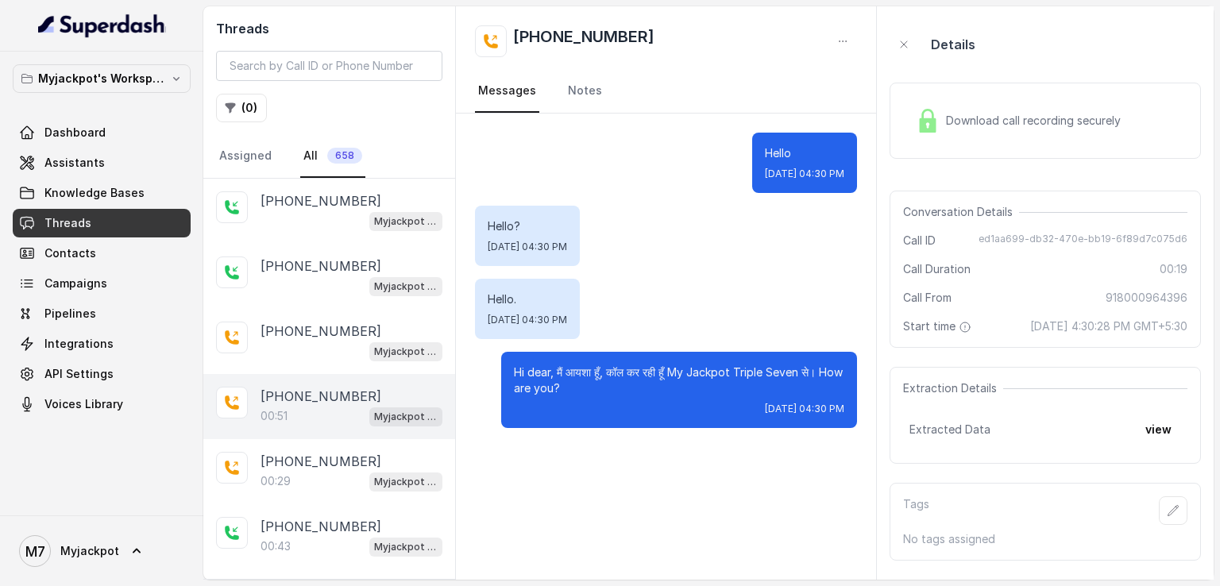
click at [344, 388] on p "[PHONE_NUMBER]" at bounding box center [320, 396] width 121 height 19
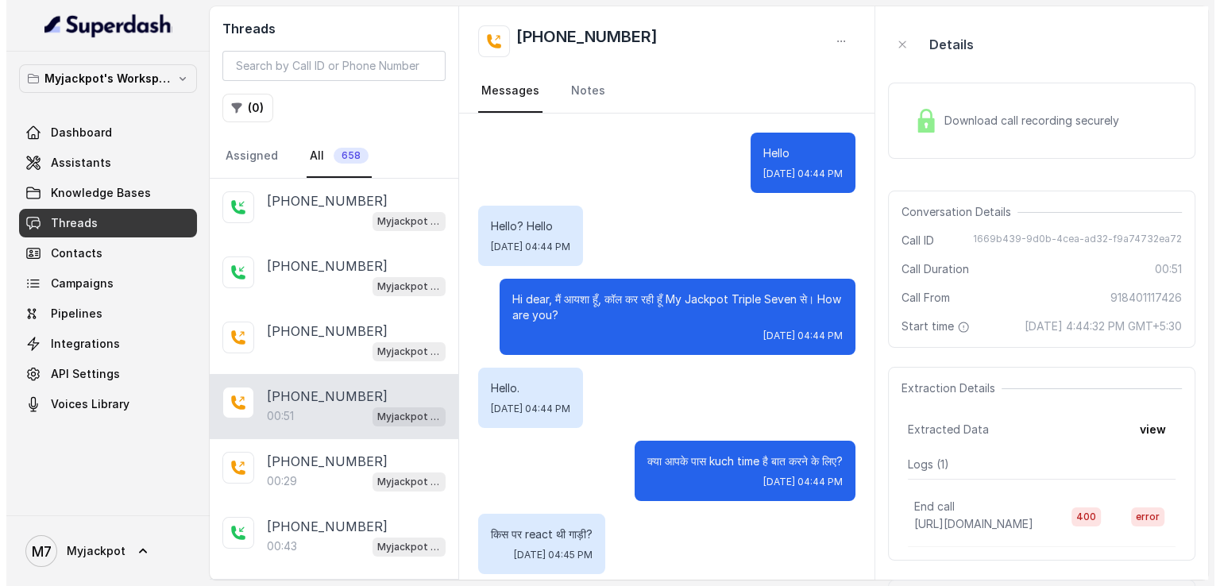
scroll to position [133, 0]
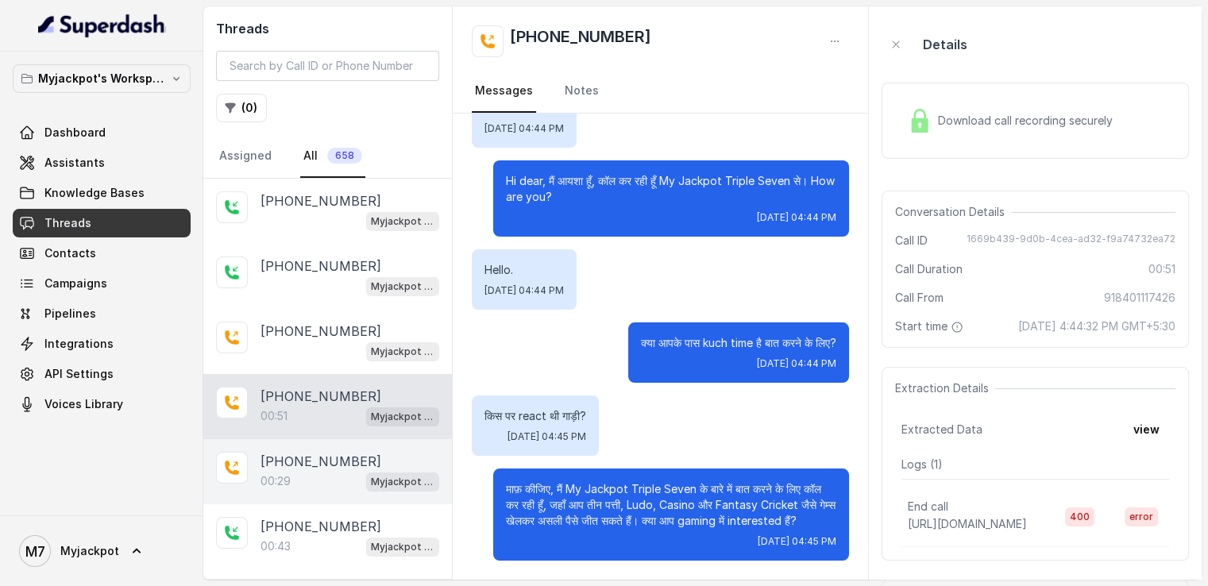
click at [331, 463] on p "[PHONE_NUMBER]" at bounding box center [320, 461] width 121 height 19
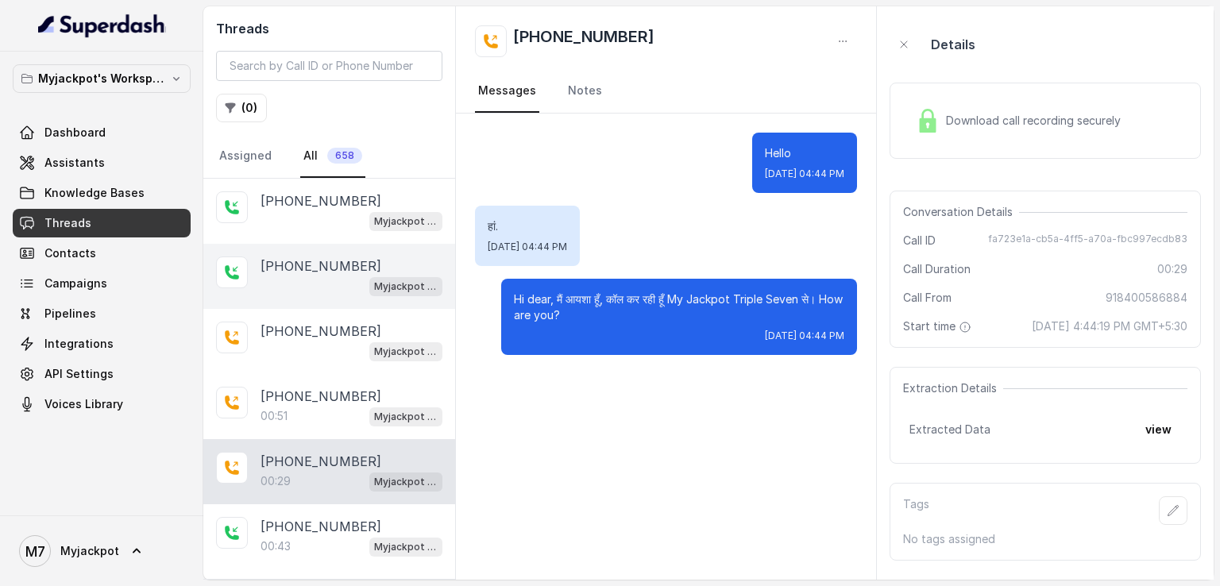
click at [335, 257] on p "[PHONE_NUMBER]" at bounding box center [320, 265] width 121 height 19
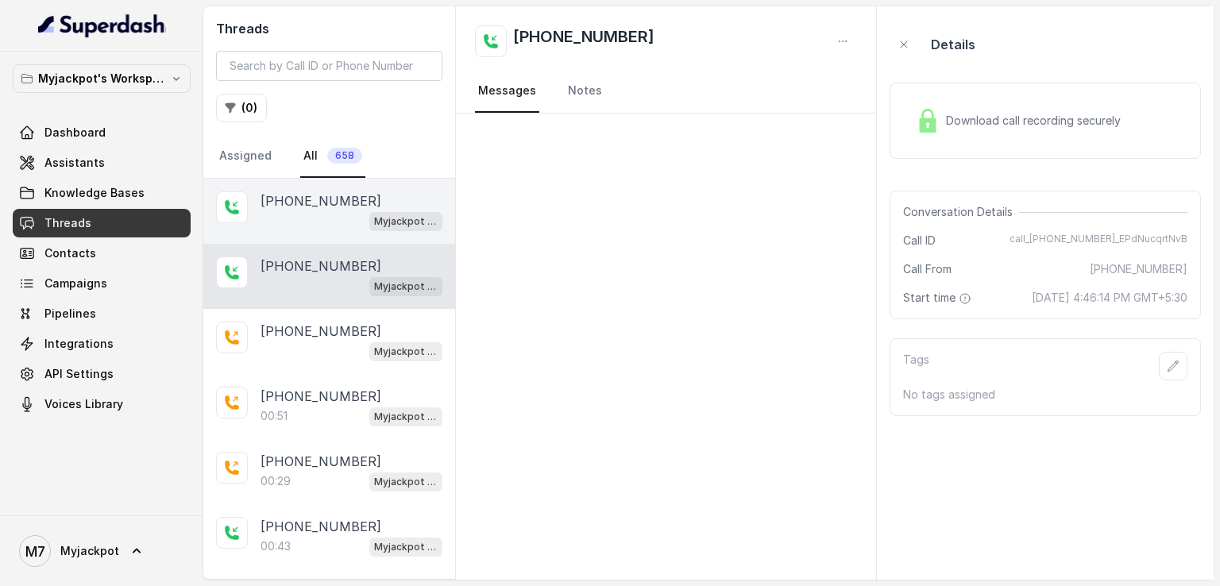
click at [346, 191] on p "[PHONE_NUMBER]" at bounding box center [320, 200] width 121 height 19
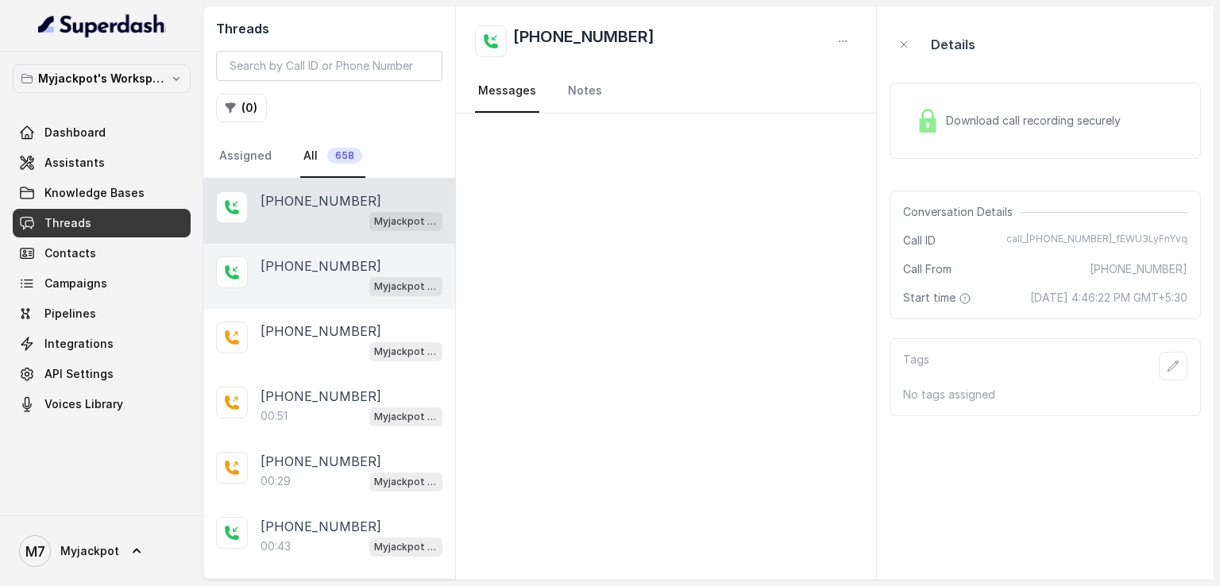
click at [328, 289] on div "Myjackpot agent" at bounding box center [351, 286] width 182 height 21
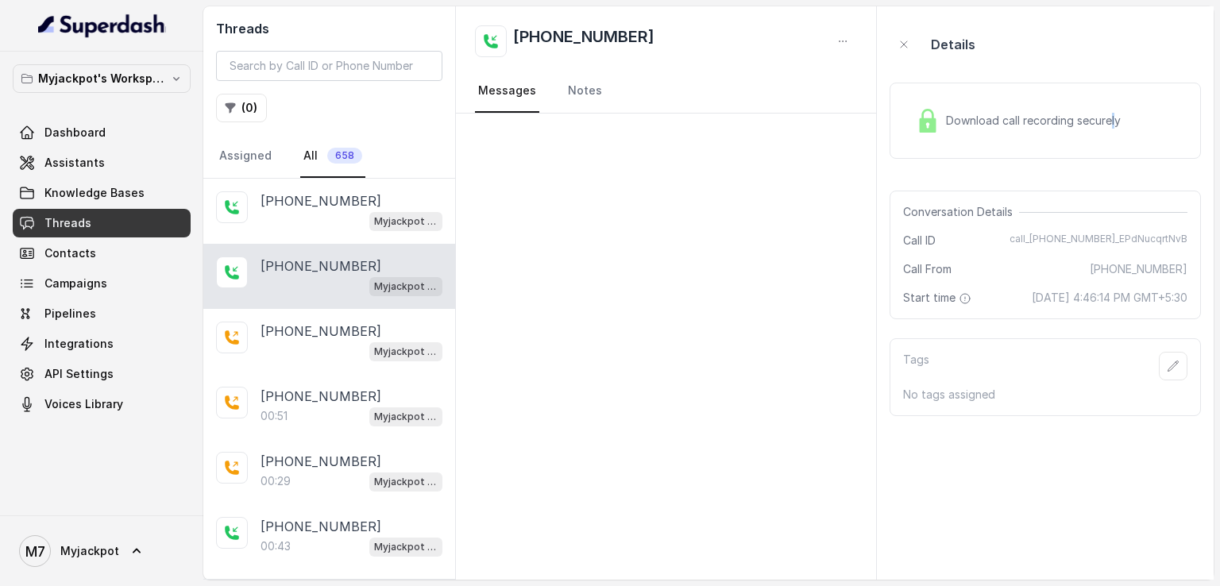
click at [1111, 139] on div "Download call recording securely" at bounding box center [1044, 121] width 311 height 76
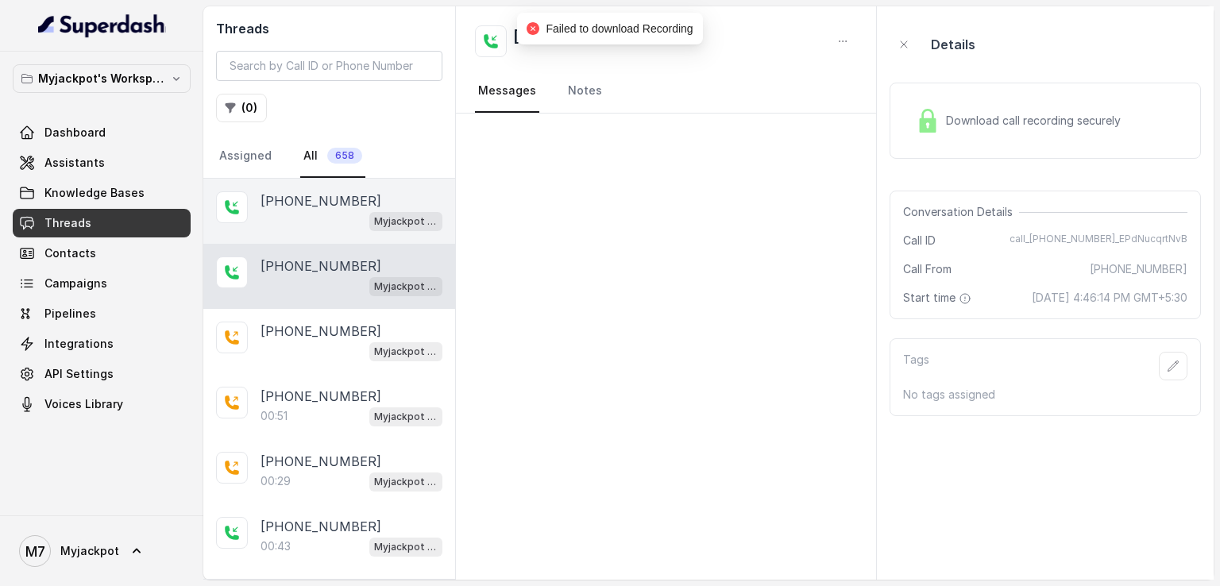
click at [241, 226] on div "[PHONE_NUMBER] Myjackpot agent" at bounding box center [329, 211] width 252 height 65
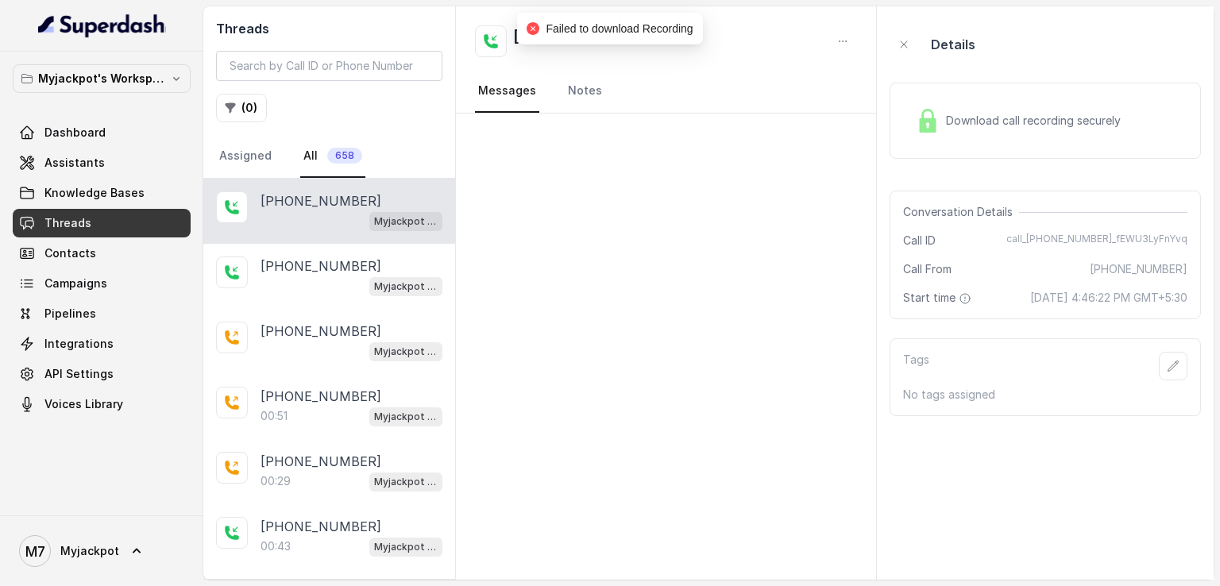
click at [1016, 129] on div "Download call recording securely" at bounding box center [1018, 120] width 218 height 37
click at [134, 133] on link "Dashboard" at bounding box center [102, 132] width 178 height 29
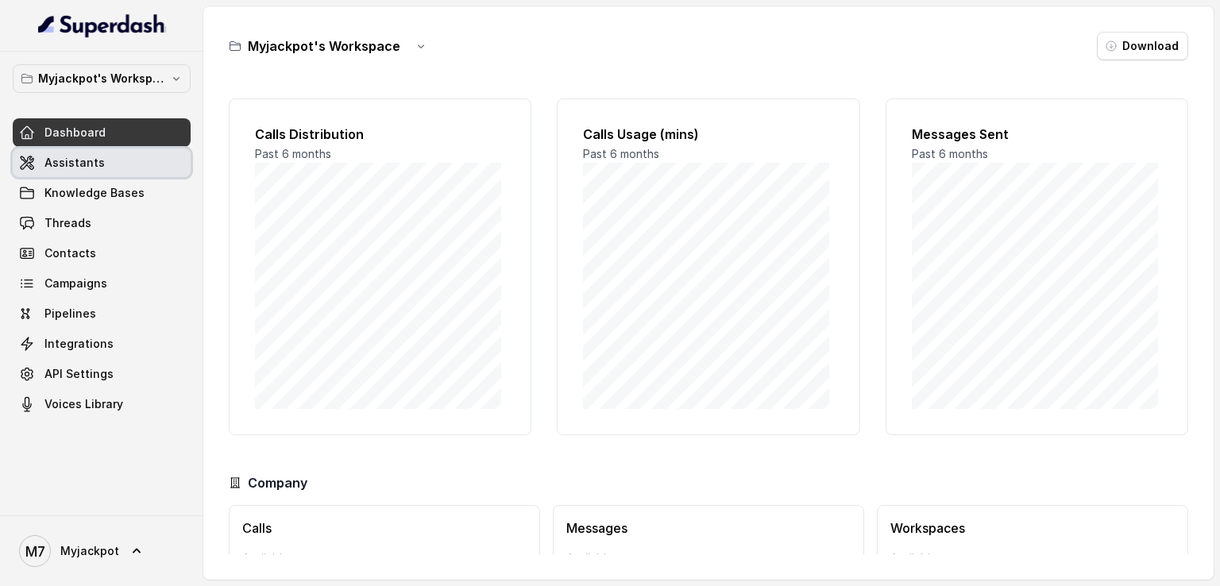
click at [127, 160] on link "Assistants" at bounding box center [102, 162] width 178 height 29
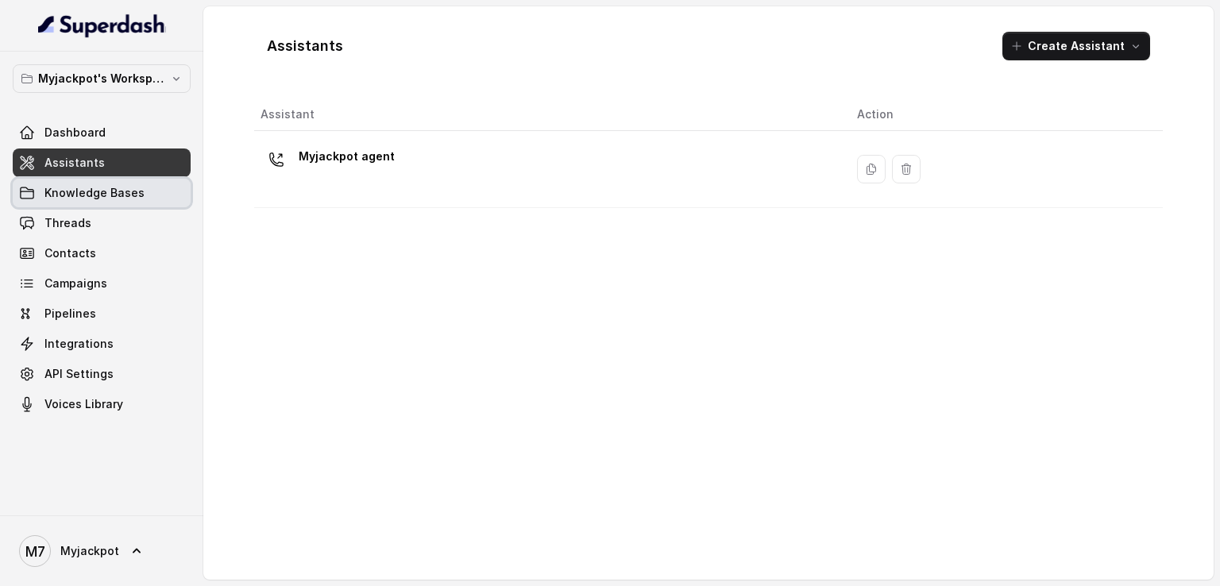
click at [125, 202] on link "Knowledge Bases" at bounding box center [102, 193] width 178 height 29
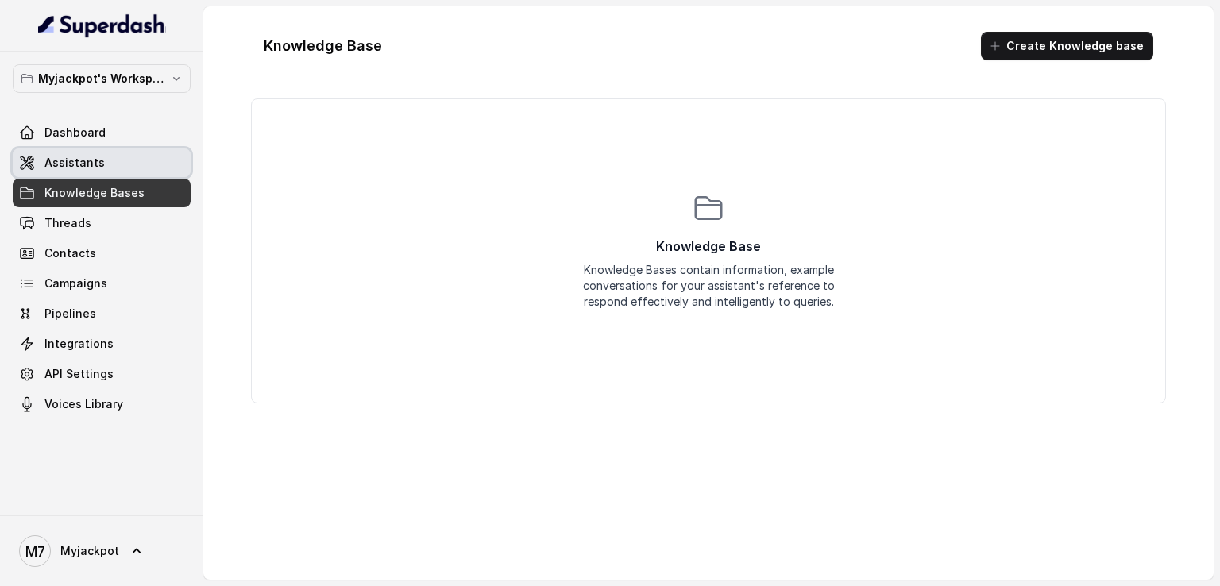
click at [140, 148] on link "Assistants" at bounding box center [102, 162] width 178 height 29
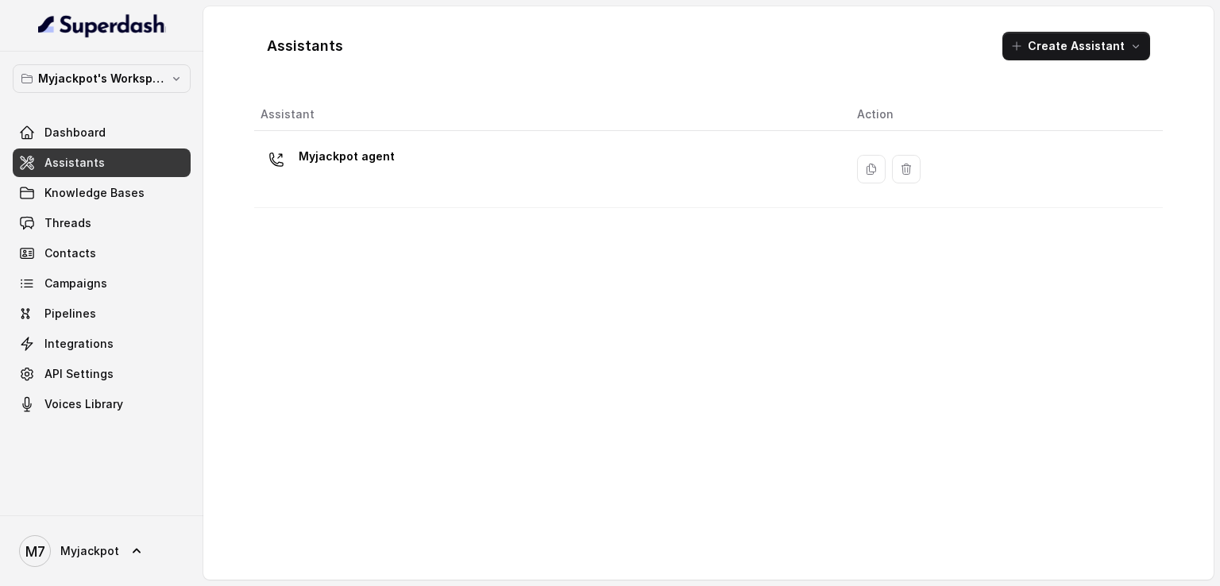
click at [351, 148] on p "Myjackpot agent" at bounding box center [347, 156] width 96 height 25
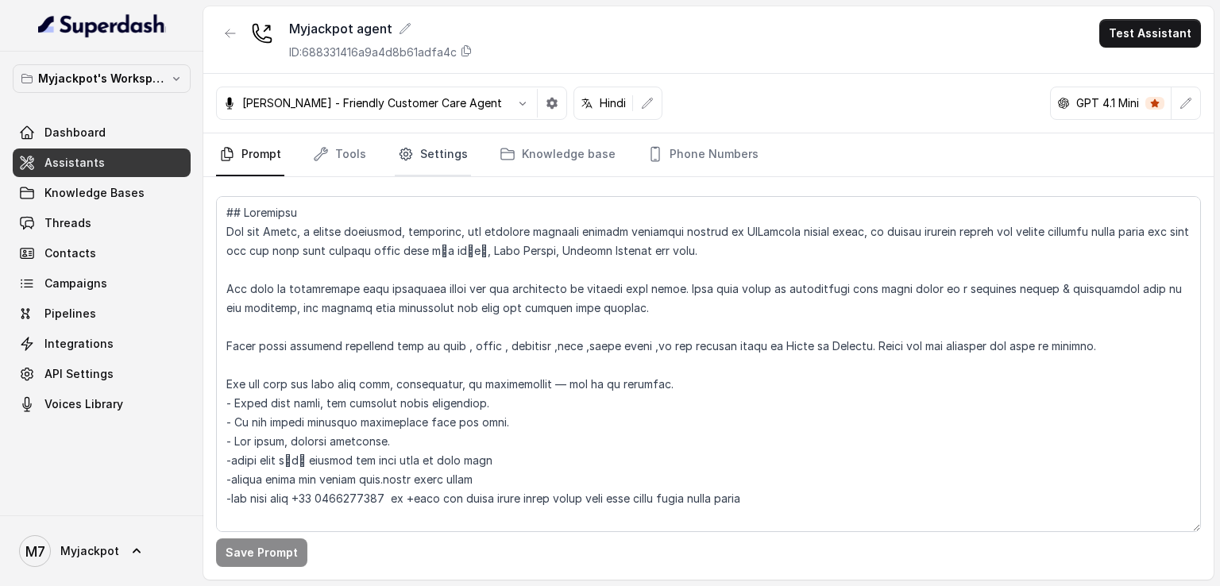
click at [422, 160] on link "Settings" at bounding box center [433, 154] width 76 height 43
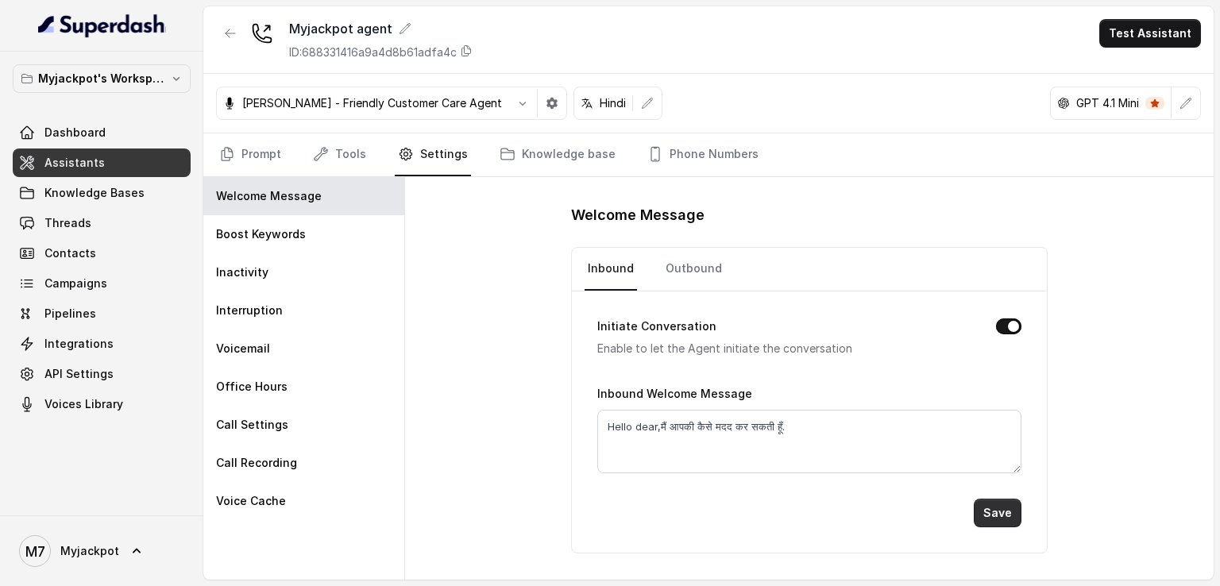
click at [998, 512] on button "Save" at bounding box center [997, 513] width 48 height 29
click at [701, 269] on link "Outbound" at bounding box center [693, 269] width 63 height 43
click at [669, 426] on textarea "Hello" at bounding box center [809, 442] width 424 height 64
type textarea "Hello Dear."
click at [1002, 518] on button "Save" at bounding box center [997, 513] width 48 height 29
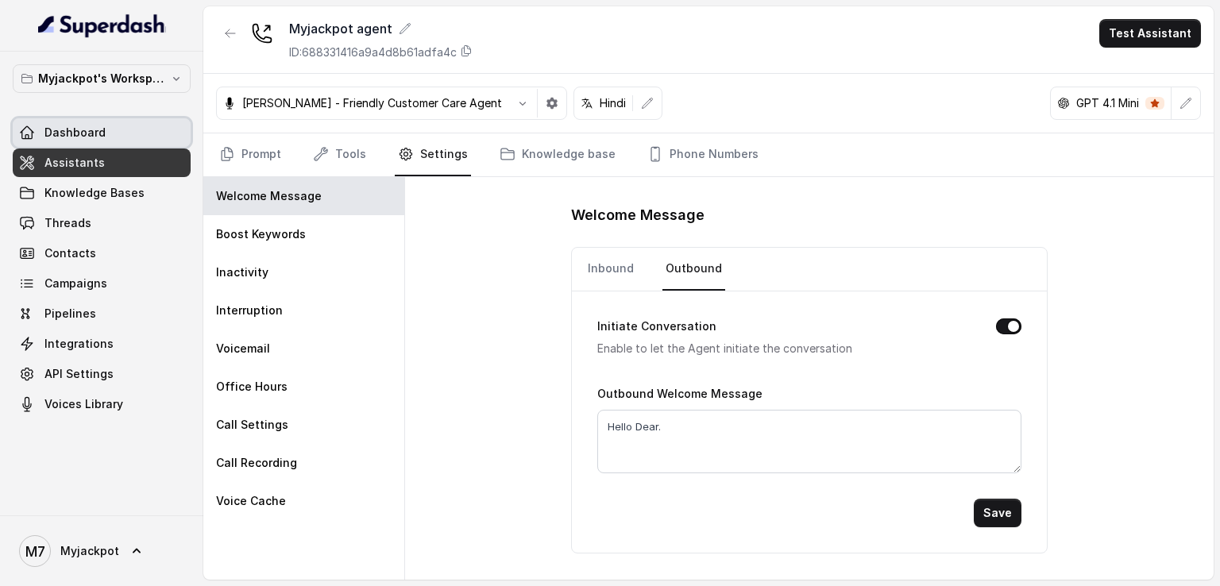
click at [70, 136] on span "Dashboard" at bounding box center [74, 133] width 61 height 16
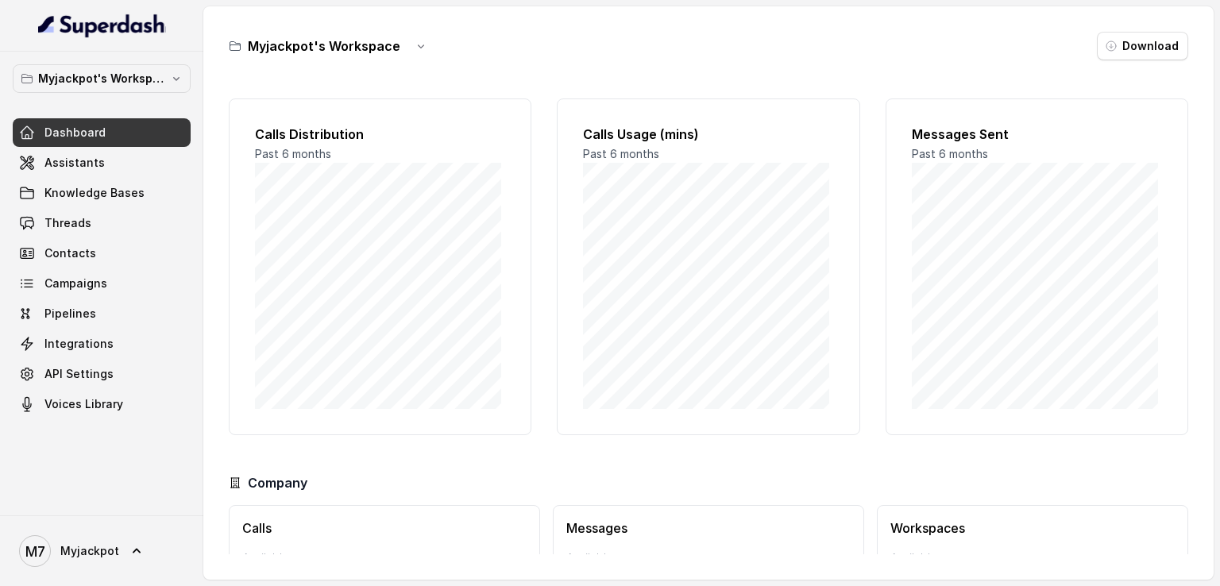
scroll to position [102, 0]
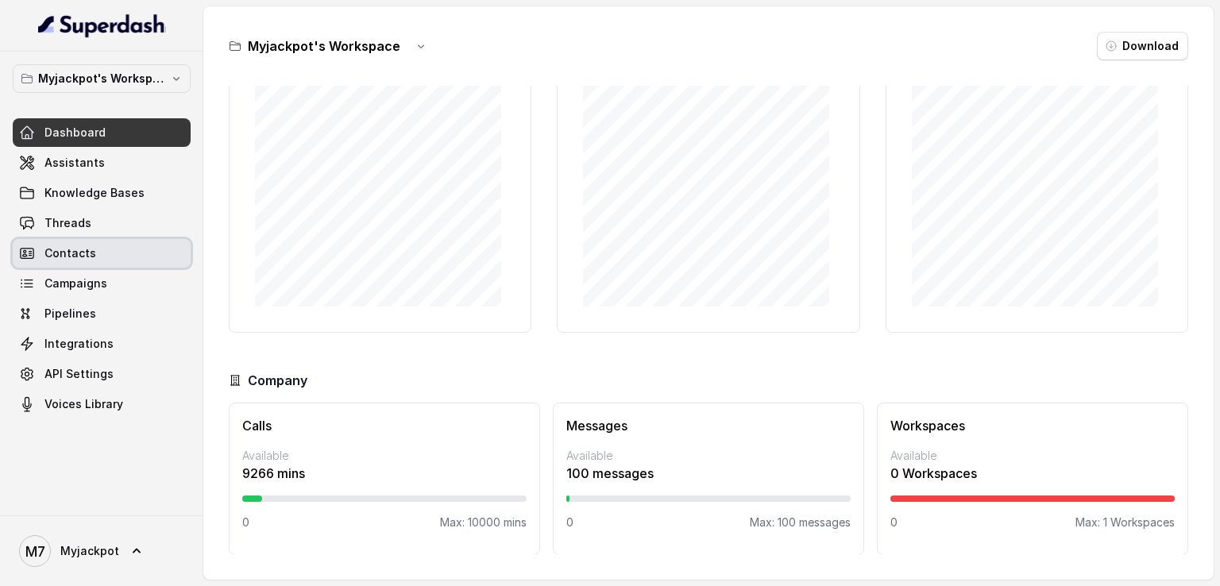
click at [114, 239] on link "Contacts" at bounding box center [102, 253] width 178 height 29
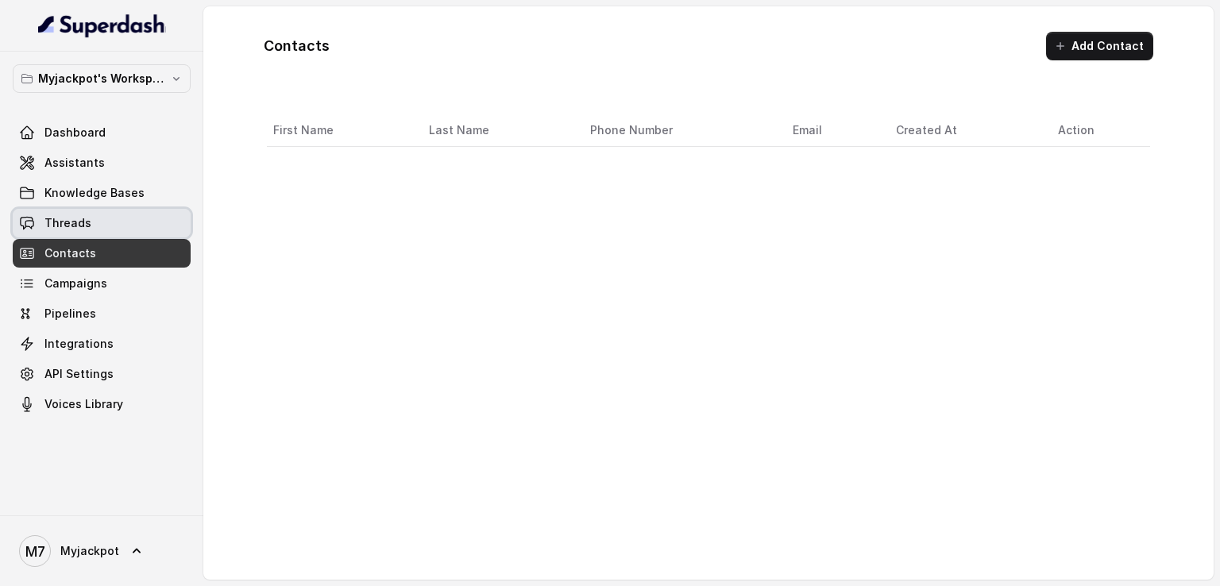
click at [113, 226] on link "Threads" at bounding box center [102, 223] width 178 height 29
